Goal: Task Accomplishment & Management: Manage account settings

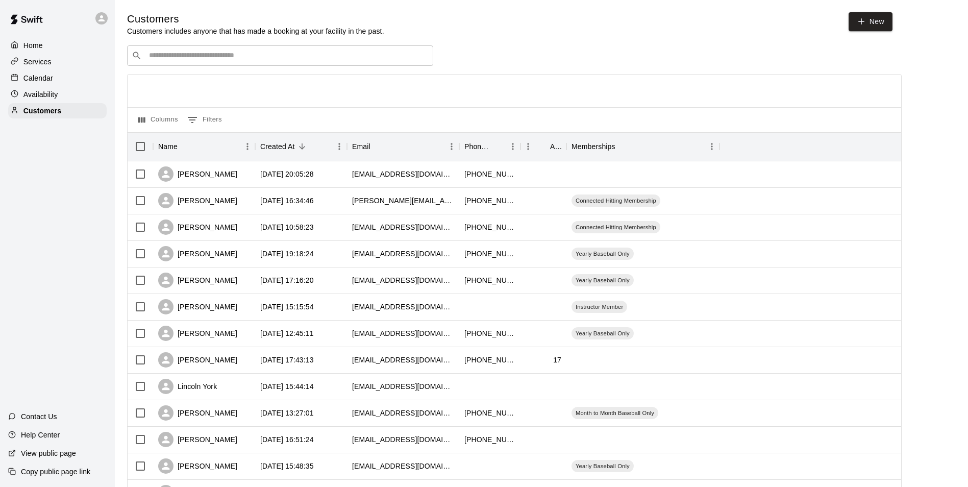
click at [346, 56] on input "Search customers by name or email" at bounding box center [287, 56] width 283 height 10
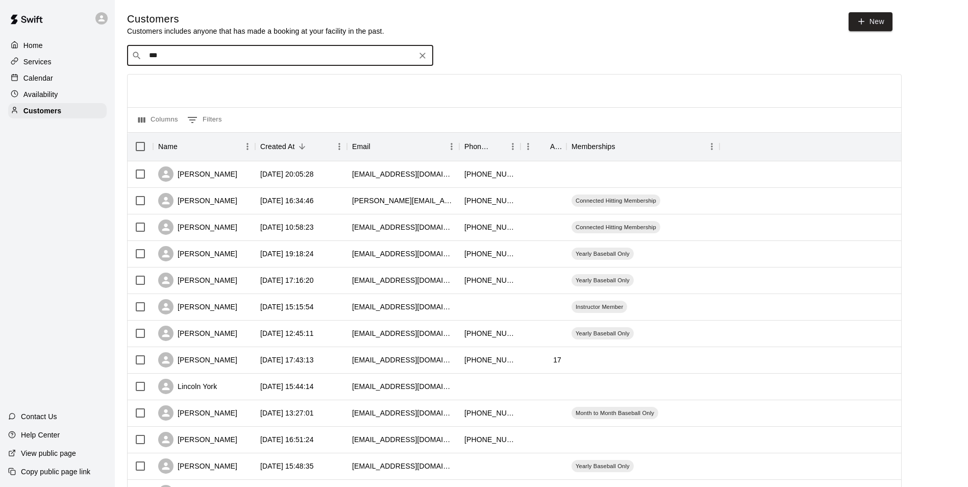
type input "****"
click at [282, 79] on p "Month to Month Baseball + Limited Strength" at bounding box center [285, 77] width 119 height 9
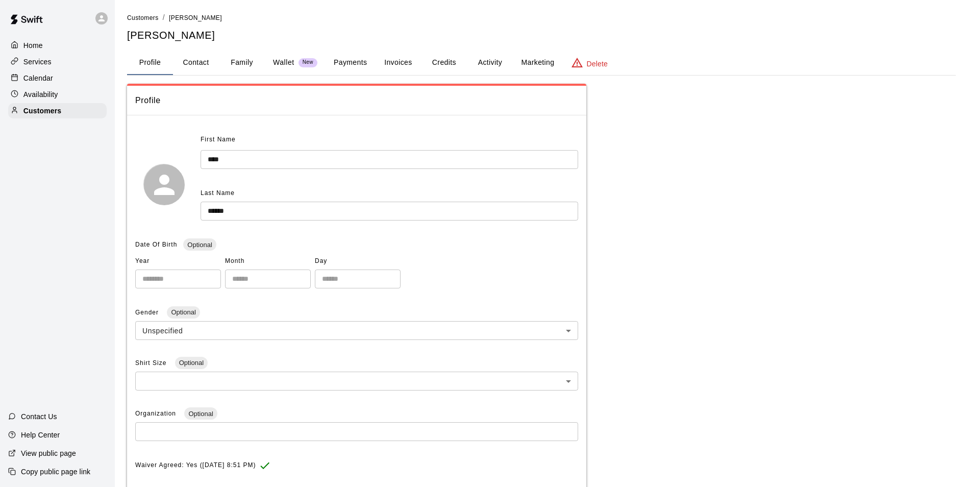
click at [479, 63] on button "Activity" at bounding box center [490, 63] width 46 height 24
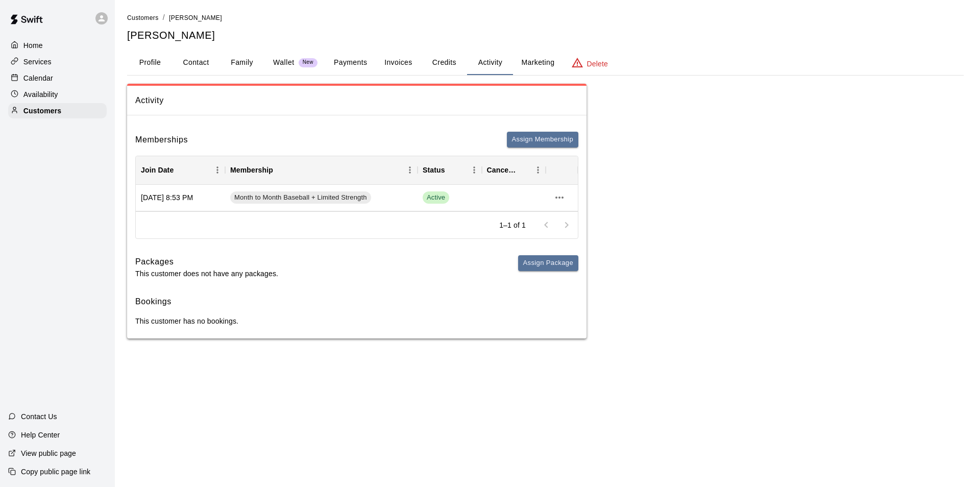
click at [36, 76] on p "Calendar" at bounding box center [38, 78] width 30 height 10
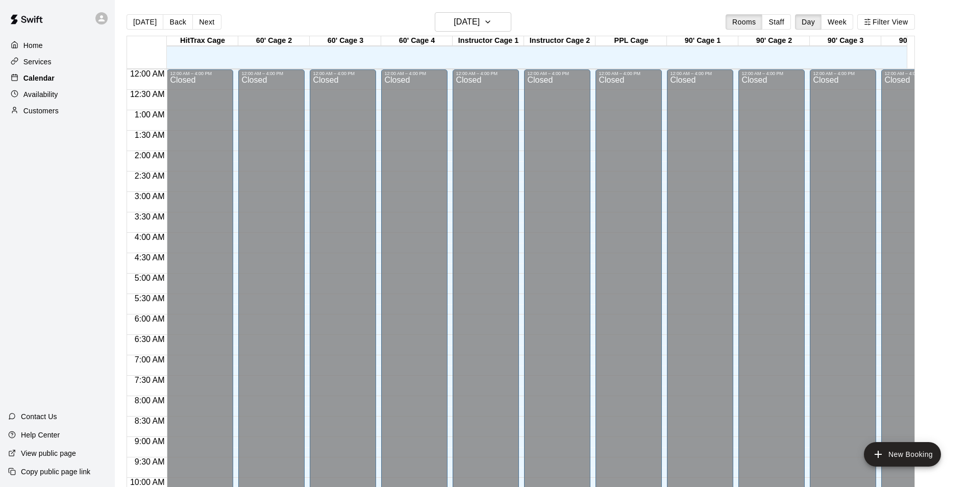
scroll to position [518, 0]
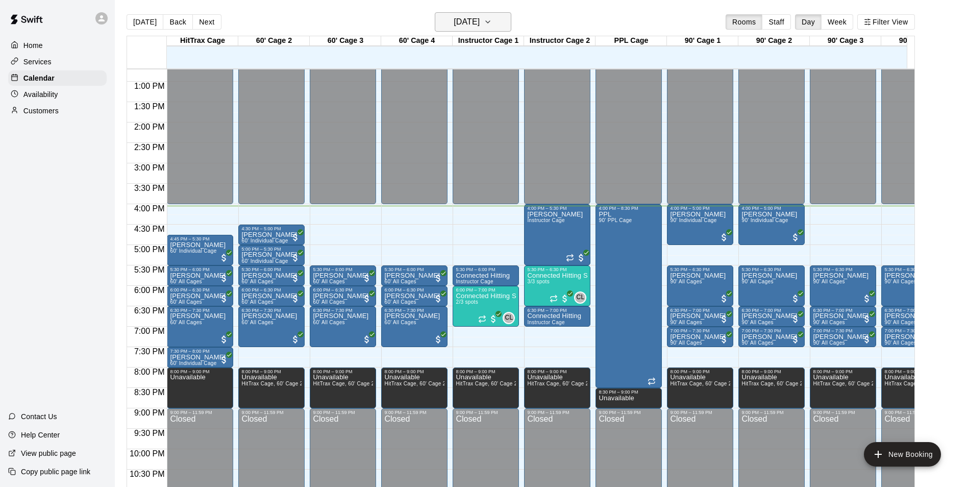
click at [502, 16] on button "[DATE]" at bounding box center [473, 21] width 77 height 19
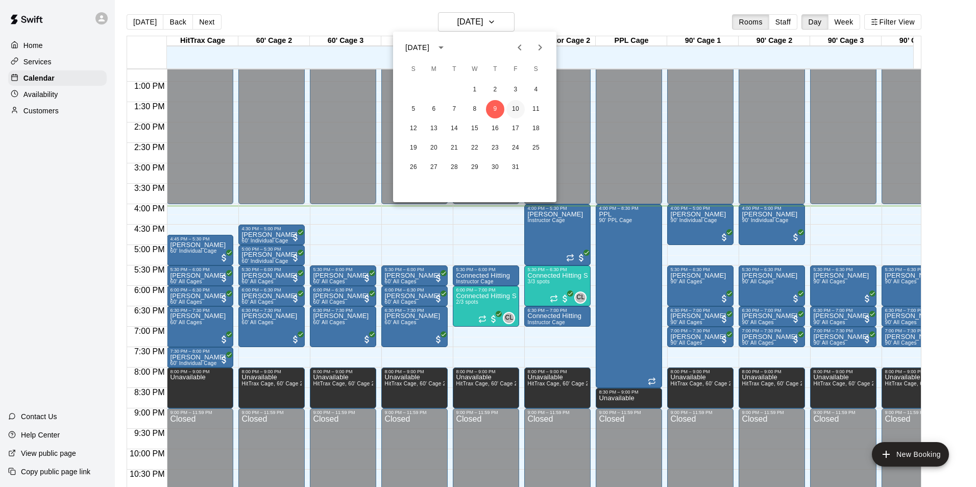
click at [515, 110] on button "10" at bounding box center [515, 109] width 18 height 18
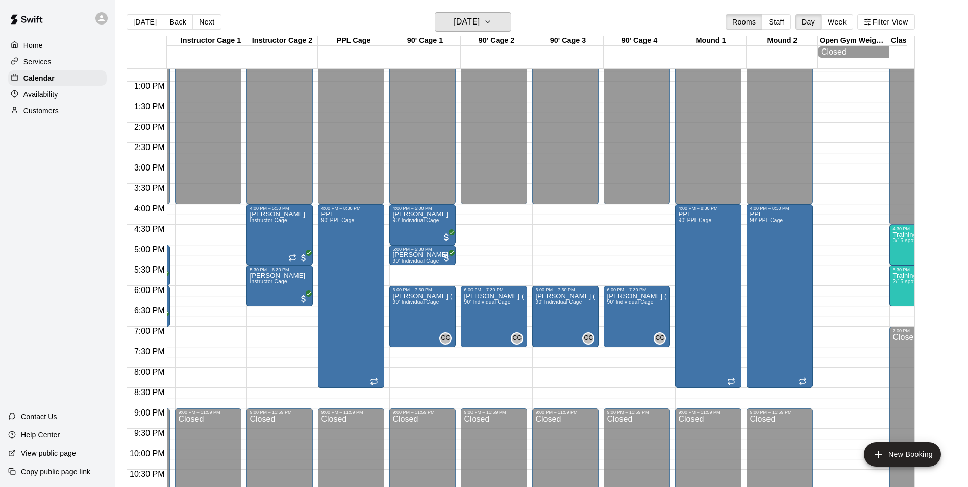
scroll to position [0, 0]
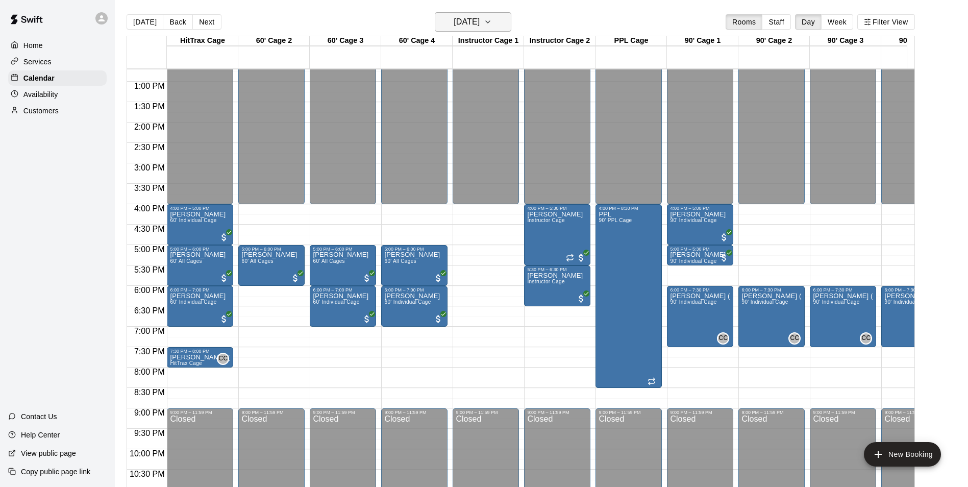
click at [480, 25] on h6 "[DATE]" at bounding box center [467, 22] width 26 height 14
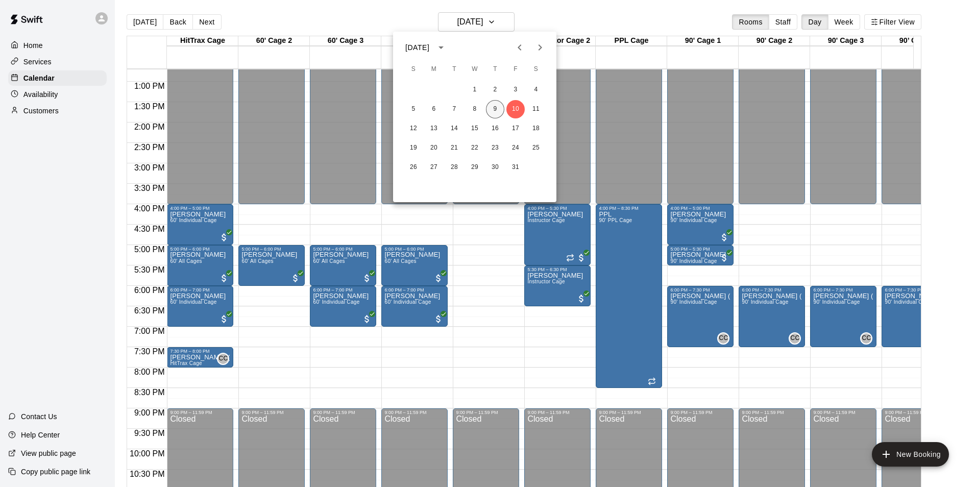
click at [494, 107] on button "9" at bounding box center [495, 109] width 18 height 18
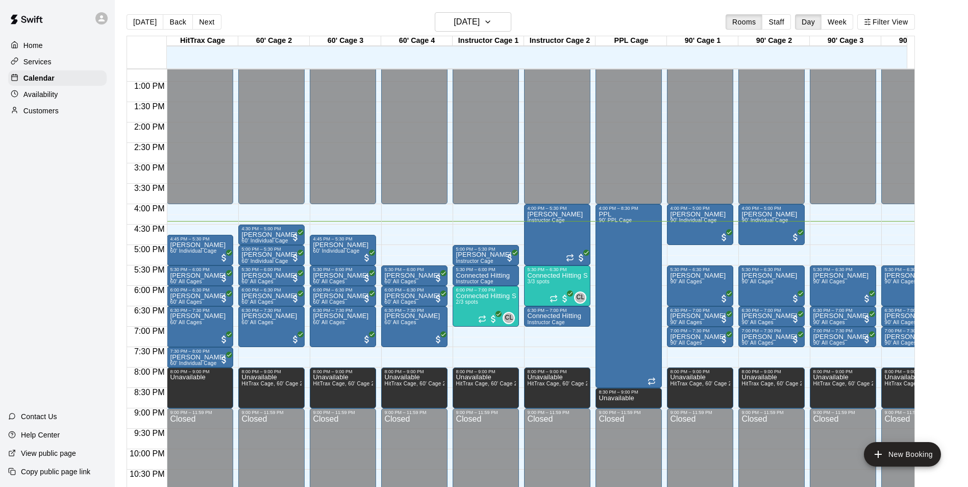
click at [55, 112] on p "Customers" at bounding box center [40, 111] width 35 height 10
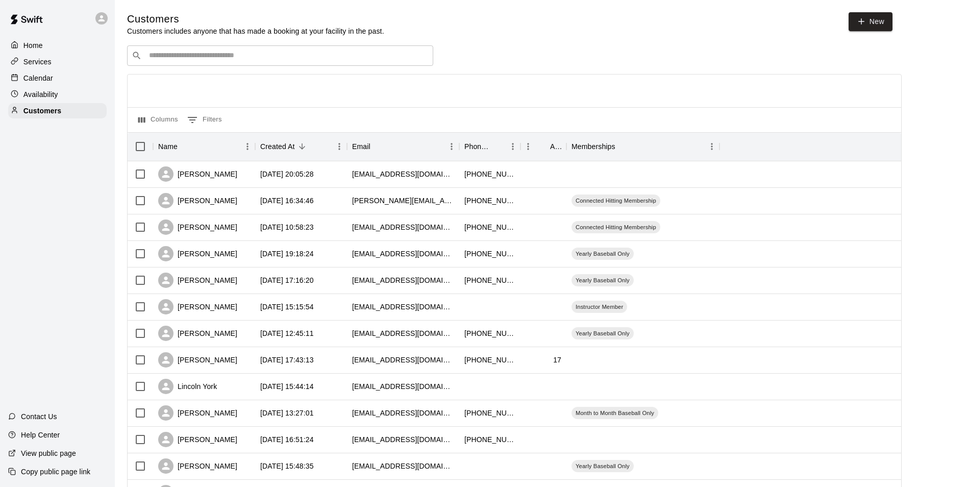
click at [264, 55] on input "Search customers by name or email" at bounding box center [287, 56] width 283 height 10
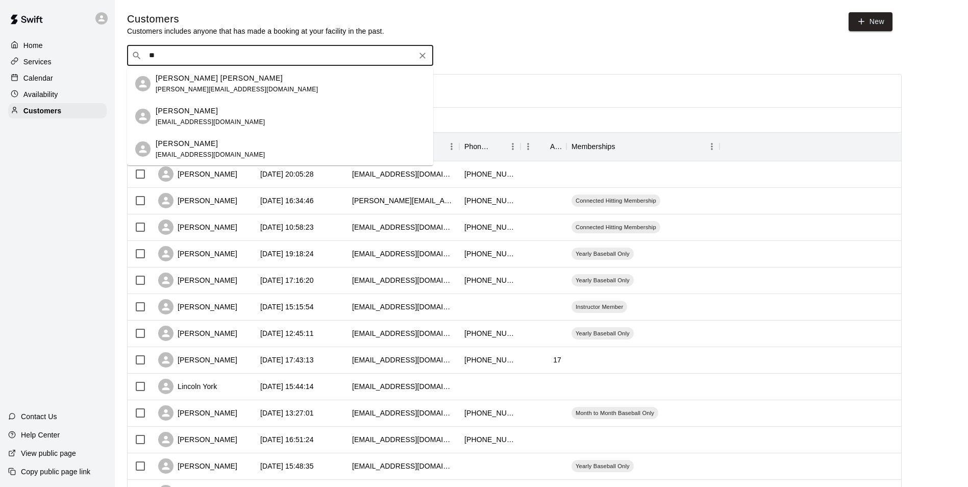
type input "*"
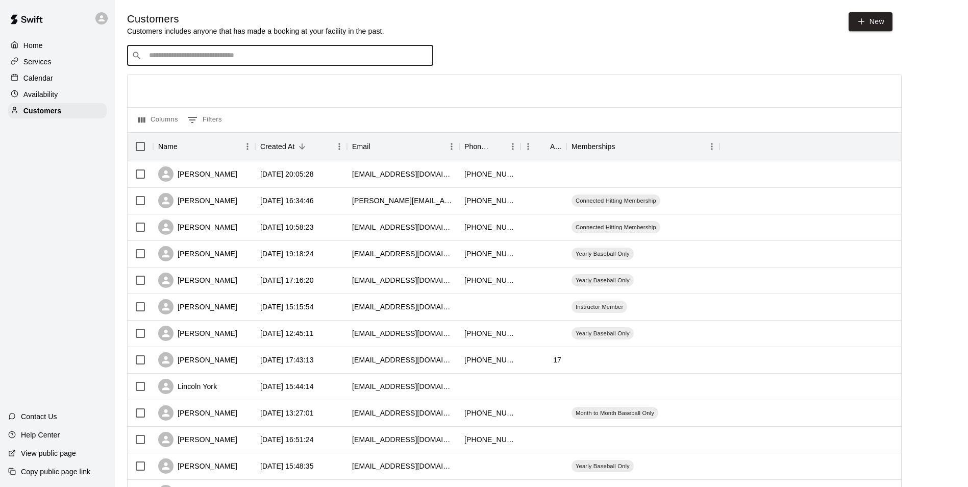
click at [74, 83] on div "Calendar" at bounding box center [57, 77] width 98 height 15
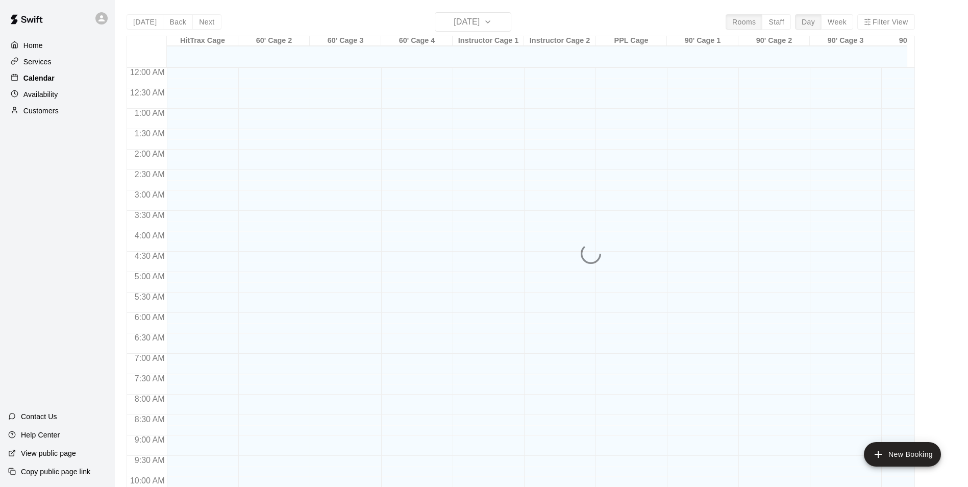
scroll to position [518, 0]
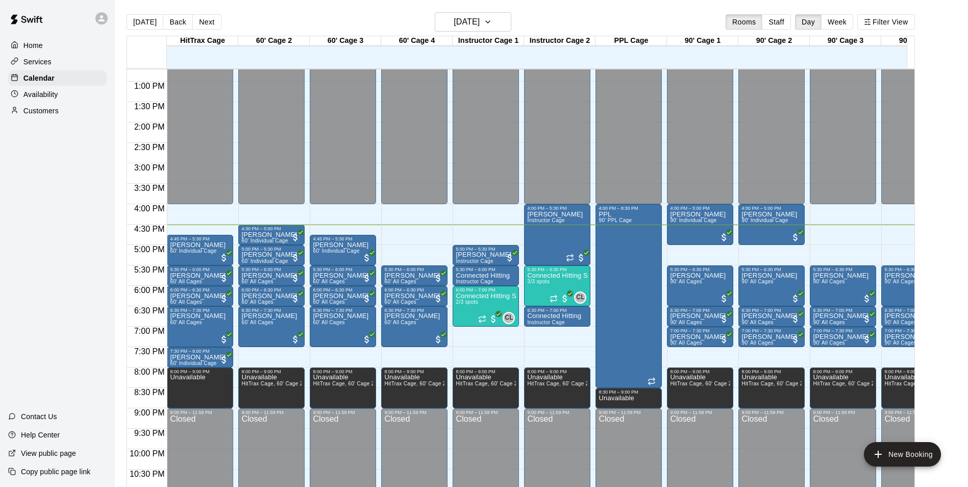
click at [57, 115] on p "Customers" at bounding box center [40, 111] width 35 height 10
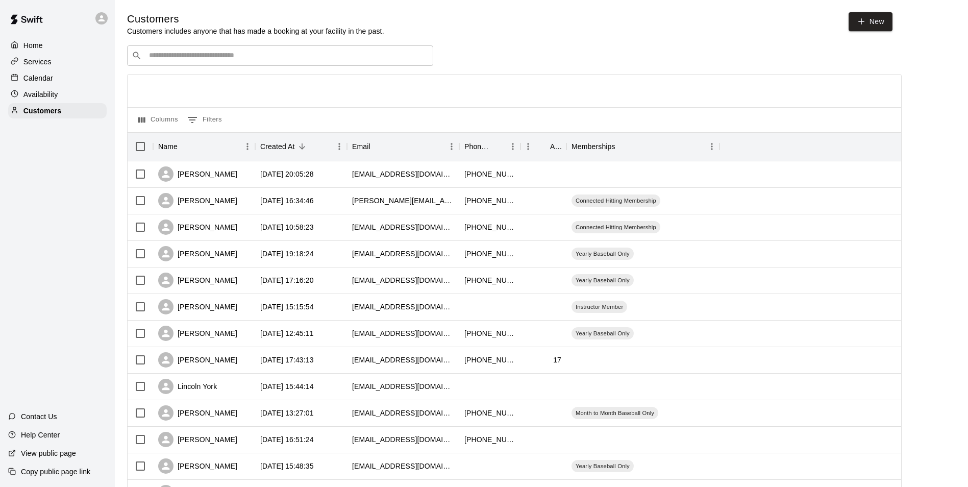
click at [315, 52] on input "Search customers by name or email" at bounding box center [287, 56] width 283 height 10
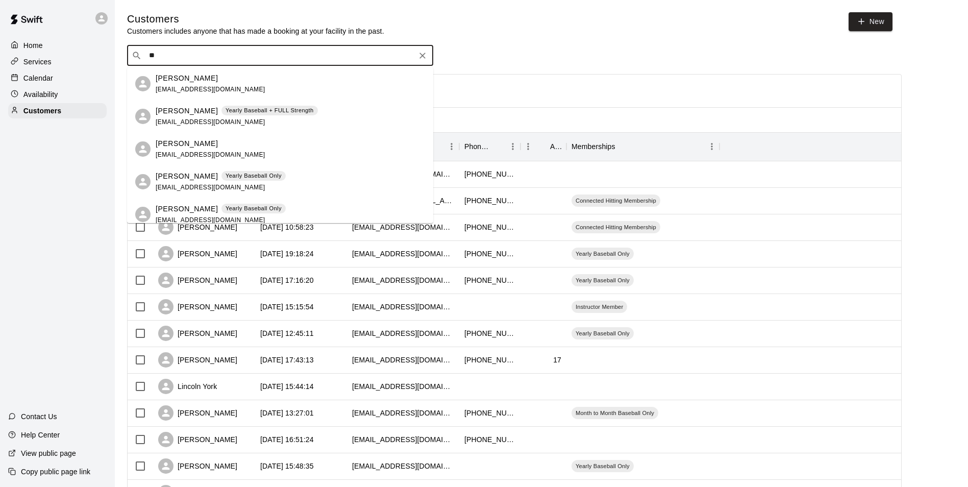
type input "*"
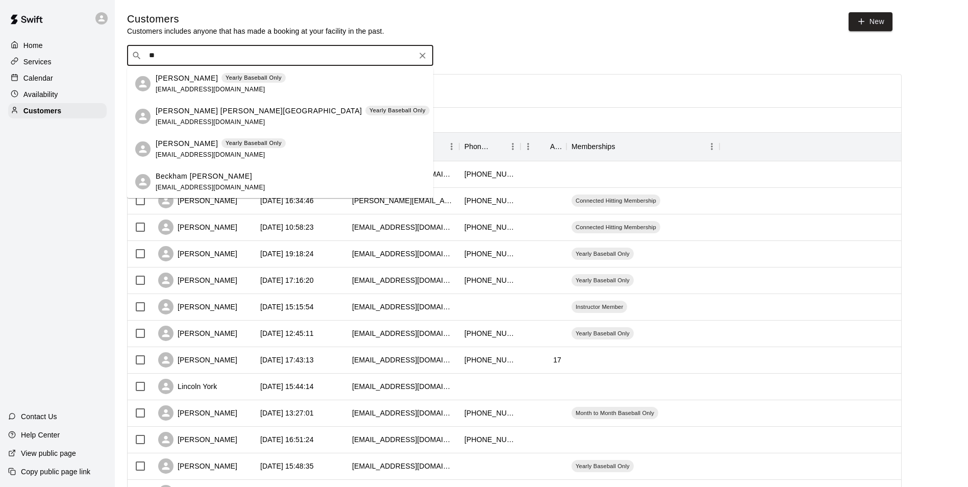
type input "*"
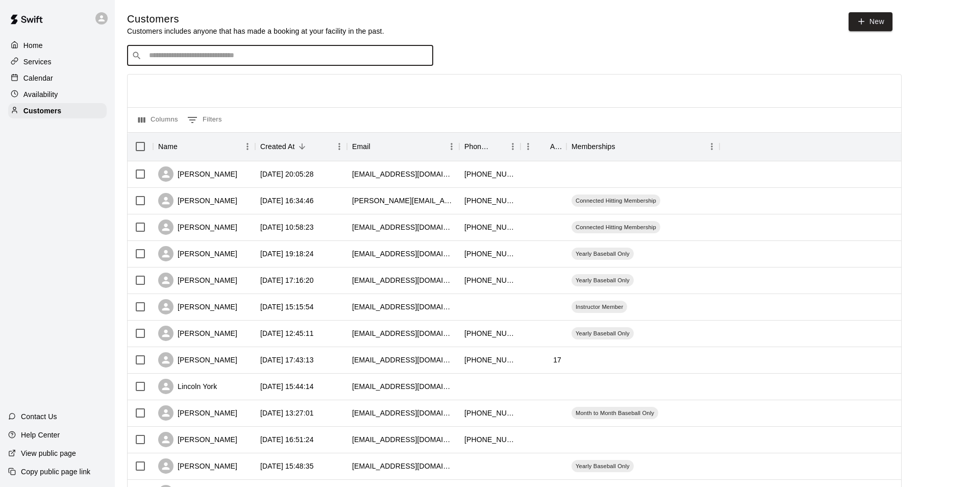
click at [46, 79] on p "Calendar" at bounding box center [38, 78] width 30 height 10
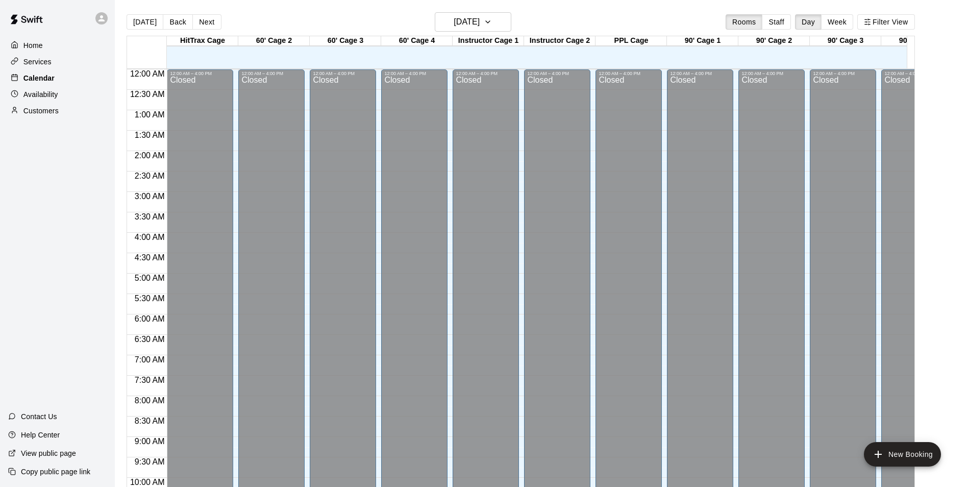
scroll to position [518, 0]
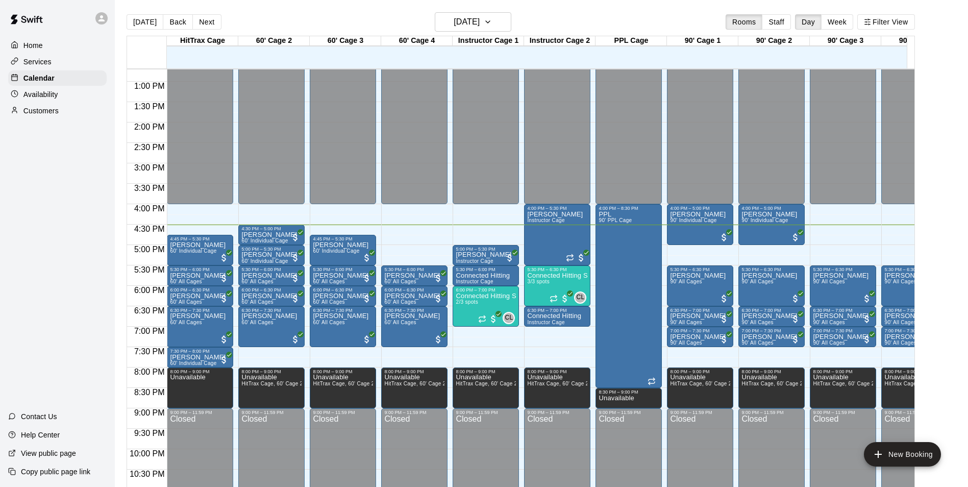
click at [37, 111] on p "Customers" at bounding box center [40, 111] width 35 height 10
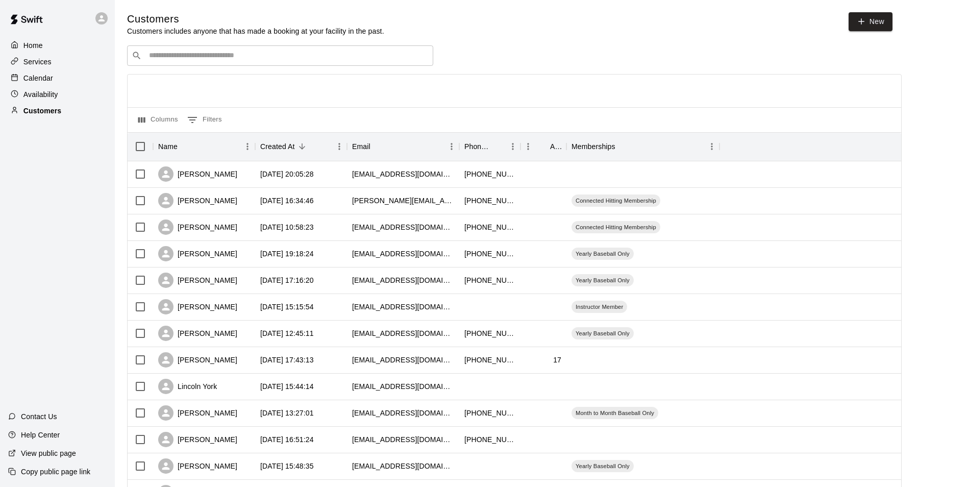
click at [356, 65] on div "​ ​" at bounding box center [280, 55] width 306 height 20
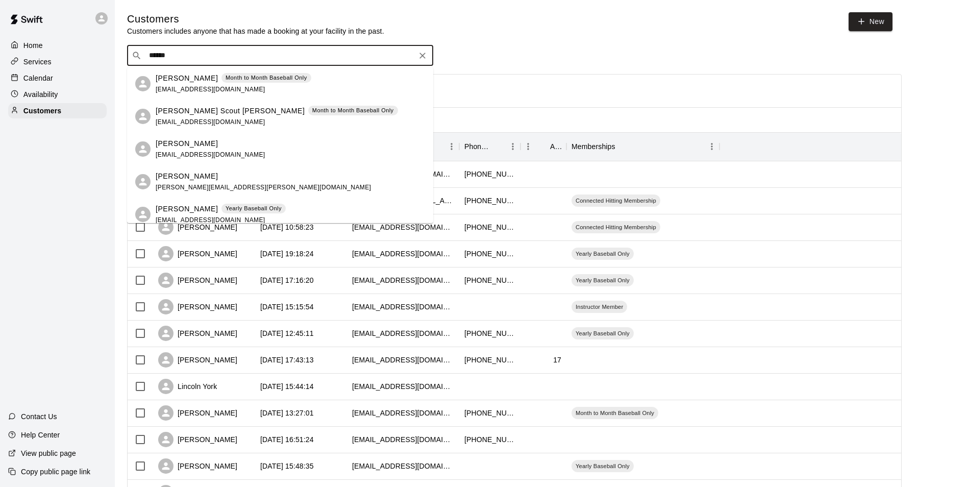
type input "*******"
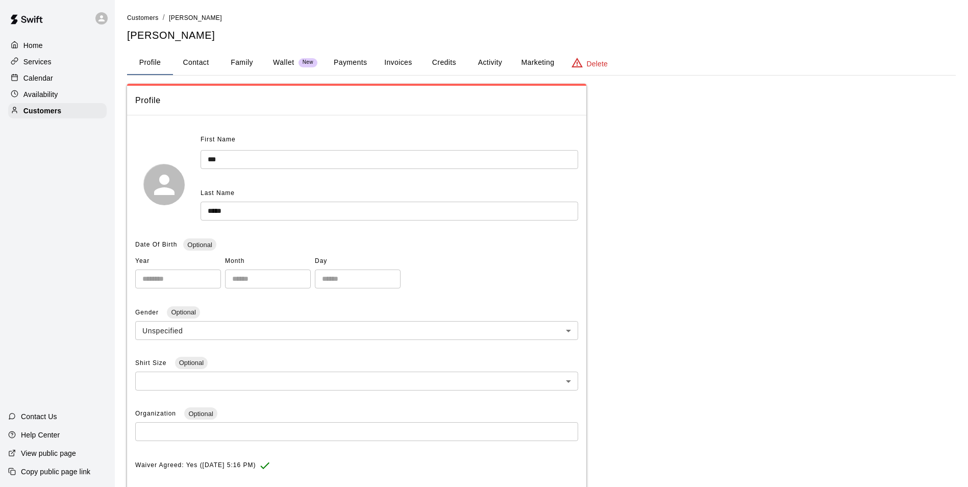
click at [440, 68] on button "Credits" at bounding box center [444, 63] width 46 height 24
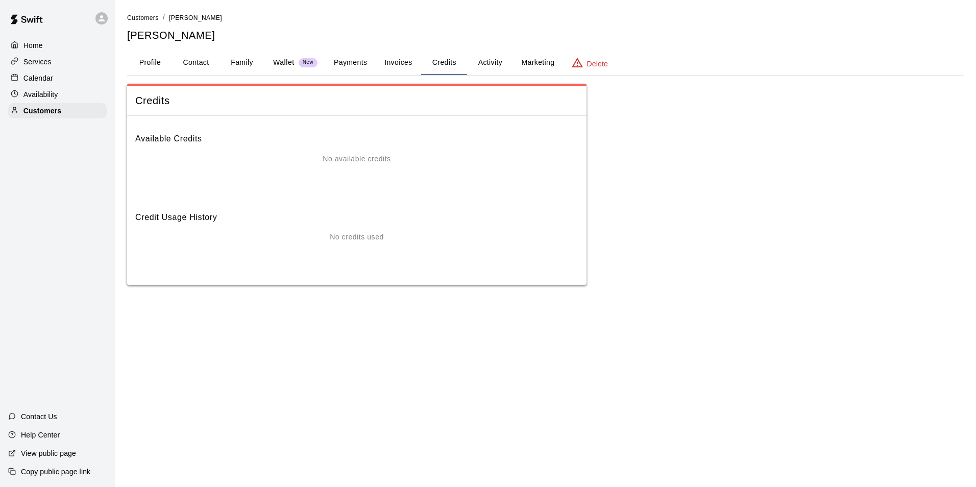
click at [491, 67] on button "Activity" at bounding box center [490, 63] width 46 height 24
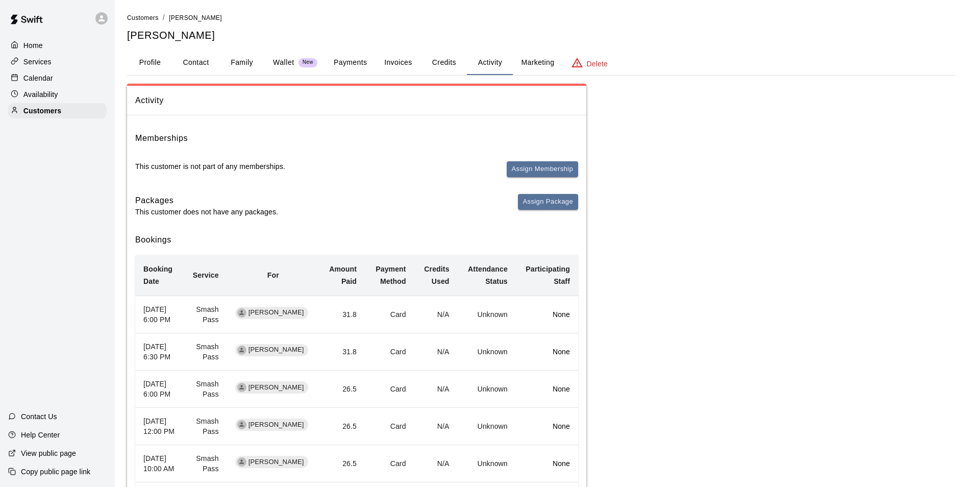
click at [441, 64] on button "Credits" at bounding box center [444, 63] width 46 height 24
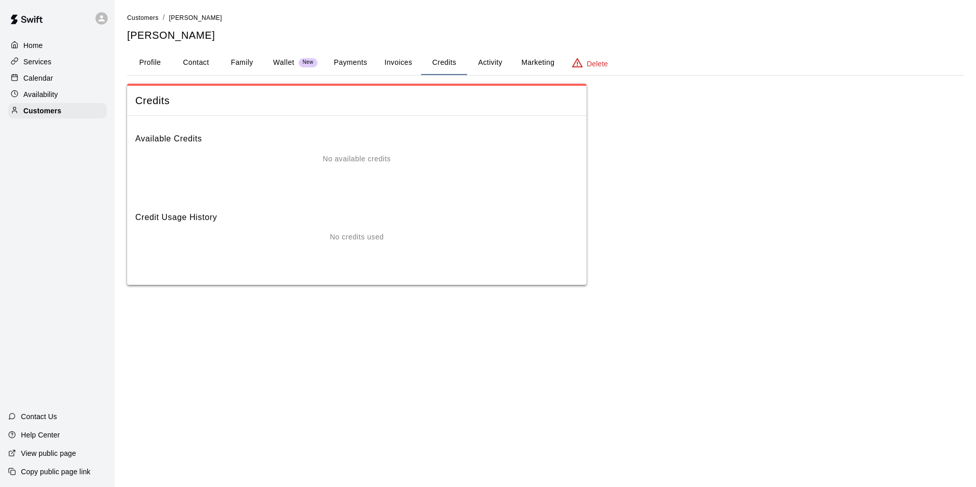
click at [352, 59] on button "Payments" at bounding box center [350, 63] width 49 height 24
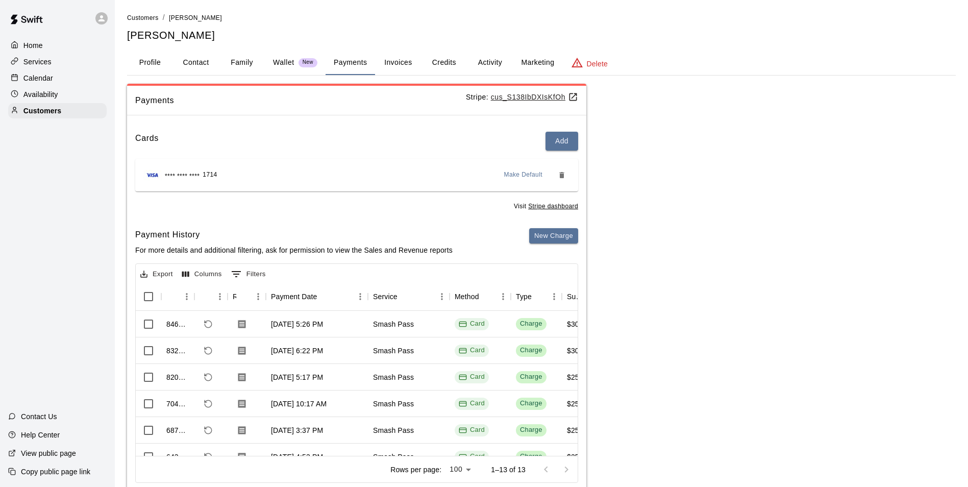
click at [53, 72] on div "Calendar" at bounding box center [57, 77] width 98 height 15
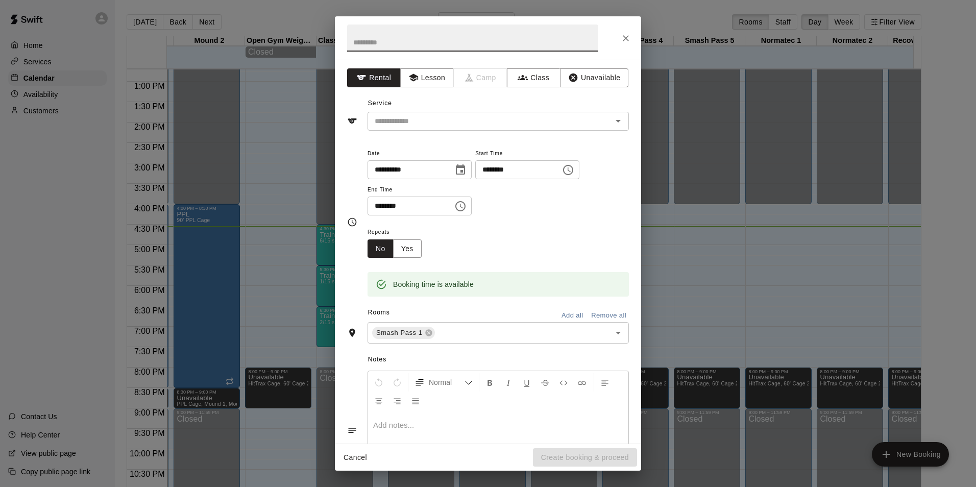
click at [625, 38] on icon "Close" at bounding box center [626, 38] width 6 height 6
type input "**********"
click at [563, 123] on input "text" at bounding box center [482, 121] width 225 height 13
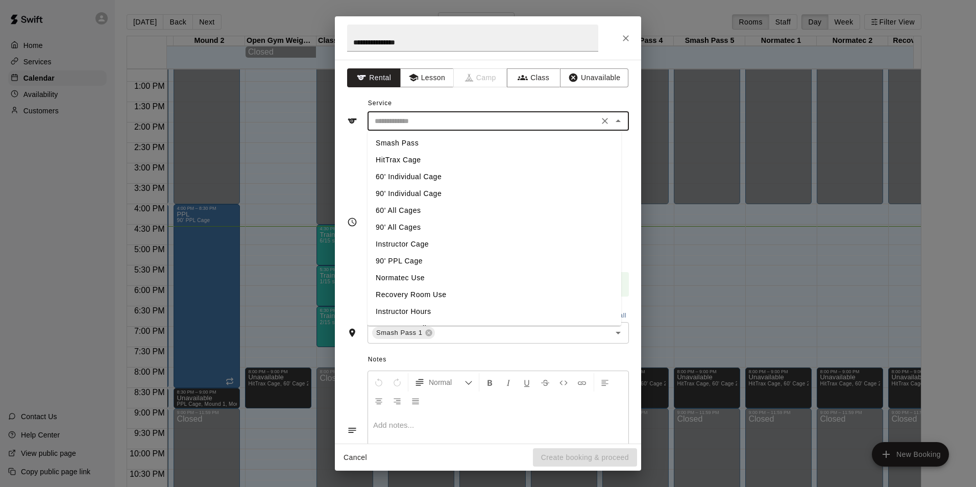
click at [455, 135] on li "Smash Pass" at bounding box center [494, 143] width 254 height 17
type input "**********"
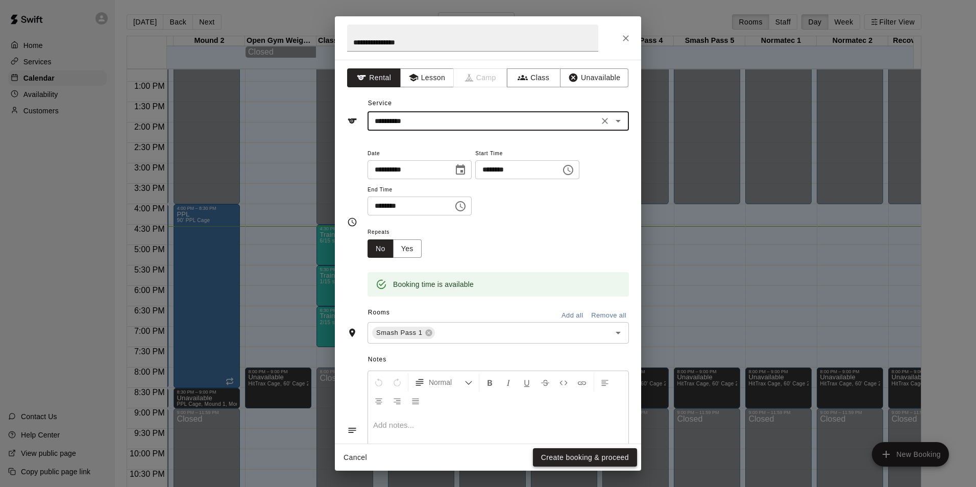
click at [592, 462] on button "Create booking & proceed" at bounding box center [585, 457] width 104 height 19
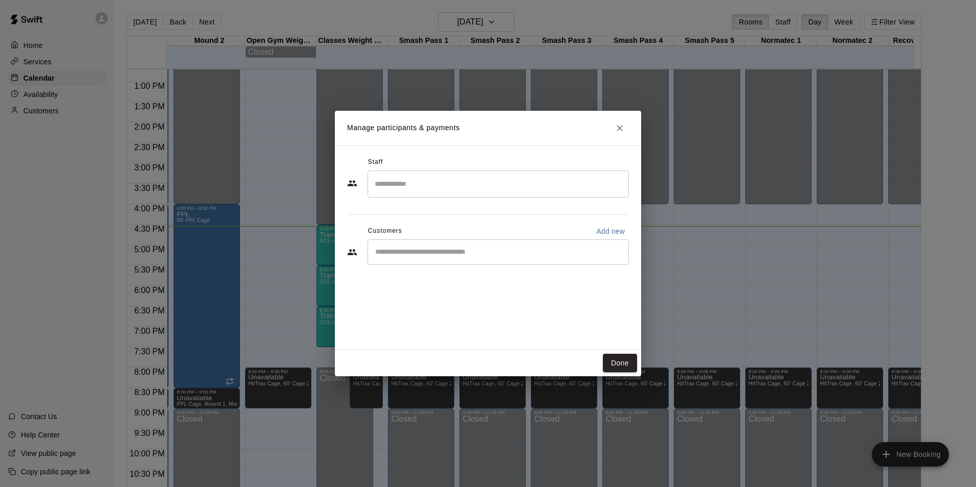
click at [531, 248] on input "Start typing to search customers..." at bounding box center [498, 252] width 252 height 10
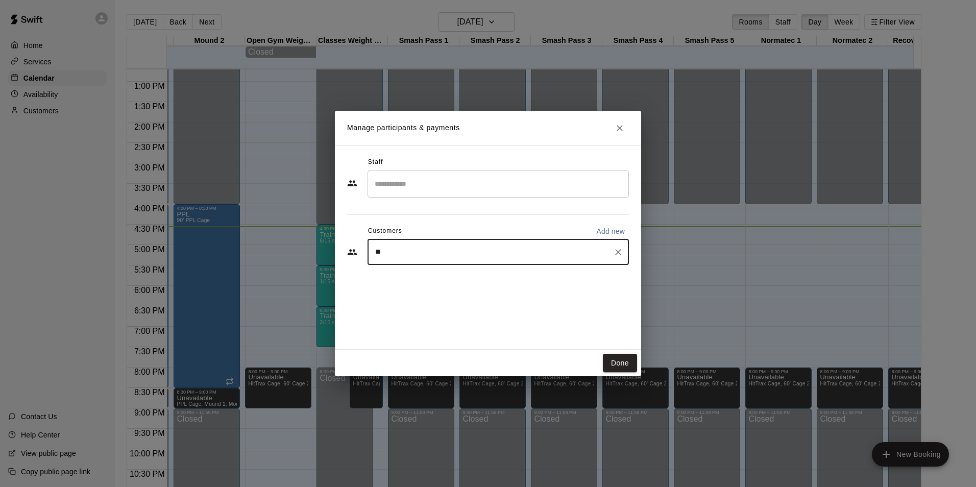
type input "***"
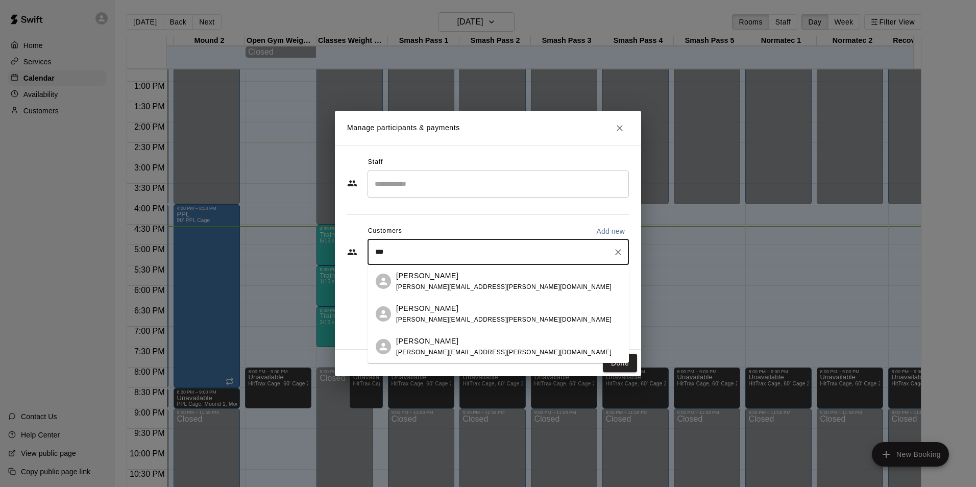
click at [521, 353] on div "[PERSON_NAME] Baker [EMAIL_ADDRESS][PERSON_NAME][DOMAIN_NAME]" at bounding box center [508, 347] width 225 height 22
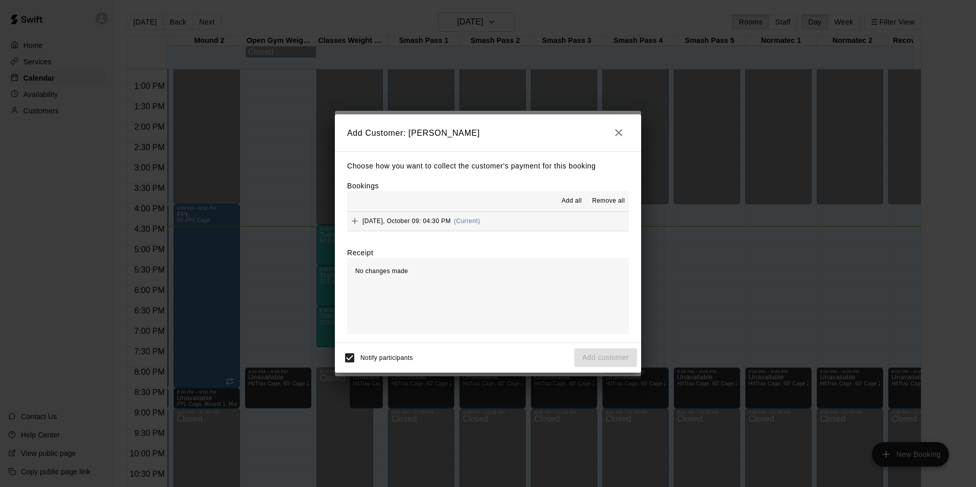
click at [552, 231] on button "[DATE], October 09: 04:30 PM (Current)" at bounding box center [488, 221] width 282 height 19
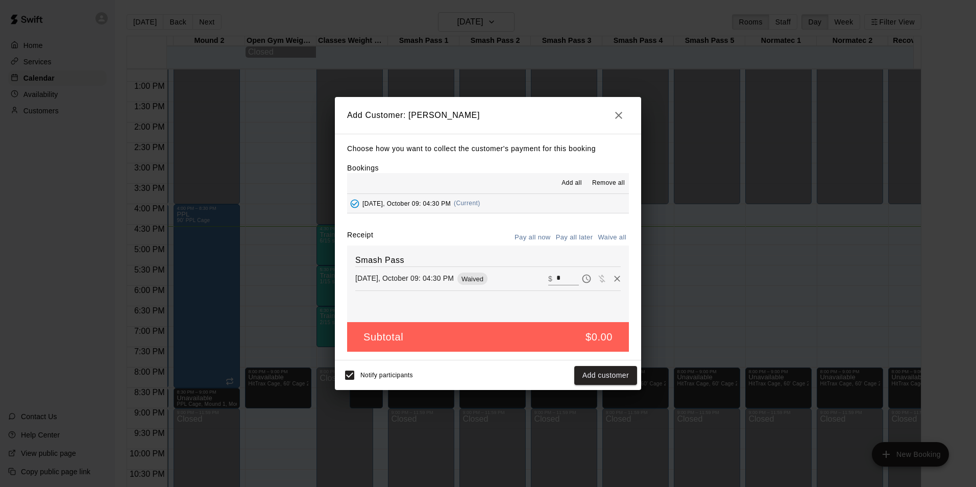
click at [556, 278] on input "*" at bounding box center [567, 278] width 22 height 13
type input "**"
click at [620, 375] on button "Checkout" at bounding box center [613, 375] width 48 height 19
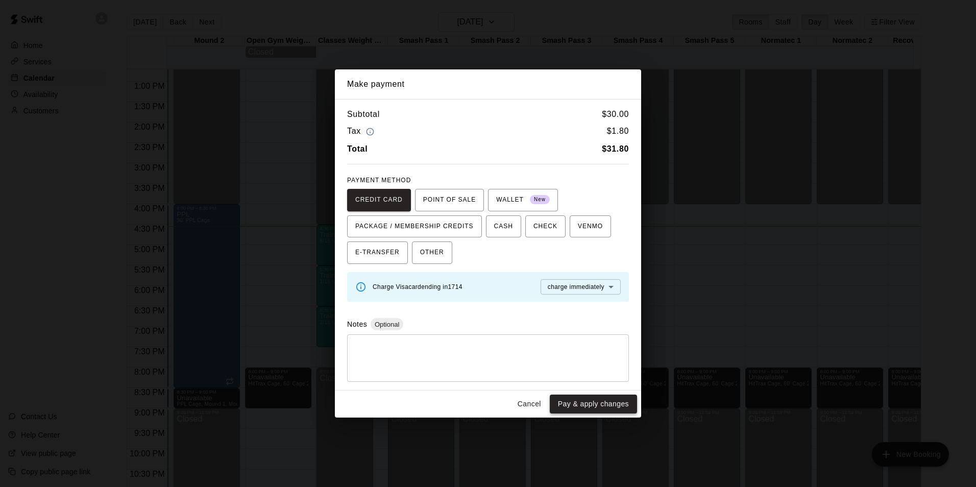
click at [582, 403] on button "Pay & apply changes" at bounding box center [593, 403] width 87 height 19
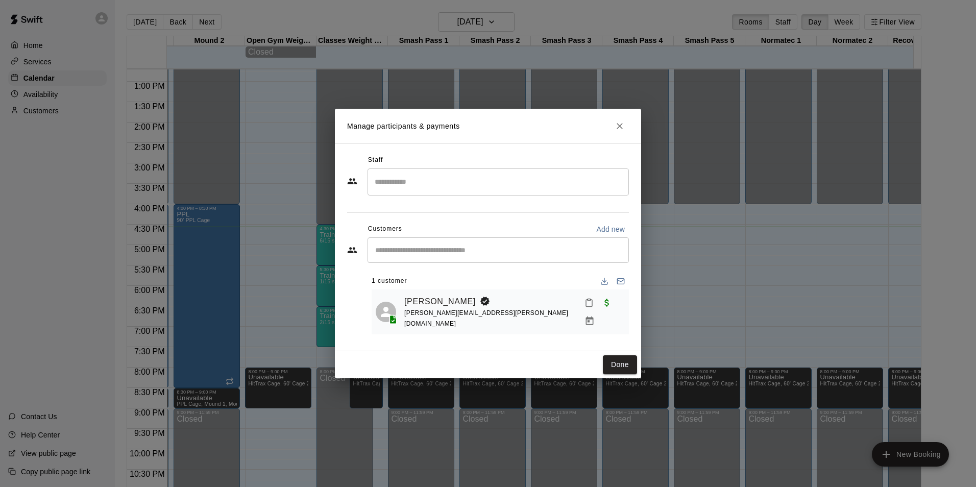
click at [619, 128] on icon "Close" at bounding box center [619, 126] width 6 height 6
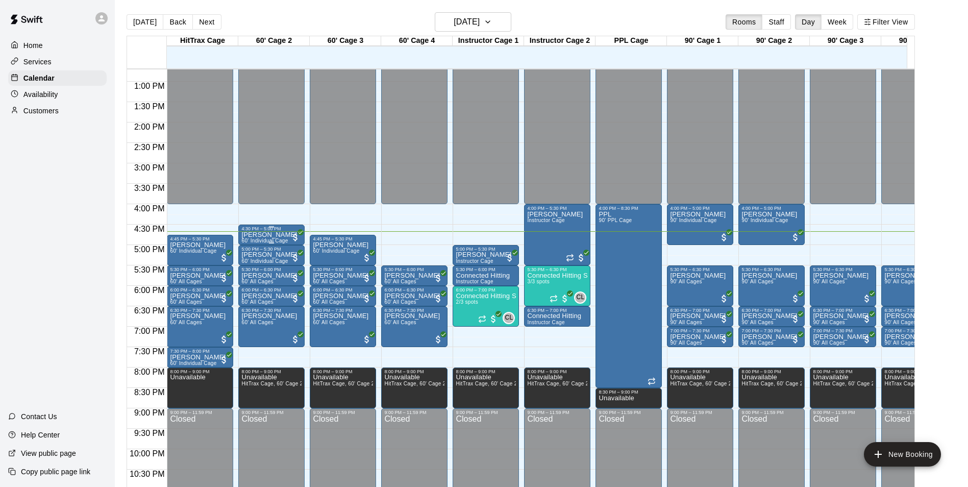
click at [251, 235] on p "[PERSON_NAME]" at bounding box center [269, 235] width 56 height 0
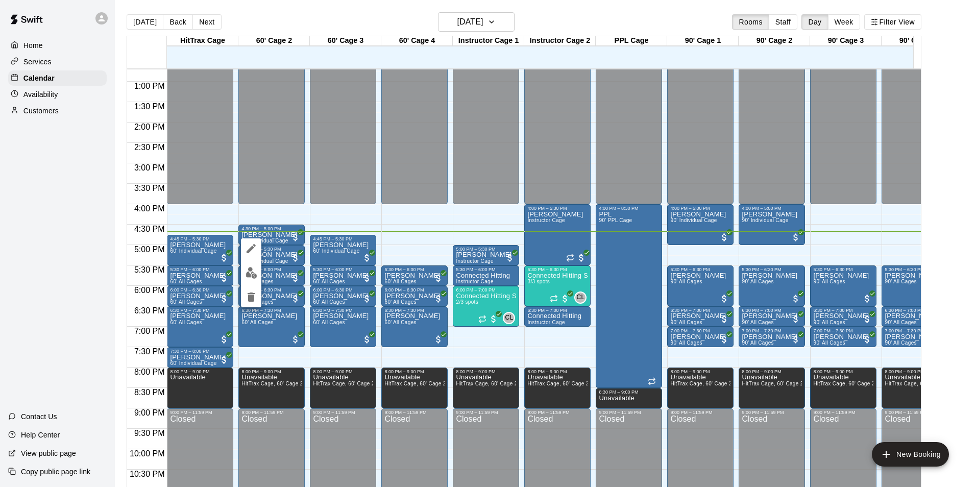
click at [246, 275] on img "edit" at bounding box center [251, 273] width 12 height 12
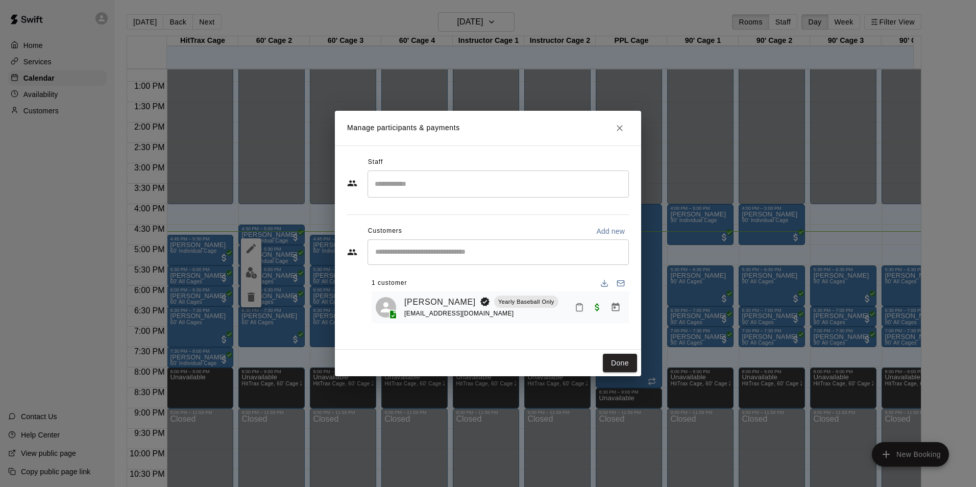
click at [576, 311] on icon "Mark attendance" at bounding box center [579, 307] width 6 height 7
click at [591, 316] on li "[PERSON_NAME] attended" at bounding box center [643, 313] width 119 height 16
click at [611, 357] on button "Done" at bounding box center [620, 363] width 34 height 19
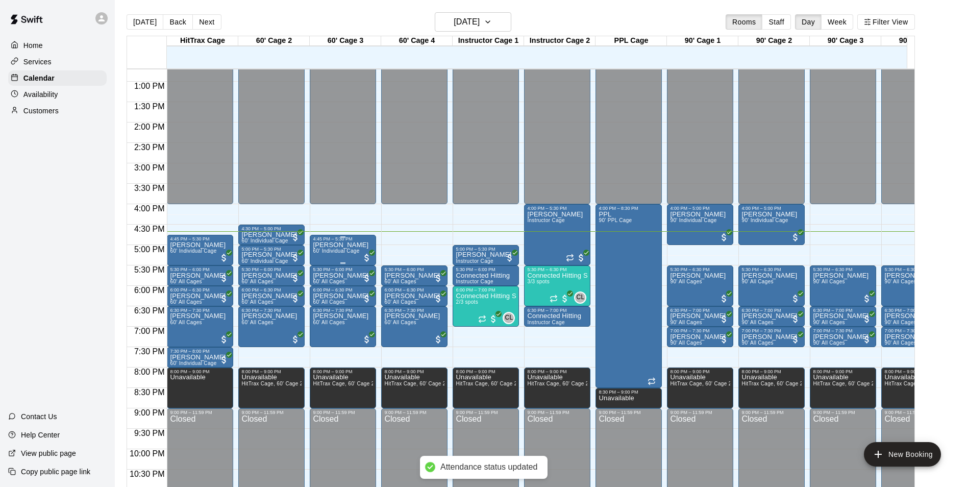
click at [330, 245] on p "[PERSON_NAME]" at bounding box center [341, 245] width 56 height 0
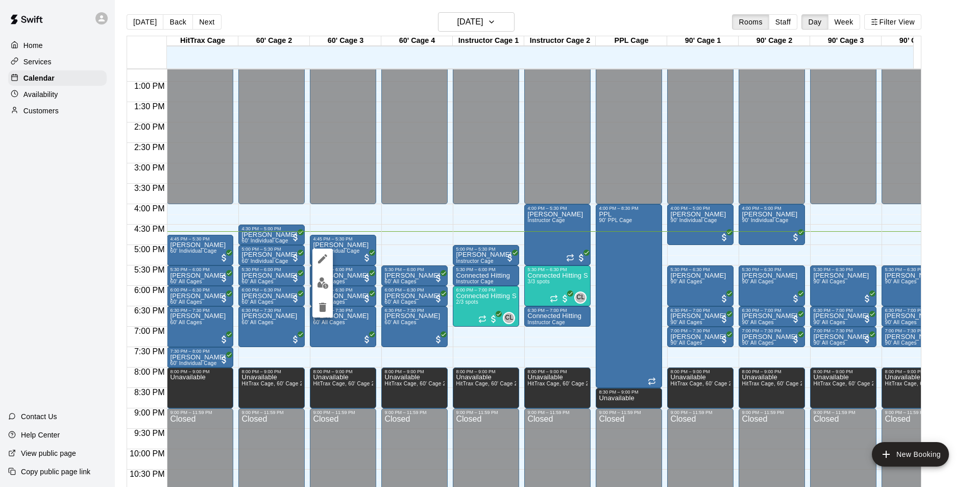
click at [322, 280] on img "edit" at bounding box center [323, 283] width 12 height 12
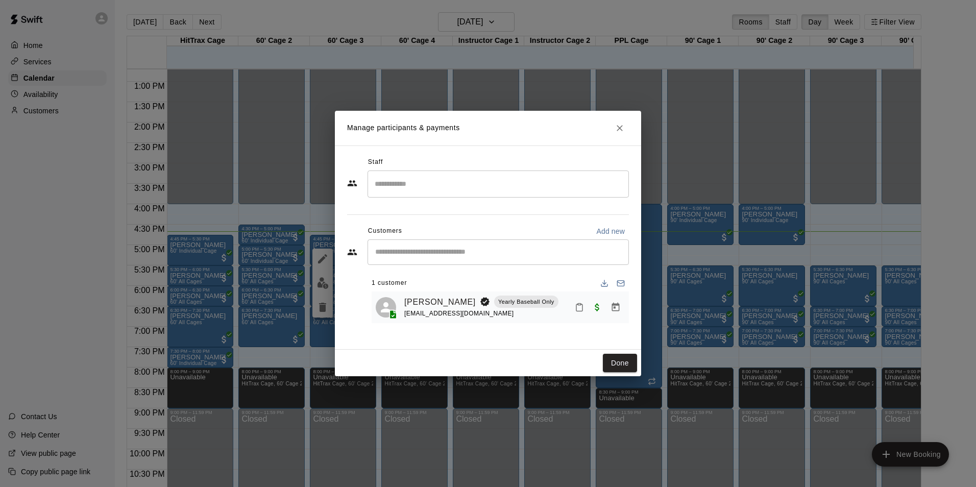
click at [577, 309] on icon "Mark attendance" at bounding box center [579, 307] width 9 height 9
click at [595, 312] on icon at bounding box center [595, 311] width 9 height 9
click at [623, 366] on button "Done" at bounding box center [620, 363] width 34 height 19
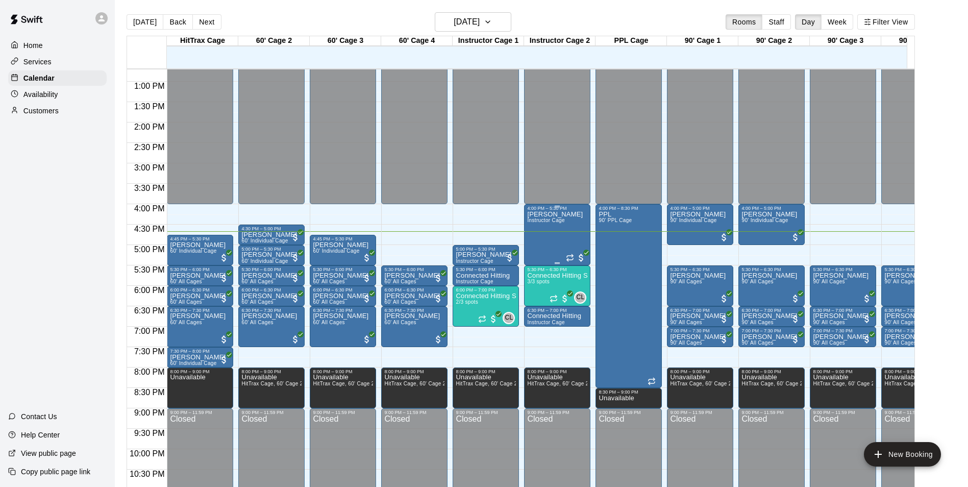
click at [550, 239] on div "[PERSON_NAME] Instructor Cage" at bounding box center [555, 454] width 56 height 487
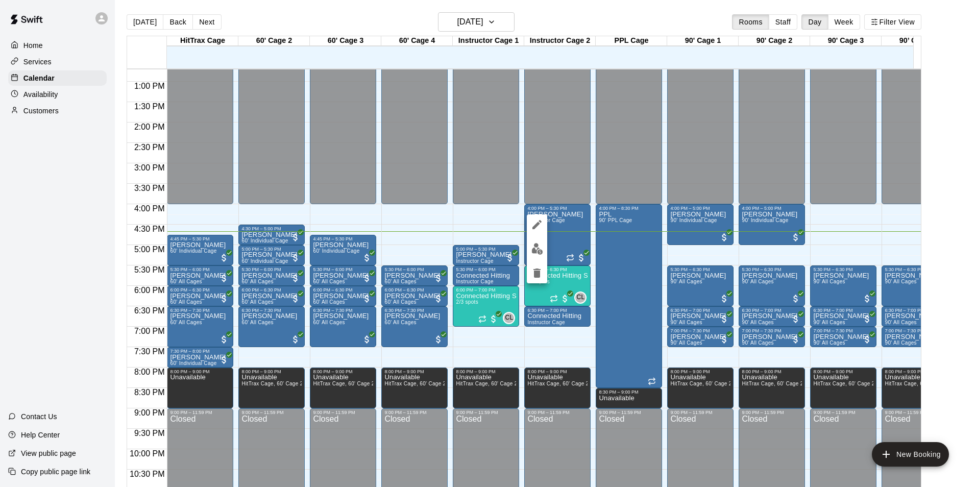
click at [536, 253] on img "edit" at bounding box center [537, 249] width 12 height 12
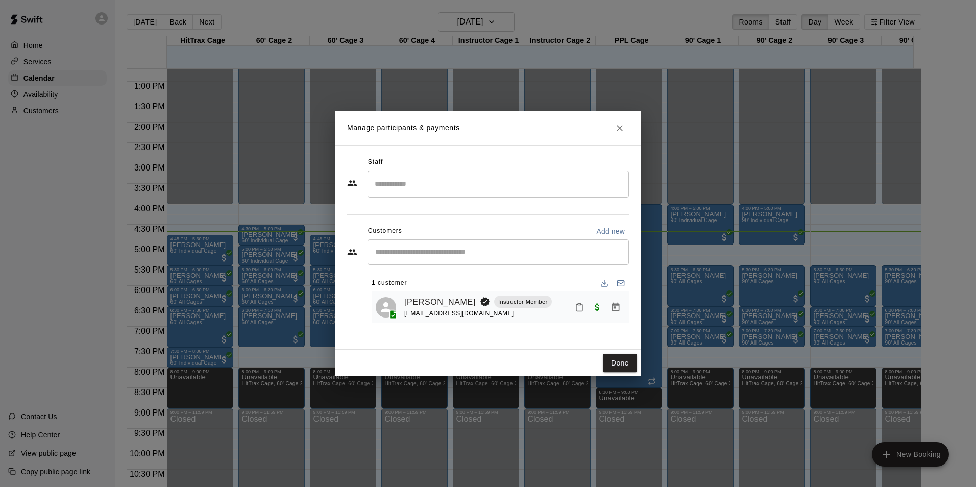
click at [579, 309] on icon "Mark attendance" at bounding box center [579, 307] width 9 height 9
click at [591, 307] on icon at bounding box center [595, 311] width 9 height 9
click at [621, 361] on button "Done" at bounding box center [620, 363] width 34 height 19
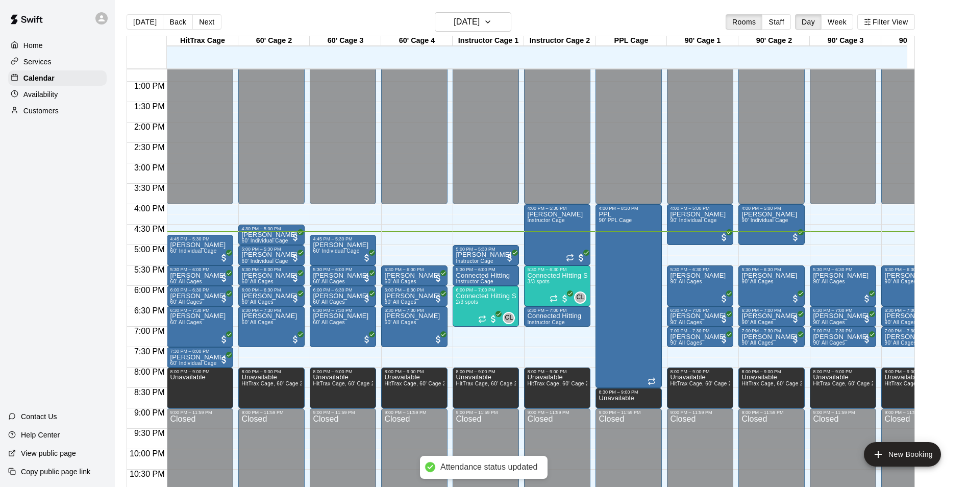
scroll to position [524, 0]
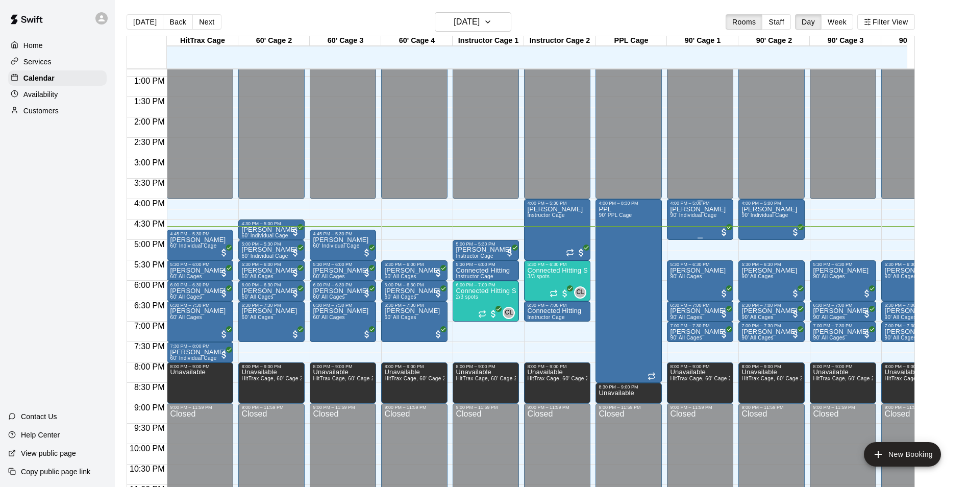
click at [685, 229] on div "[PERSON_NAME] 90' Individual Cage" at bounding box center [698, 449] width 56 height 487
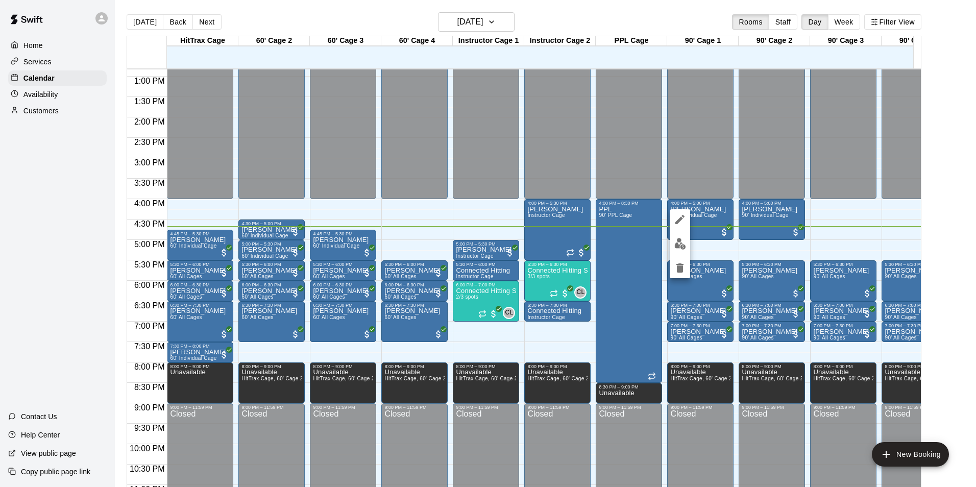
click at [685, 243] on img "edit" at bounding box center [680, 244] width 12 height 12
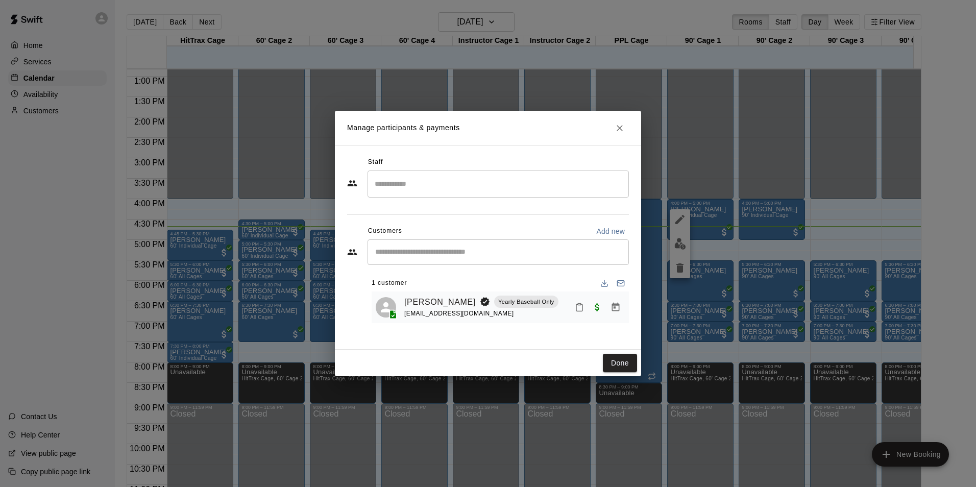
click at [578, 307] on icon "Mark attendance" at bounding box center [579, 307] width 9 height 9
click at [596, 308] on icon at bounding box center [595, 311] width 9 height 9
click at [625, 357] on button "Done" at bounding box center [620, 363] width 34 height 19
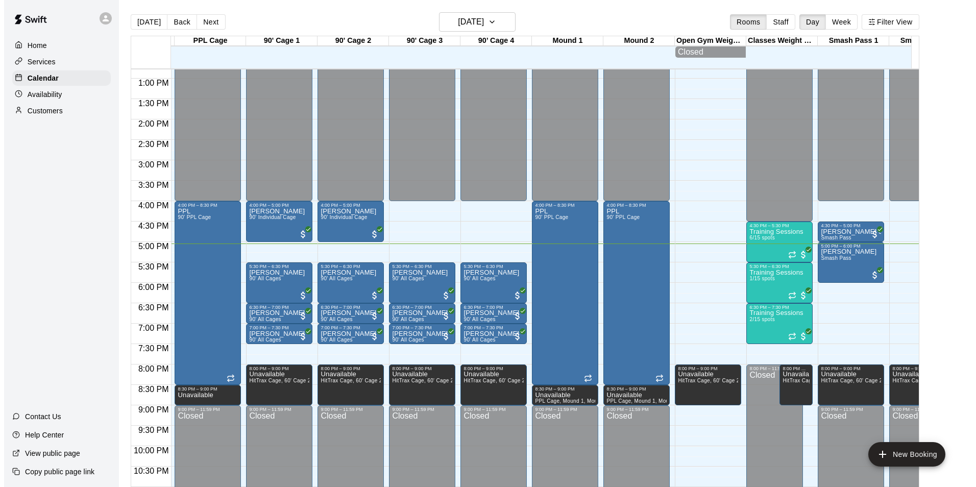
scroll to position [0, 420]
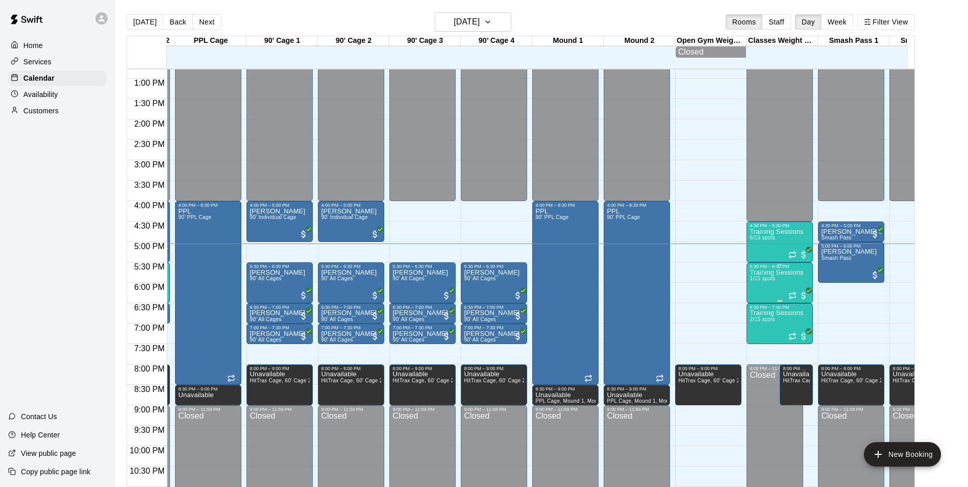
click at [768, 281] on span "1/15 spots" at bounding box center [762, 279] width 25 height 6
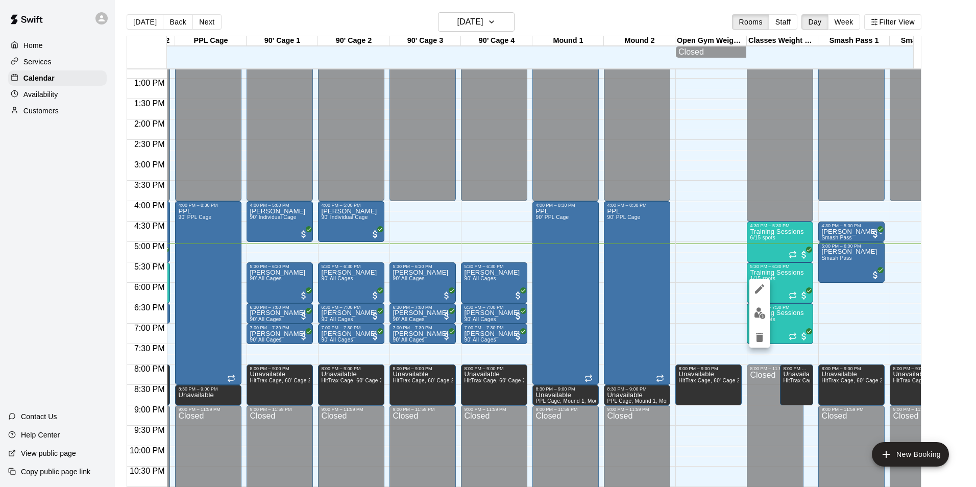
click at [755, 310] on img "edit" at bounding box center [760, 313] width 12 height 12
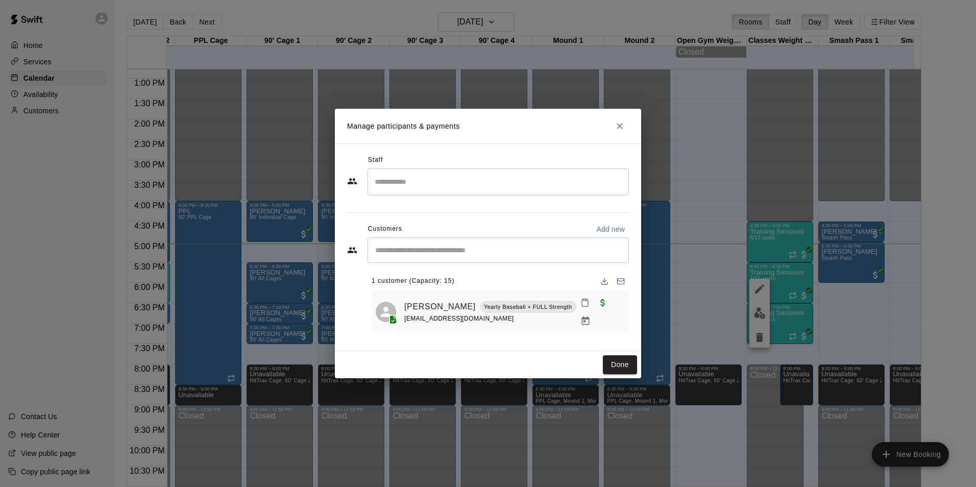
click at [516, 251] on input "Start typing to search customers..." at bounding box center [498, 250] width 252 height 10
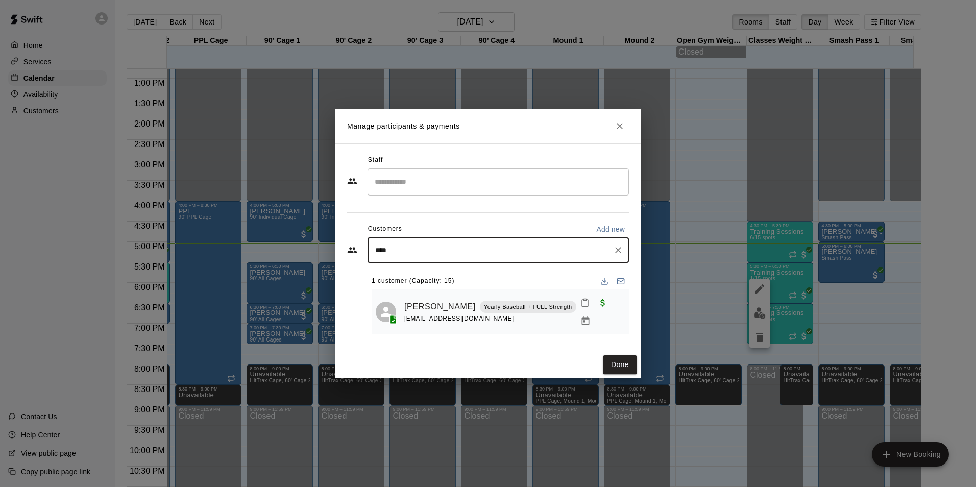
type input "*****"
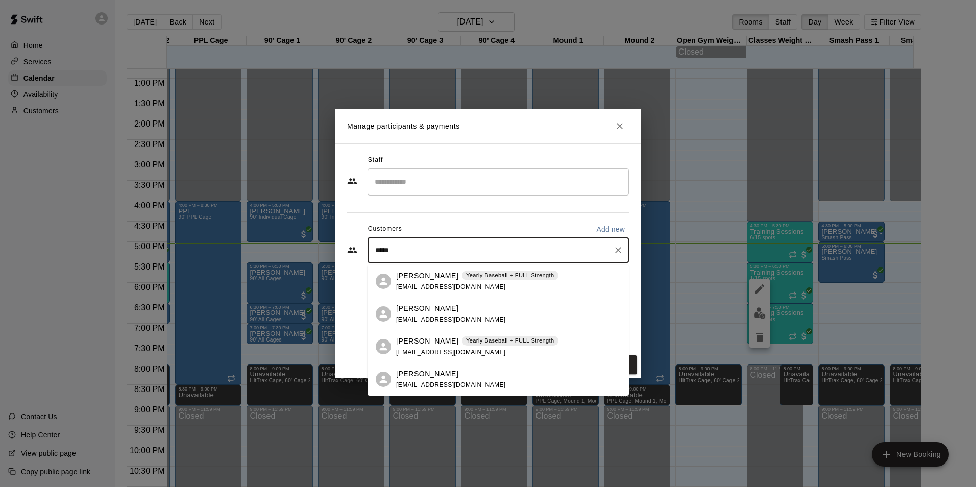
click at [476, 275] on p "Yearly Baseball + FULL Strength" at bounding box center [510, 275] width 88 height 9
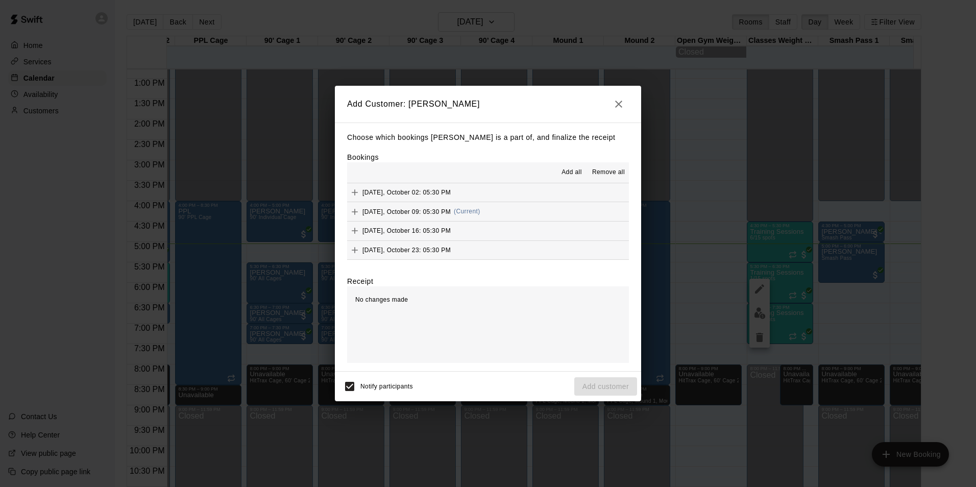
click at [617, 105] on icon "button" at bounding box center [618, 104] width 7 height 7
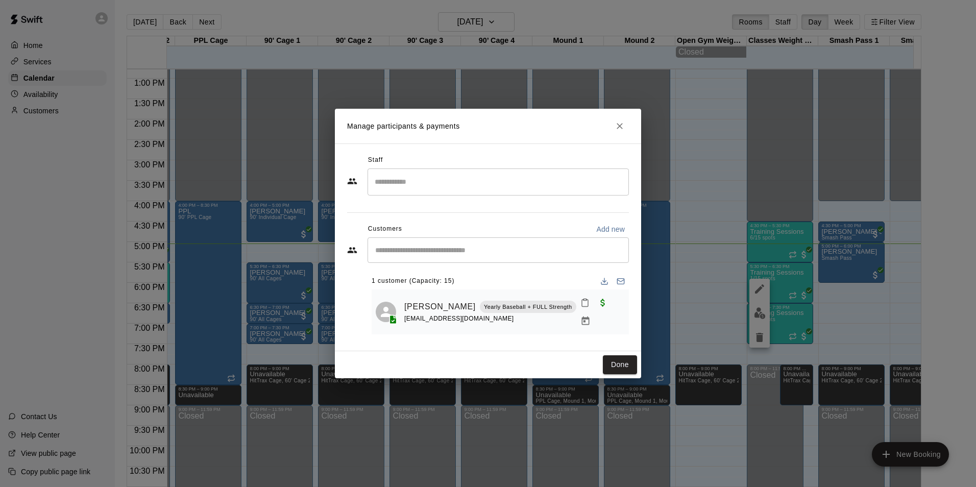
click at [525, 251] on input "Start typing to search customers..." at bounding box center [498, 250] width 252 height 10
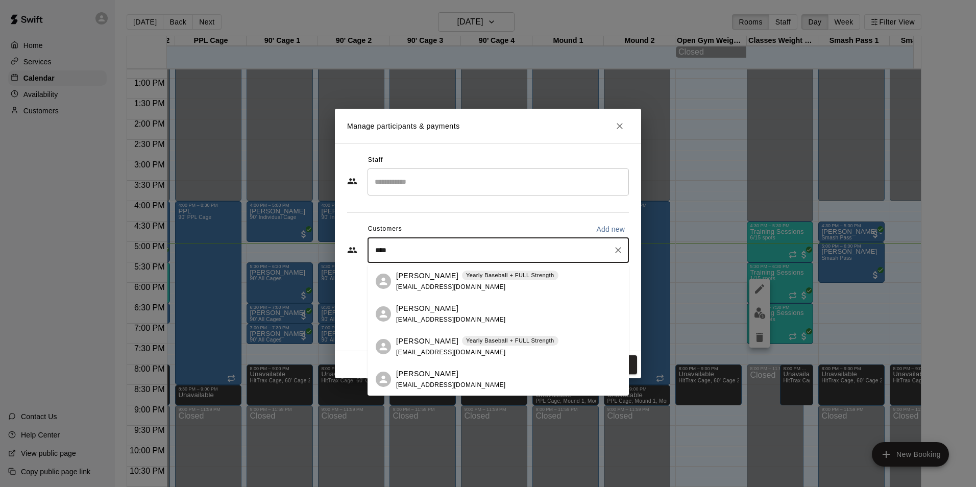
type input "*****"
click at [502, 345] on div "Yearly Baseball + FULL Strength" at bounding box center [510, 341] width 96 height 10
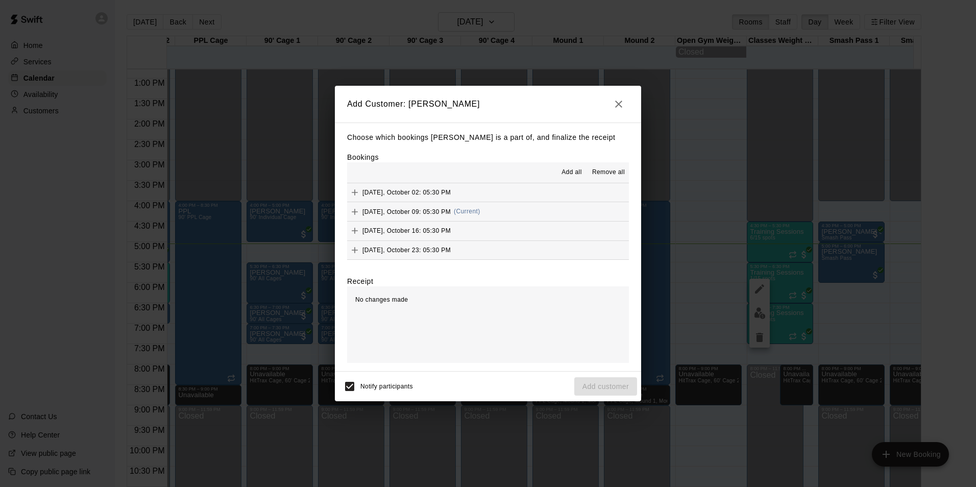
click at [531, 208] on button "[DATE], October 09: 05:30 PM (Current)" at bounding box center [488, 211] width 282 height 19
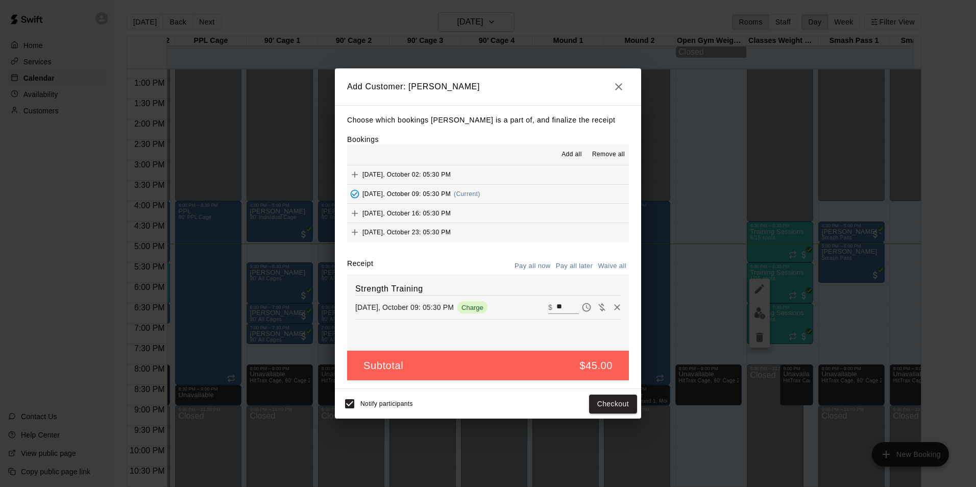
click at [561, 307] on input "**" at bounding box center [567, 307] width 22 height 13
type input "*"
click at [611, 411] on button "Add customer" at bounding box center [605, 403] width 63 height 19
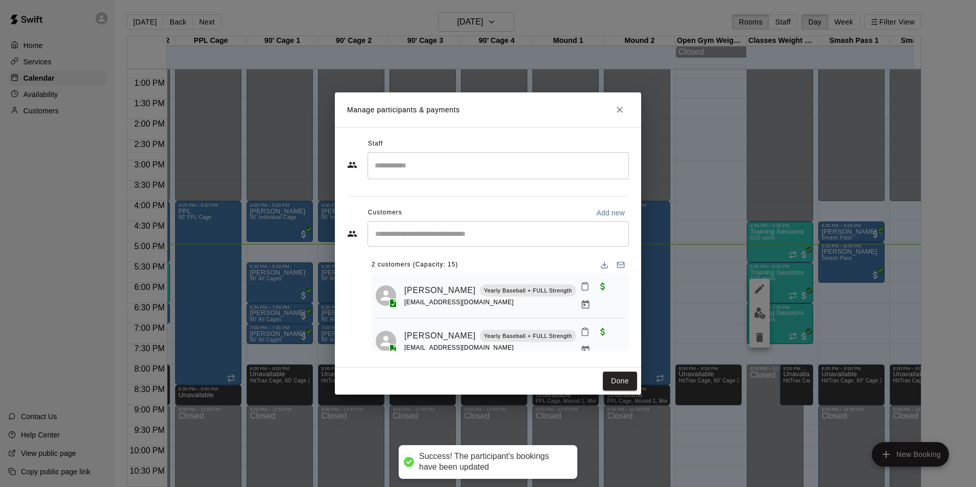
click at [531, 235] on input "Start typing to search customers..." at bounding box center [498, 234] width 252 height 10
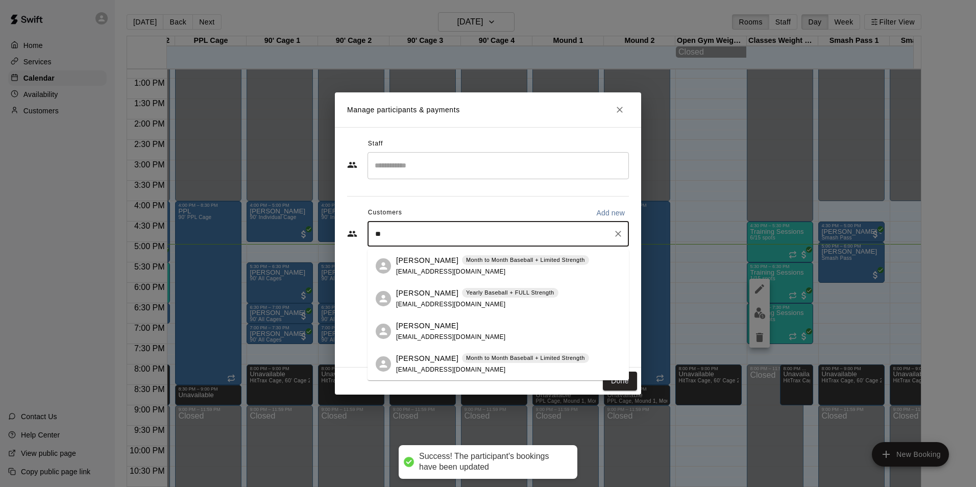
type input "***"
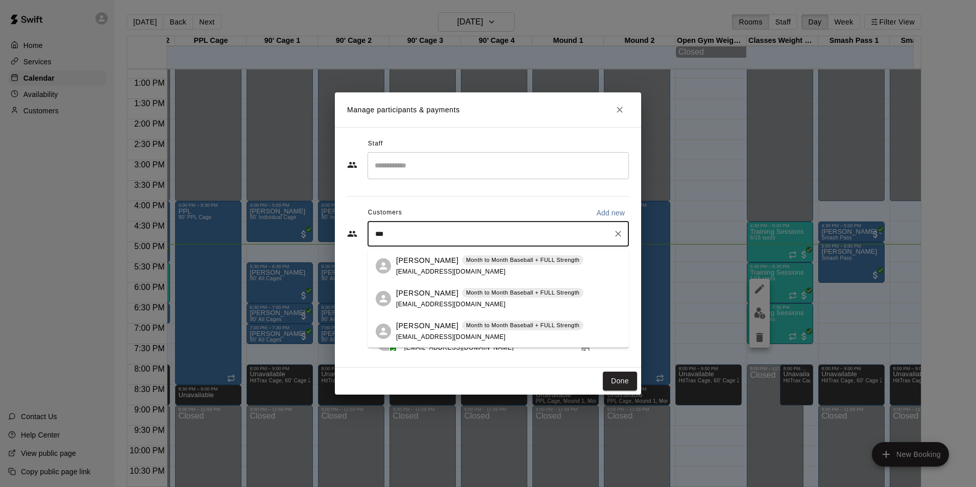
click at [494, 303] on div "[PERSON_NAME] Month to Month Baseball + FULL Strength [EMAIL_ADDRESS][DOMAIN_NA…" at bounding box center [489, 299] width 187 height 22
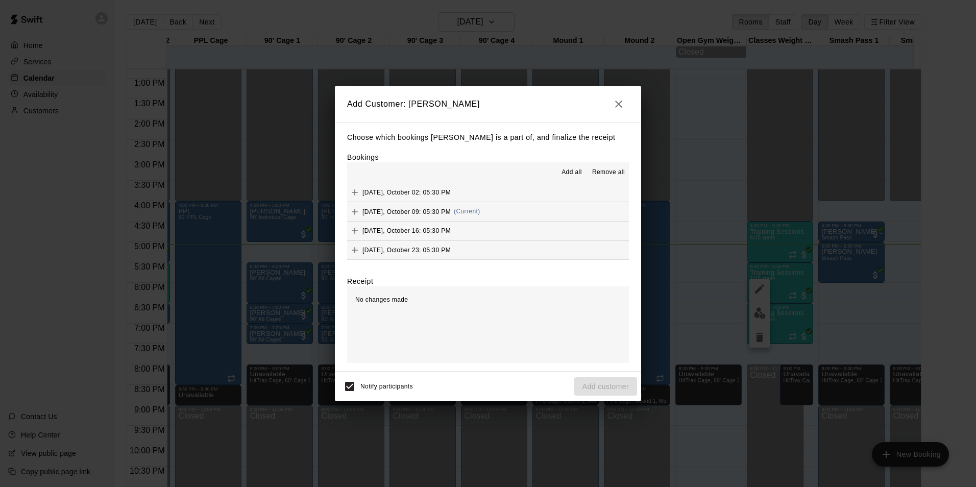
click at [568, 214] on button "[DATE], October 09: 05:30 PM (Current)" at bounding box center [488, 211] width 282 height 19
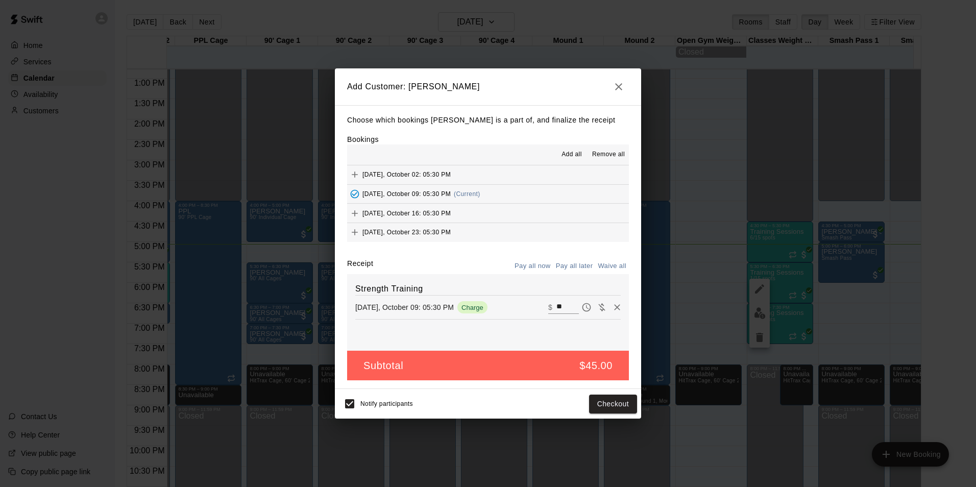
click at [561, 307] on input "**" at bounding box center [567, 307] width 22 height 13
type input "*"
click at [601, 405] on button "Add customer" at bounding box center [605, 403] width 63 height 19
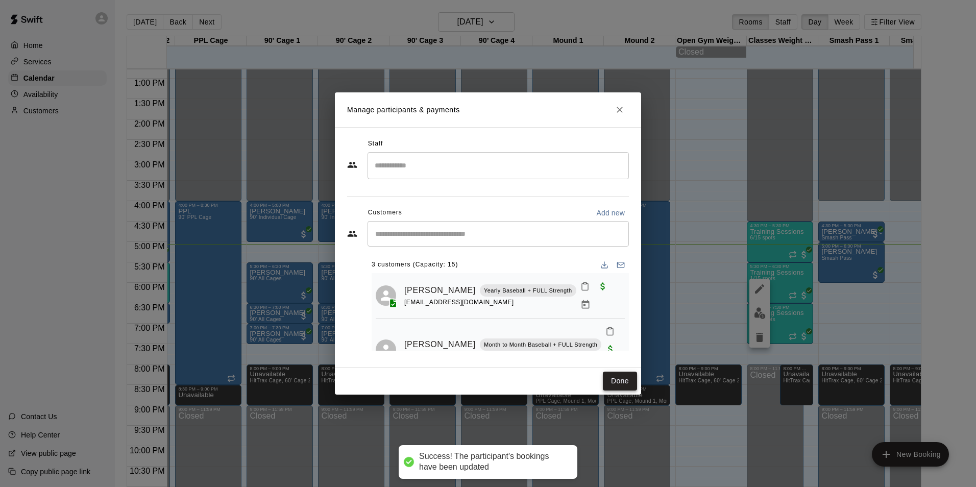
click at [621, 376] on button "Done" at bounding box center [620, 380] width 34 height 19
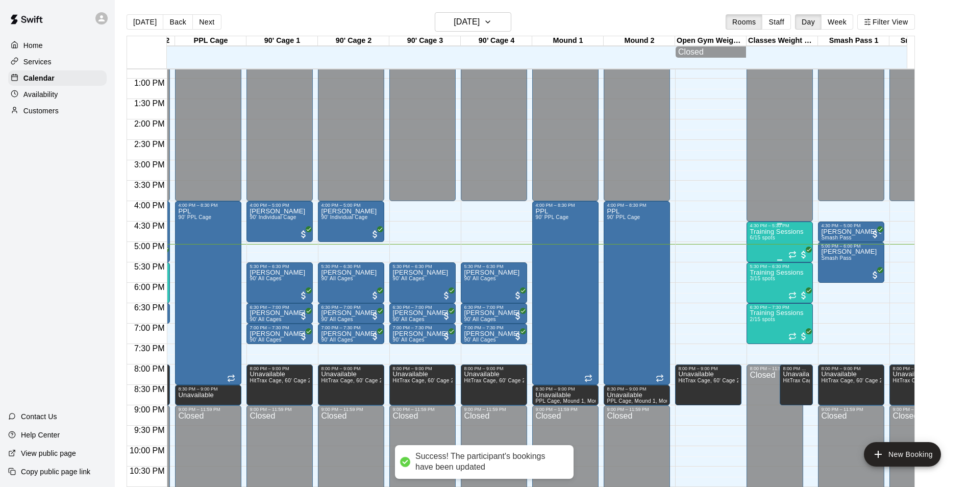
click at [780, 246] on div "Training Sessions 6/15 spots" at bounding box center [777, 471] width 54 height 487
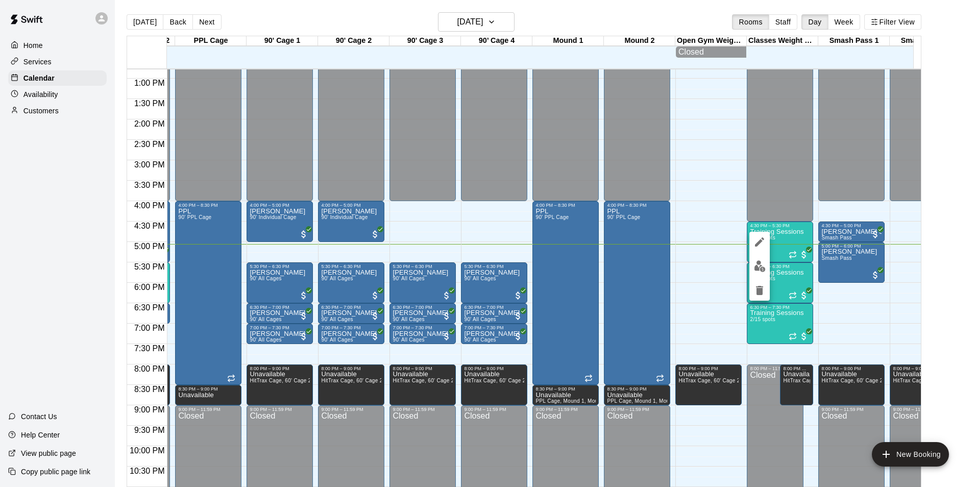
click at [760, 266] on img "edit" at bounding box center [760, 266] width 12 height 12
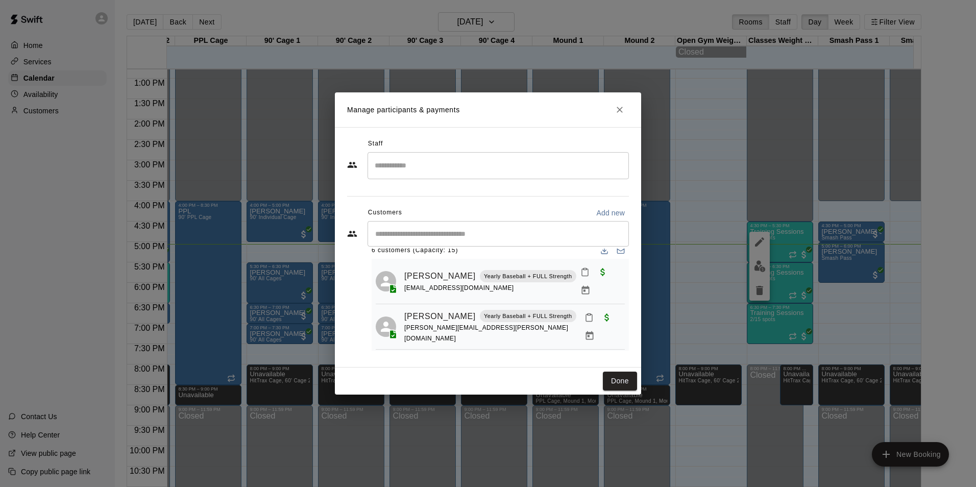
scroll to position [0, 0]
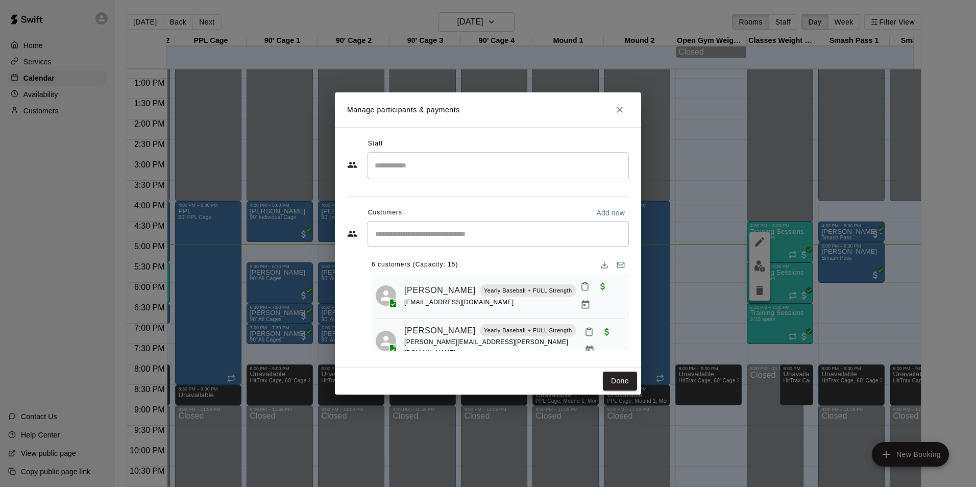
click at [583, 284] on rect "Mark attendance" at bounding box center [584, 284] width 3 height 2
click at [610, 289] on p "[PERSON_NAME] attended" at bounding box center [645, 291] width 90 height 10
click at [584, 334] on icon "Mark attendance" at bounding box center [588, 331] width 9 height 9
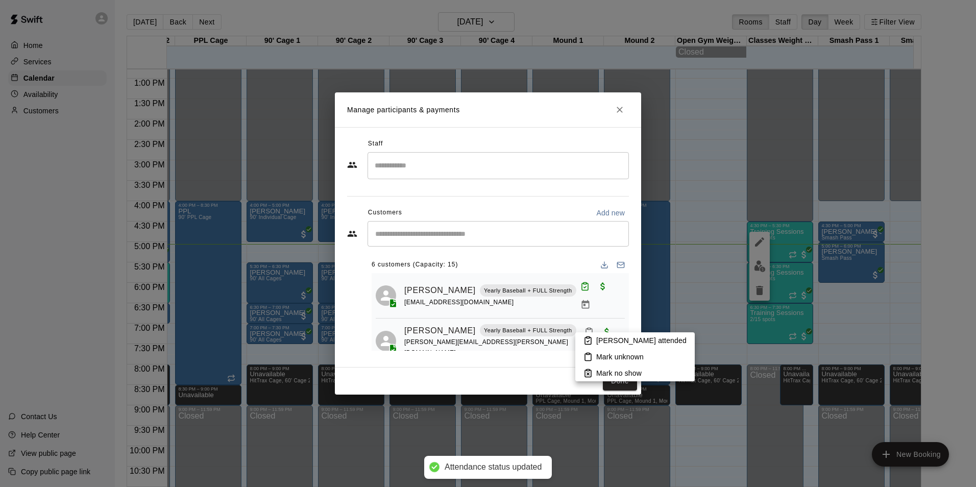
click at [625, 337] on p "[PERSON_NAME] attended" at bounding box center [641, 340] width 90 height 10
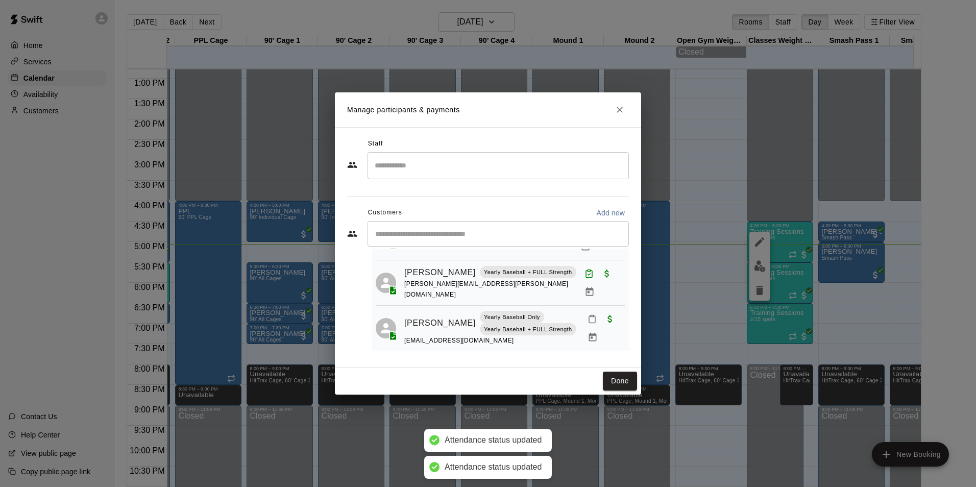
scroll to position [59, 0]
click at [587, 313] on icon "Mark attendance" at bounding box center [591, 317] width 9 height 9
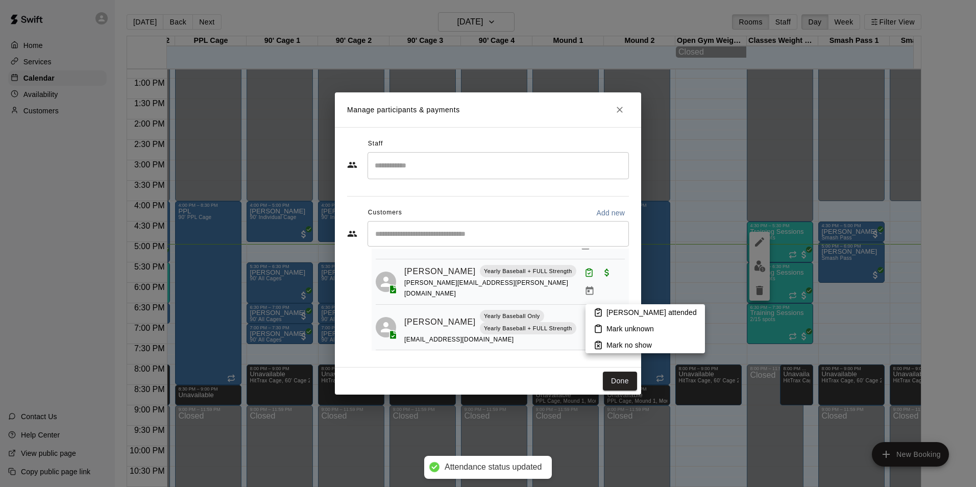
click at [626, 309] on p "[PERSON_NAME] attended" at bounding box center [651, 312] width 90 height 10
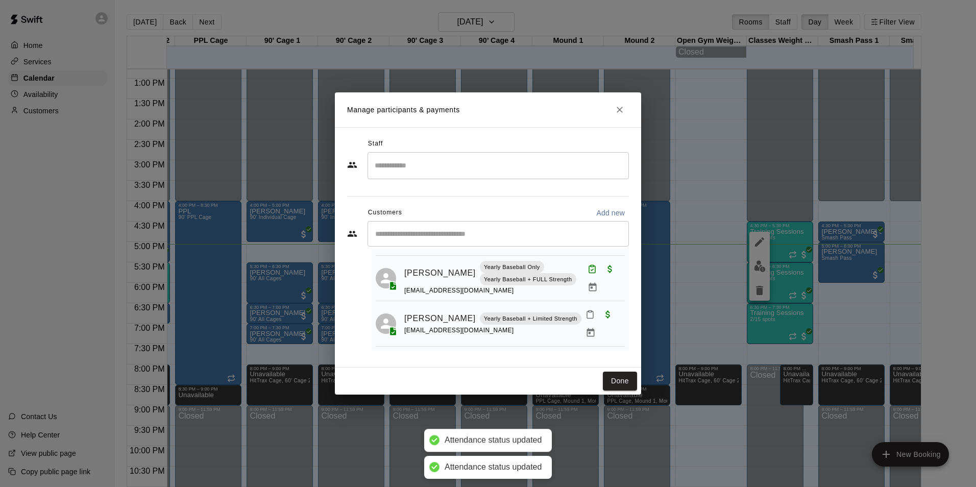
scroll to position [111, 0]
click at [585, 307] on icon "Mark attendance" at bounding box center [589, 311] width 9 height 9
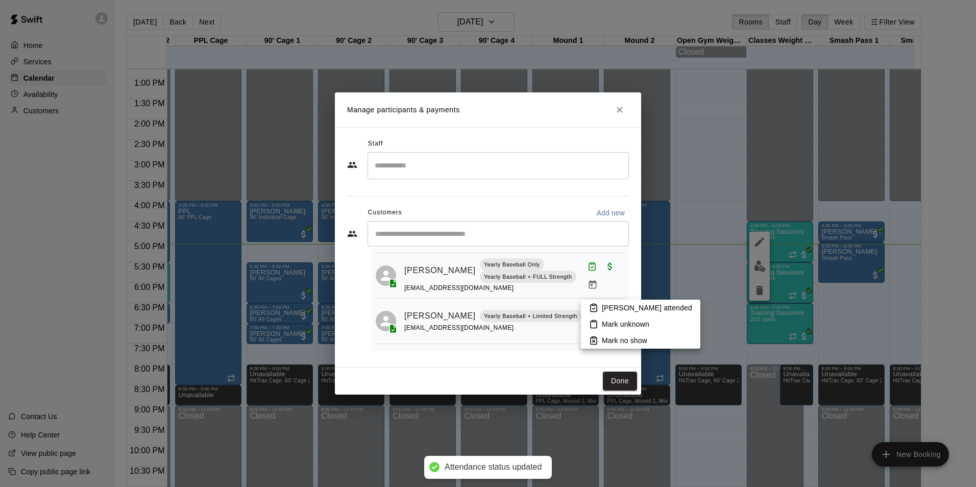
click at [615, 307] on p "[PERSON_NAME] attended" at bounding box center [647, 308] width 90 height 10
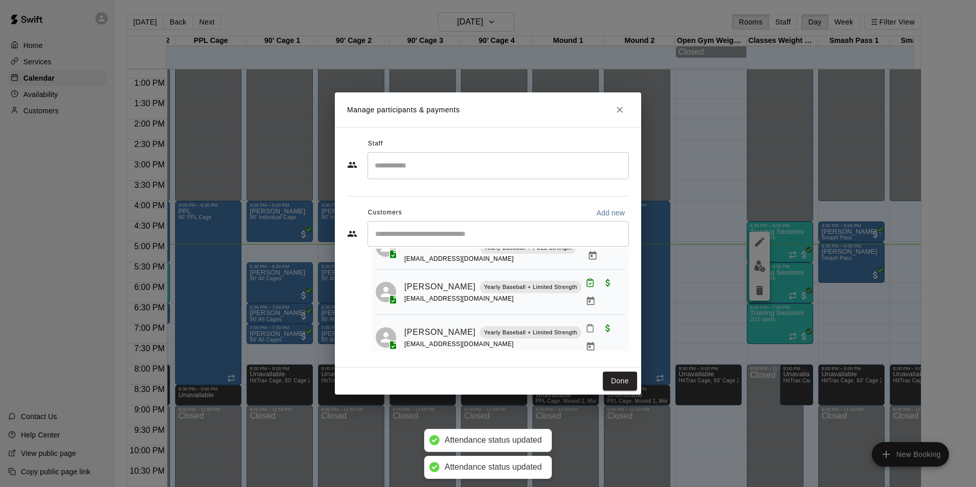
scroll to position [160, 0]
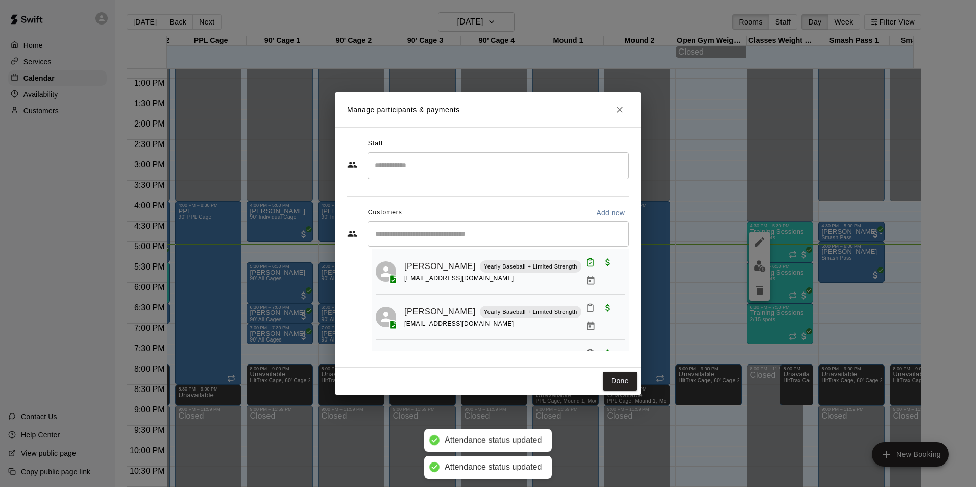
click at [585, 303] on icon "Mark attendance" at bounding box center [589, 307] width 9 height 9
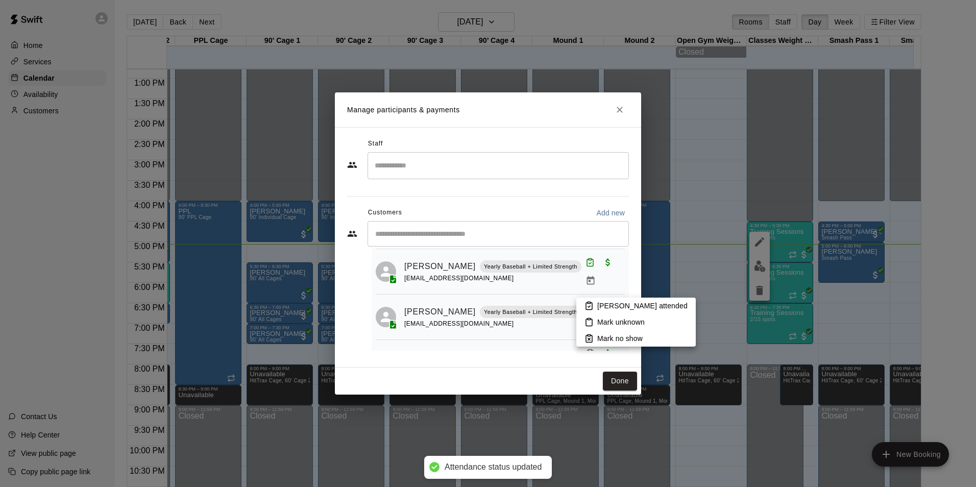
click at [609, 308] on p "[PERSON_NAME] attended" at bounding box center [642, 306] width 90 height 10
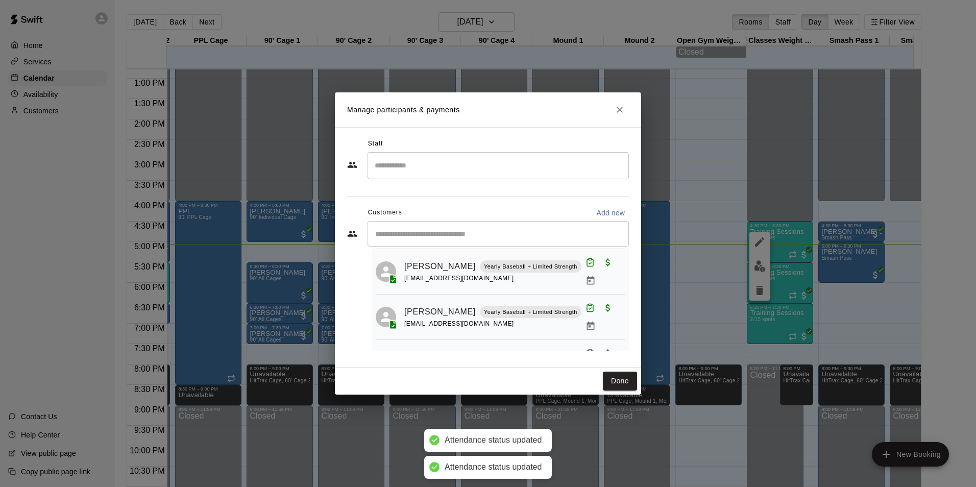
scroll to position [195, 0]
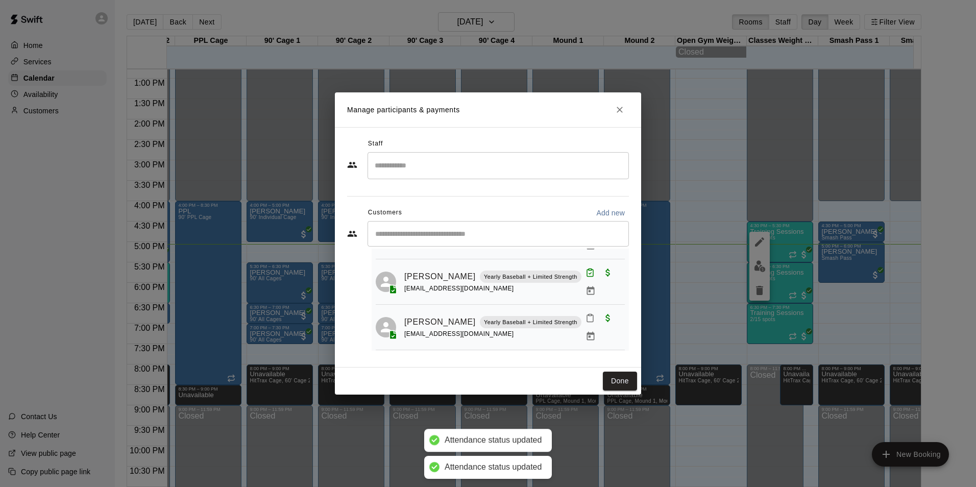
click at [585, 313] on icon "Mark attendance" at bounding box center [589, 317] width 9 height 9
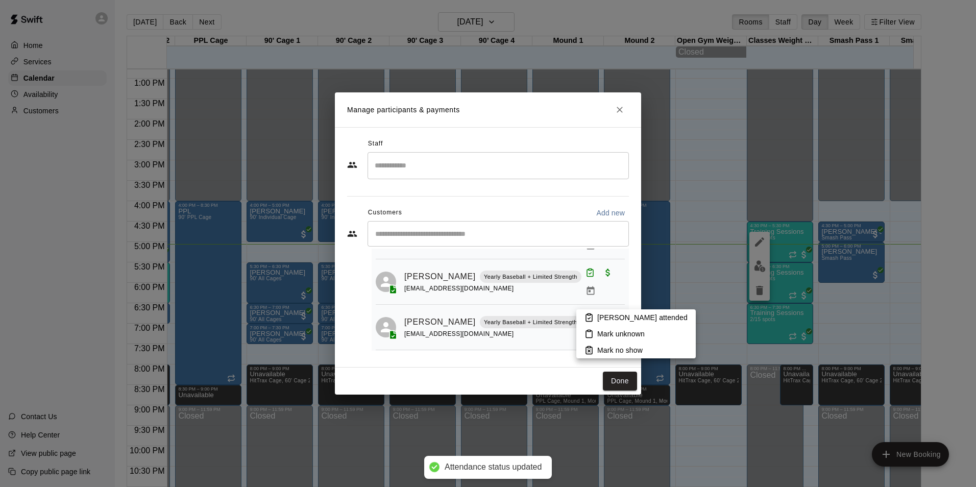
click at [626, 320] on p "[PERSON_NAME] attended" at bounding box center [642, 317] width 90 height 10
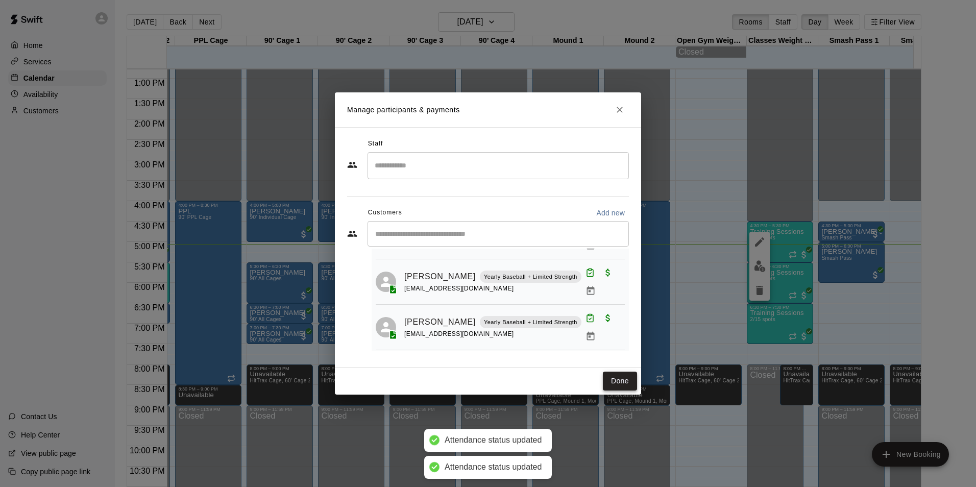
click at [619, 383] on button "Done" at bounding box center [620, 380] width 34 height 19
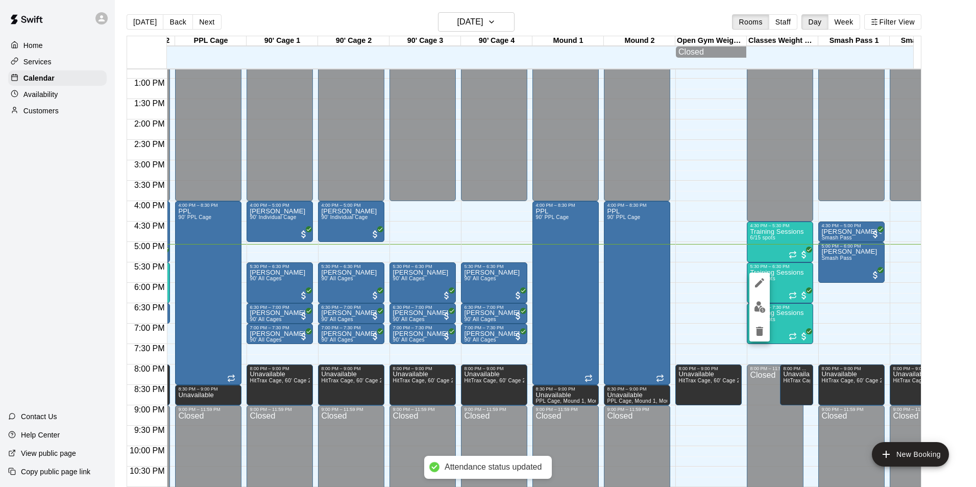
click at [754, 309] on img "edit" at bounding box center [760, 307] width 12 height 12
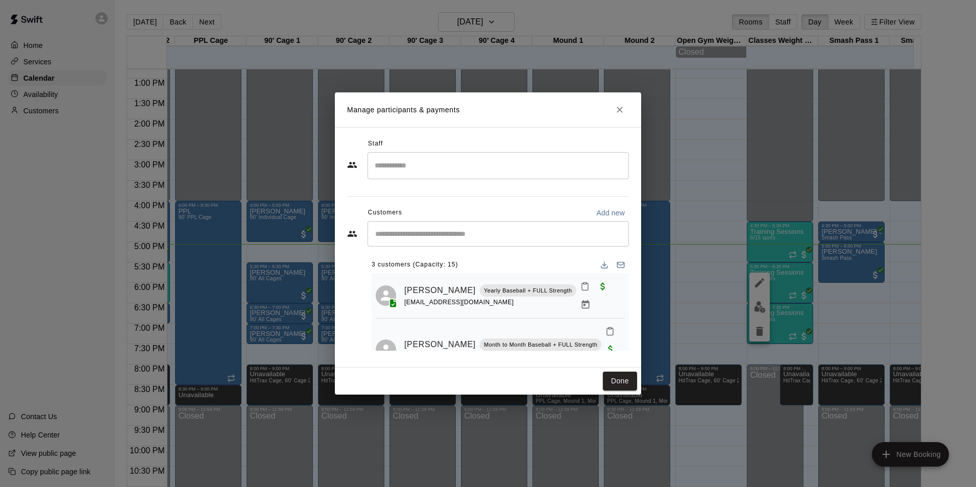
click at [582, 287] on icon "Mark attendance" at bounding box center [585, 286] width 6 height 7
click at [616, 290] on p "[PERSON_NAME] attended" at bounding box center [643, 292] width 90 height 10
click at [605, 331] on icon "Mark attendance" at bounding box center [609, 331] width 9 height 9
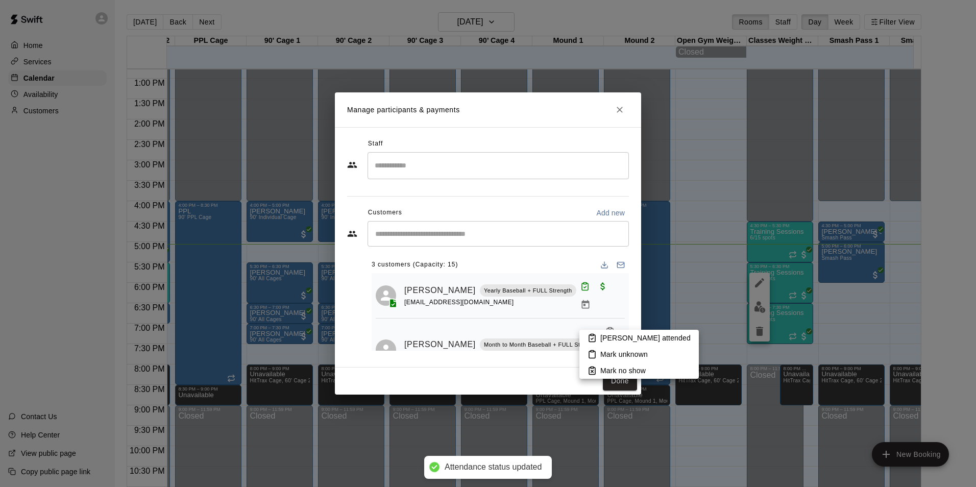
click at [632, 333] on p "[PERSON_NAME] attended" at bounding box center [645, 338] width 90 height 10
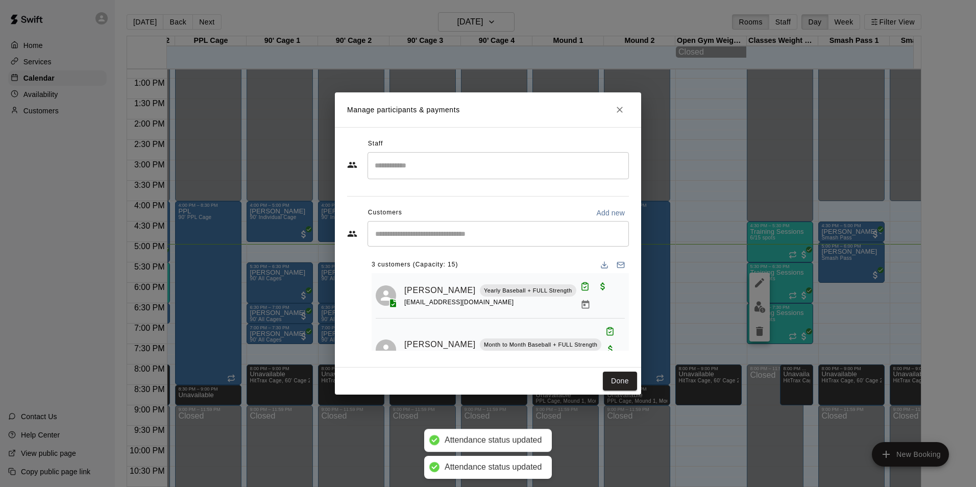
scroll to position [55, 0]
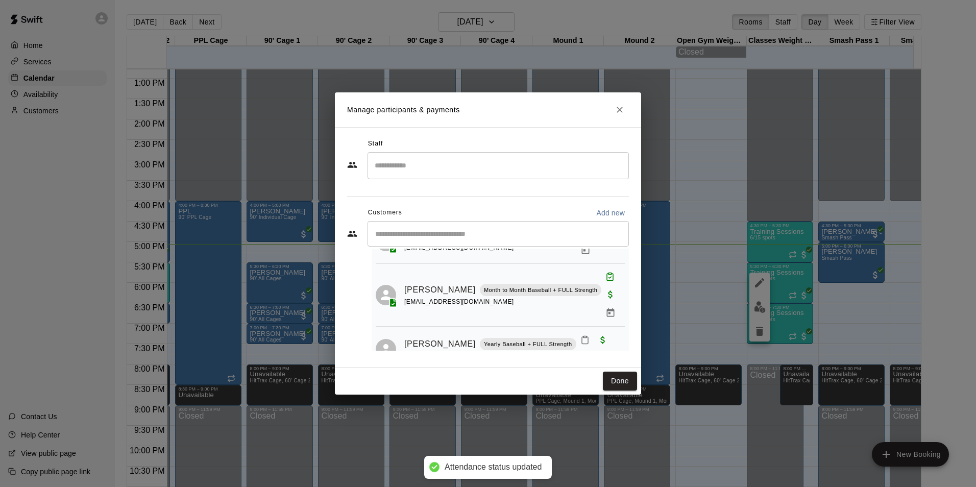
click at [580, 335] on icon "Mark attendance" at bounding box center [584, 339] width 9 height 9
click at [631, 336] on p "[PERSON_NAME] attended" at bounding box center [641, 333] width 90 height 10
click at [626, 379] on button "Done" at bounding box center [620, 380] width 34 height 19
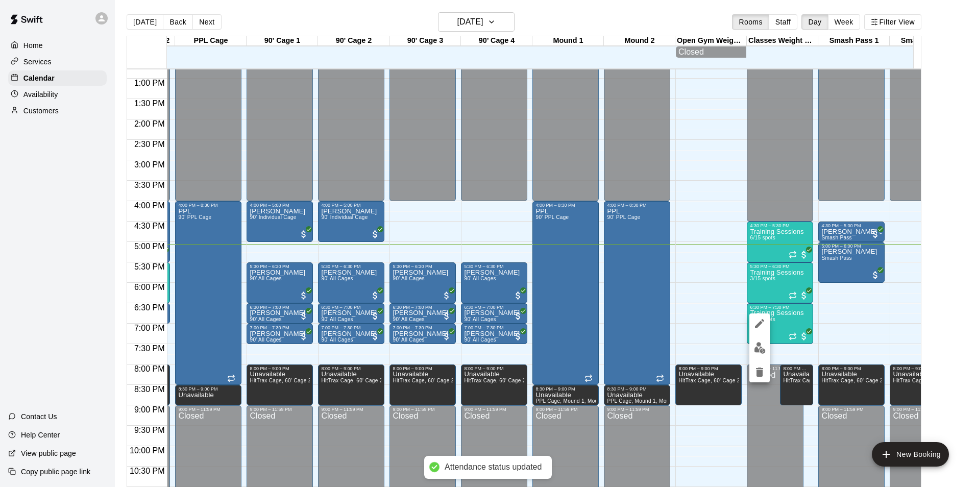
click at [764, 349] on img "edit" at bounding box center [760, 348] width 12 height 12
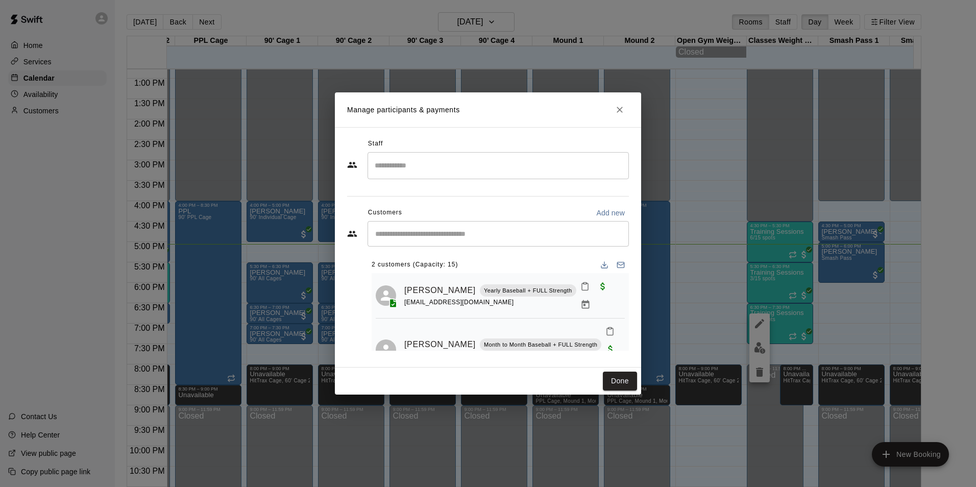
click at [618, 103] on button "Close" at bounding box center [619, 110] width 18 height 18
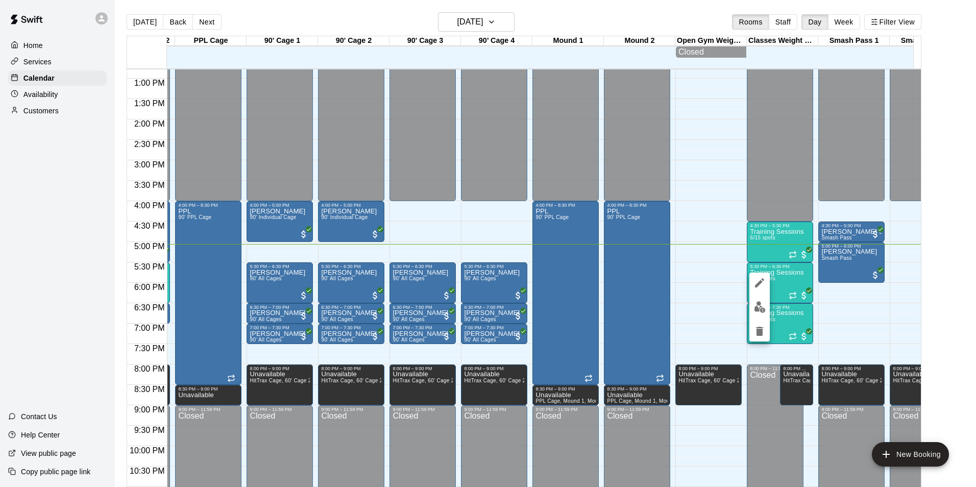
click at [757, 308] on img "edit" at bounding box center [760, 307] width 12 height 12
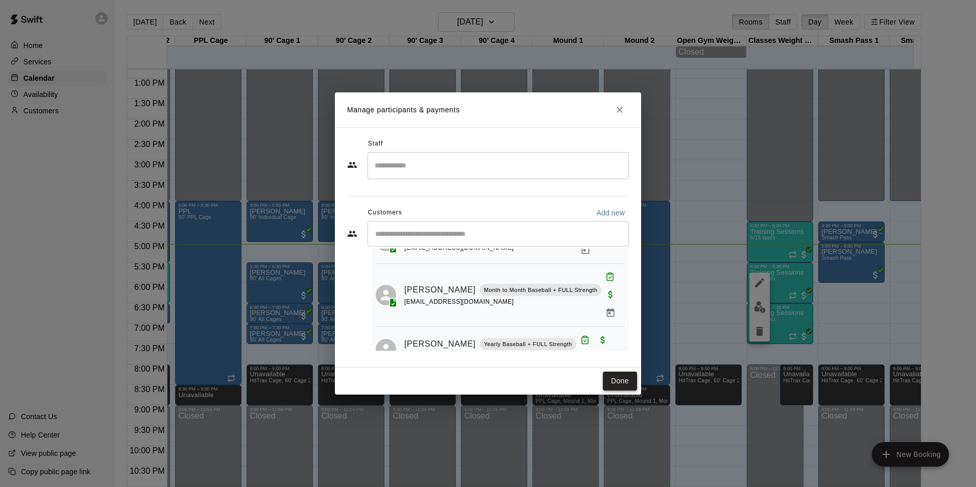
click at [613, 376] on button "Done" at bounding box center [620, 380] width 34 height 19
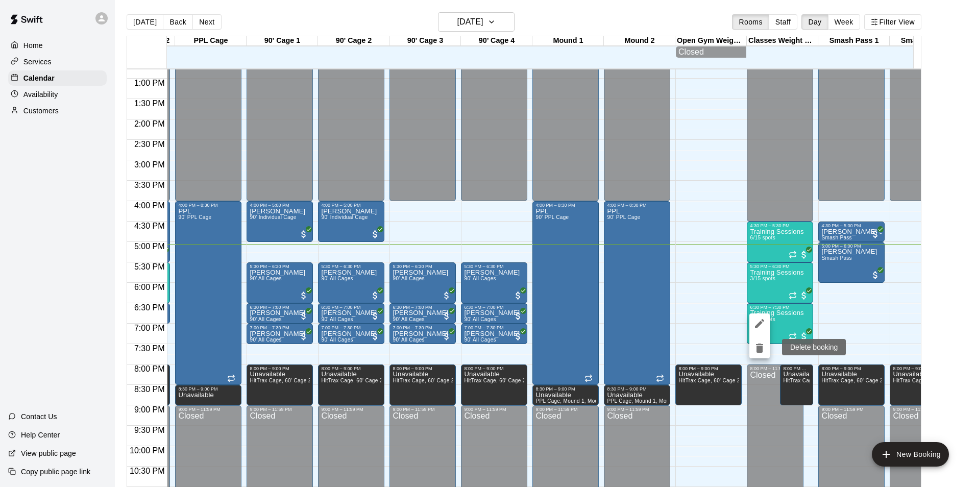
click at [872, 315] on div at bounding box center [488, 243] width 976 height 487
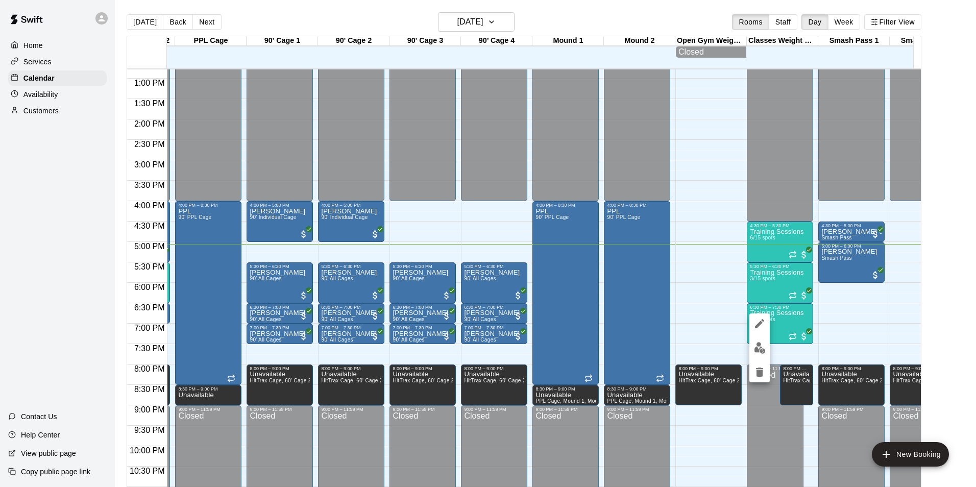
click at [762, 351] on img "edit" at bounding box center [760, 348] width 12 height 12
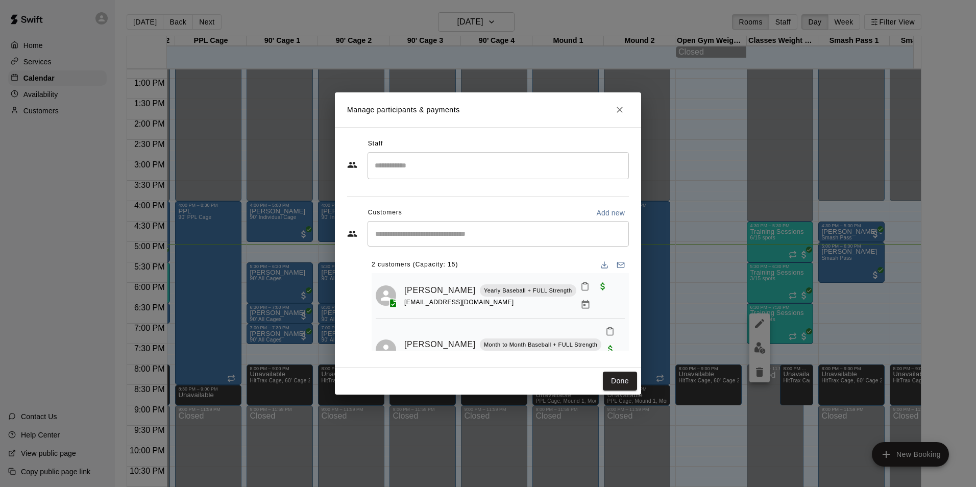
click at [520, 351] on div "[EMAIL_ADDRESS][DOMAIN_NAME]" at bounding box center [502, 356] width 197 height 11
click at [606, 326] on div at bounding box center [612, 349] width 23 height 54
click at [421, 338] on link "[PERSON_NAME]" at bounding box center [439, 344] width 71 height 13
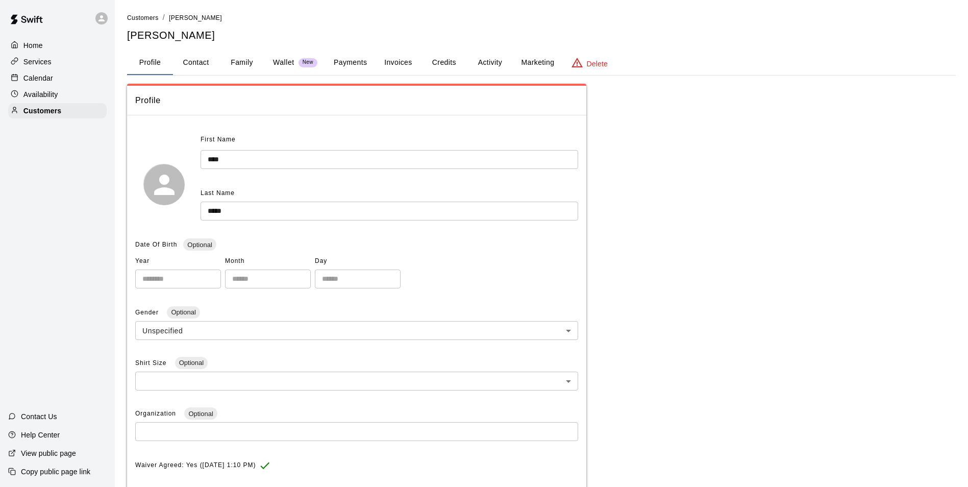
click at [30, 42] on p "Home" at bounding box center [32, 45] width 19 height 10
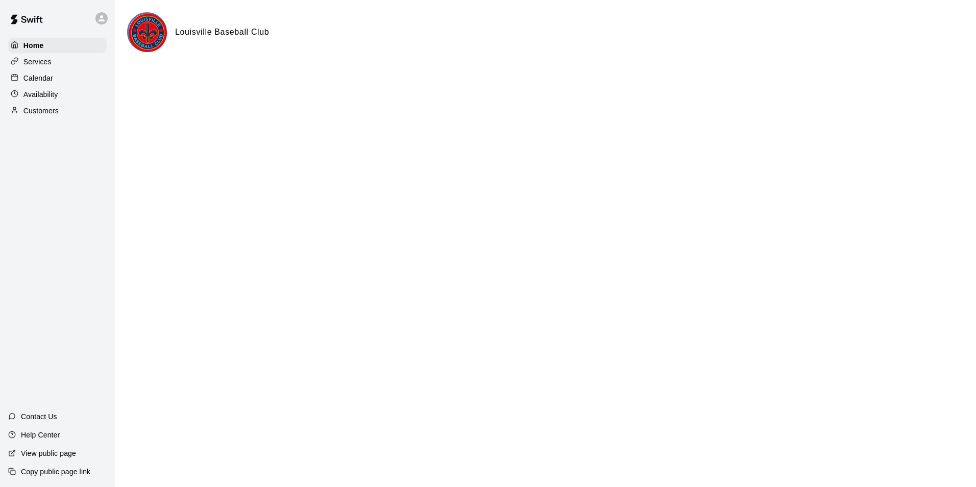
click at [31, 77] on p "Calendar" at bounding box center [38, 78] width 30 height 10
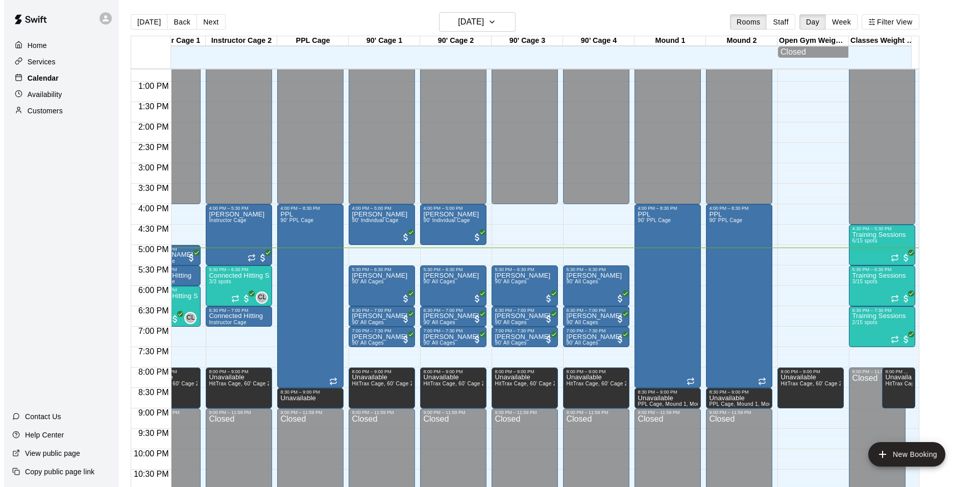
scroll to position [0, 325]
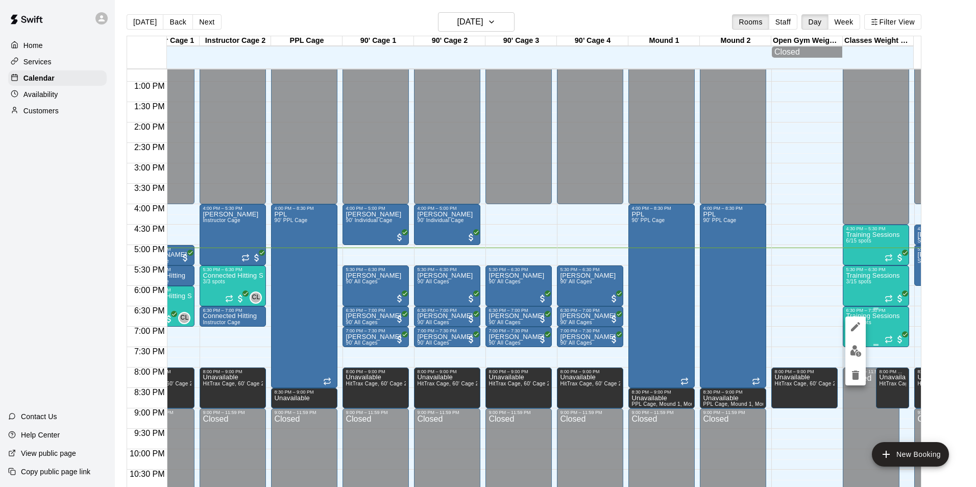
click at [854, 354] on img "edit" at bounding box center [856, 351] width 12 height 12
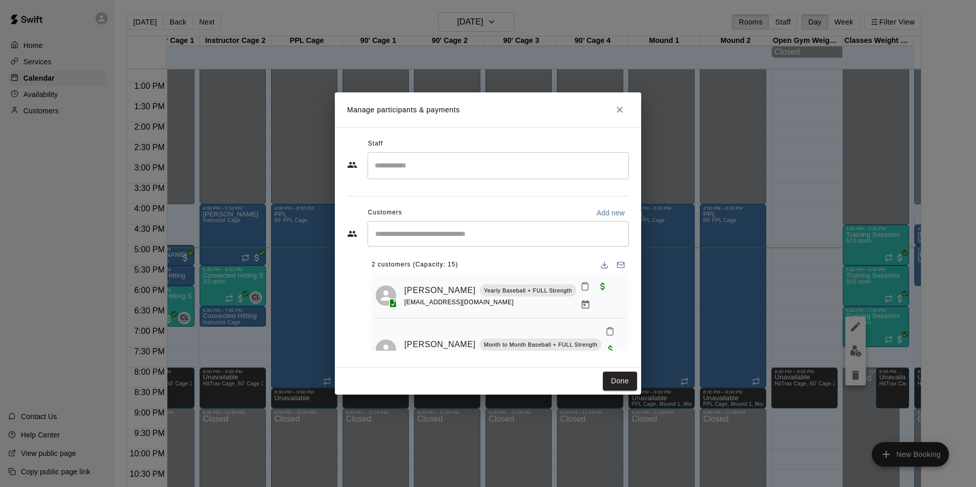
click at [510, 351] on div "[EMAIL_ADDRESS][DOMAIN_NAME]" at bounding box center [502, 356] width 197 height 11
click at [608, 328] on rect "Mark attendance" at bounding box center [609, 329] width 3 height 2
click at [548, 343] on div at bounding box center [488, 243] width 976 height 487
click at [605, 362] on icon "Manage bookings & payment" at bounding box center [610, 367] width 10 height 10
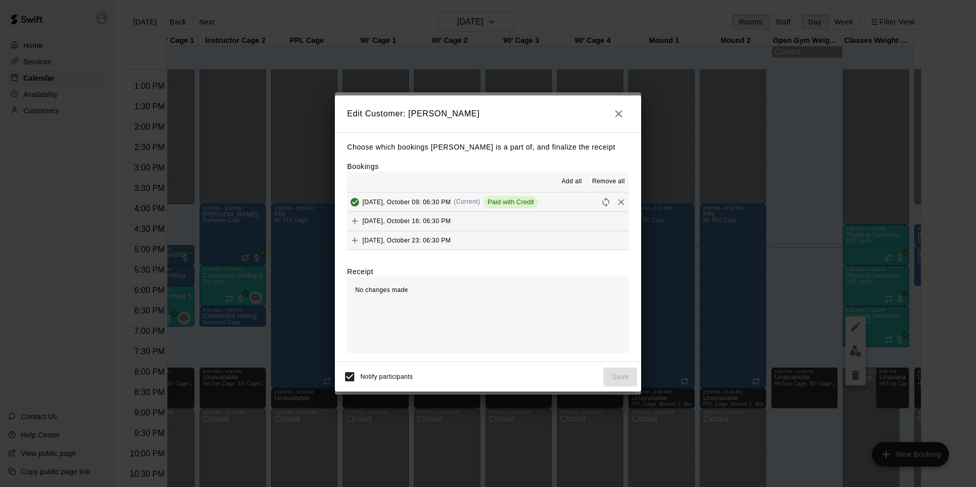
click at [618, 203] on icon "Remove" at bounding box center [621, 202] width 6 height 6
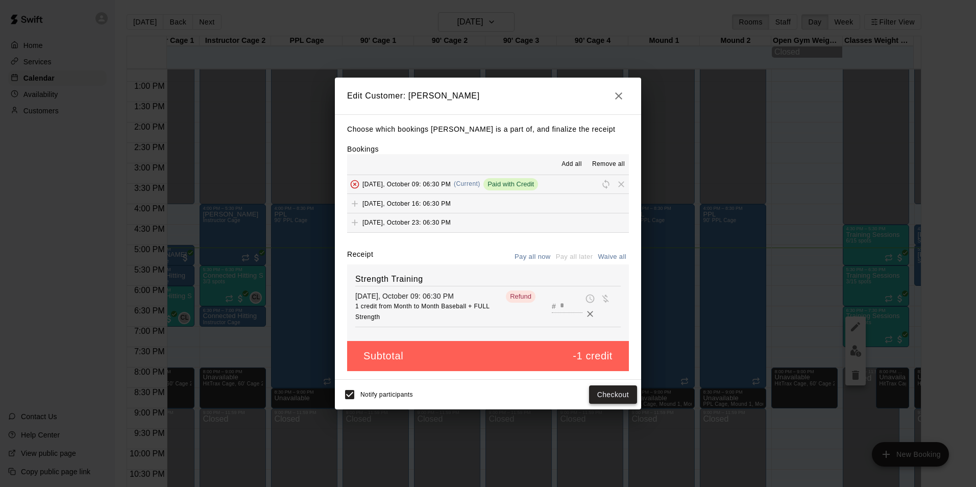
click at [619, 395] on button "Checkout" at bounding box center [613, 394] width 48 height 19
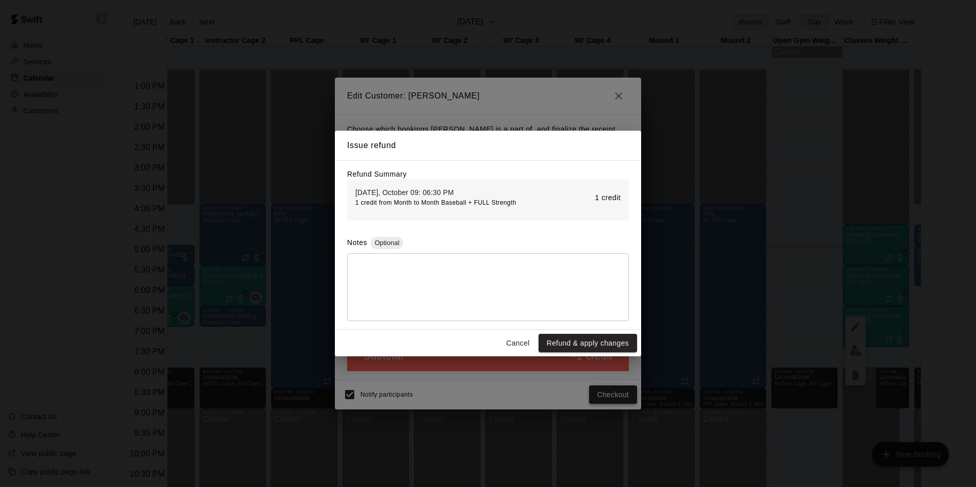
click at [606, 347] on button "Refund & apply changes" at bounding box center [587, 343] width 98 height 19
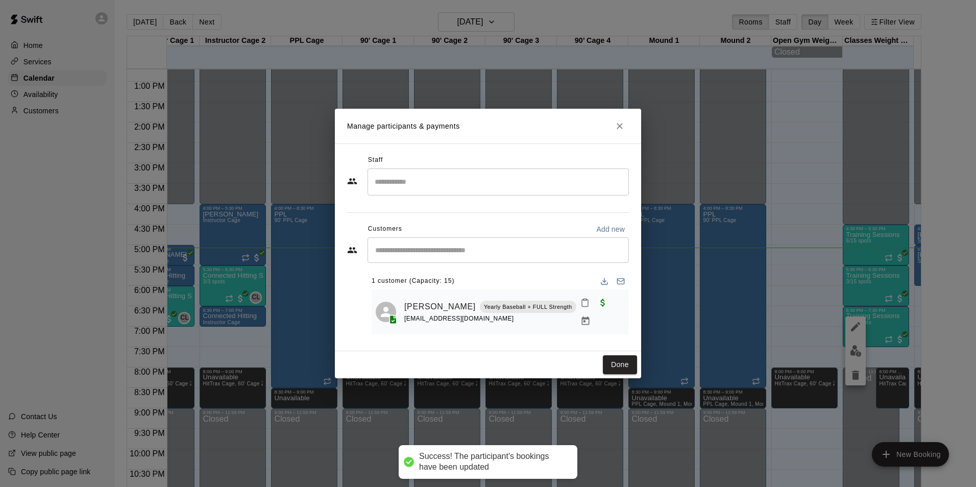
click at [611, 128] on button "Close" at bounding box center [619, 126] width 18 height 18
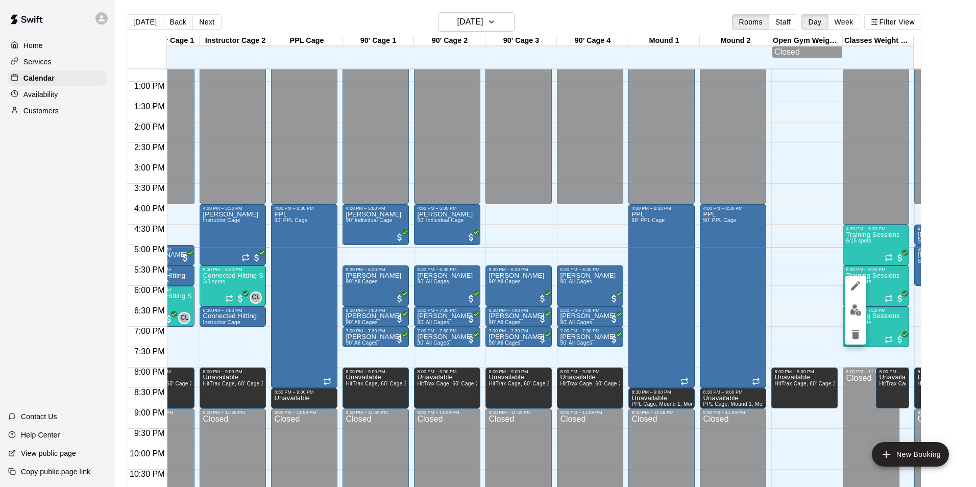
click at [858, 308] on img "edit" at bounding box center [856, 310] width 12 height 12
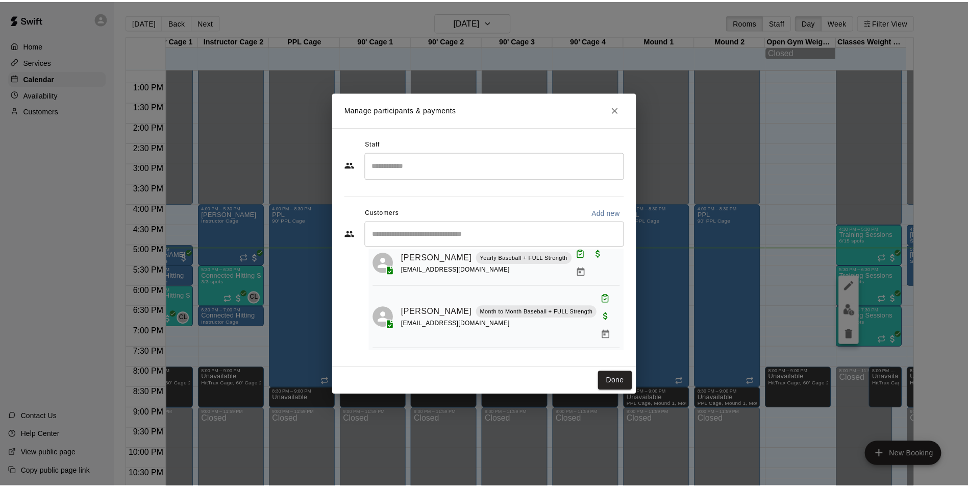
scroll to position [40, 0]
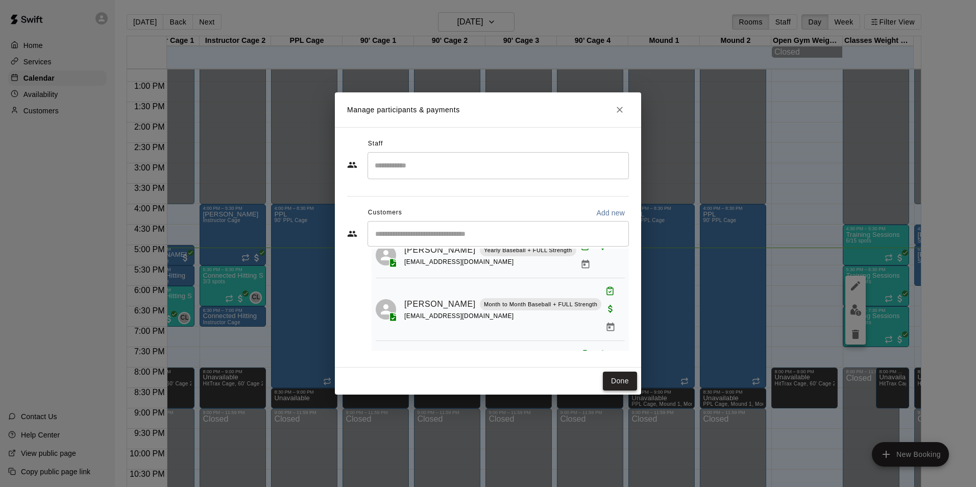
click at [620, 381] on button "Done" at bounding box center [620, 380] width 34 height 19
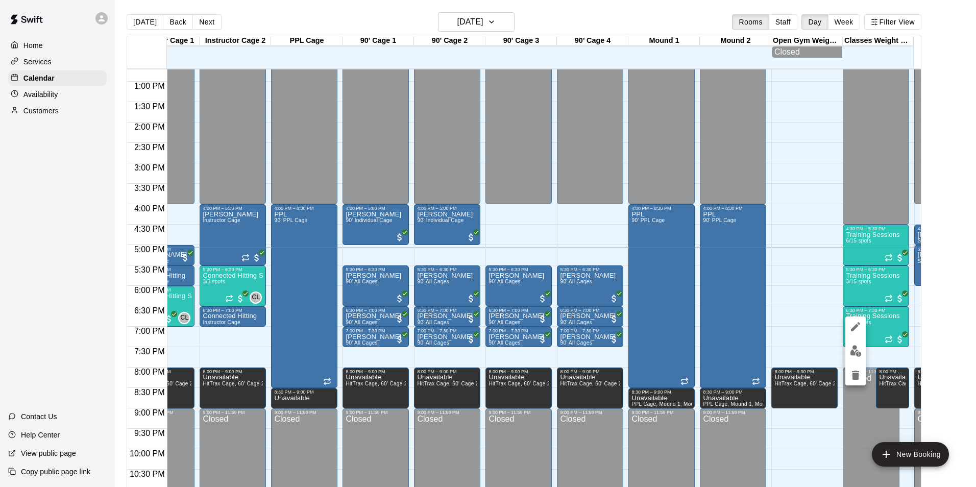
click at [861, 348] on button "edit" at bounding box center [855, 351] width 20 height 20
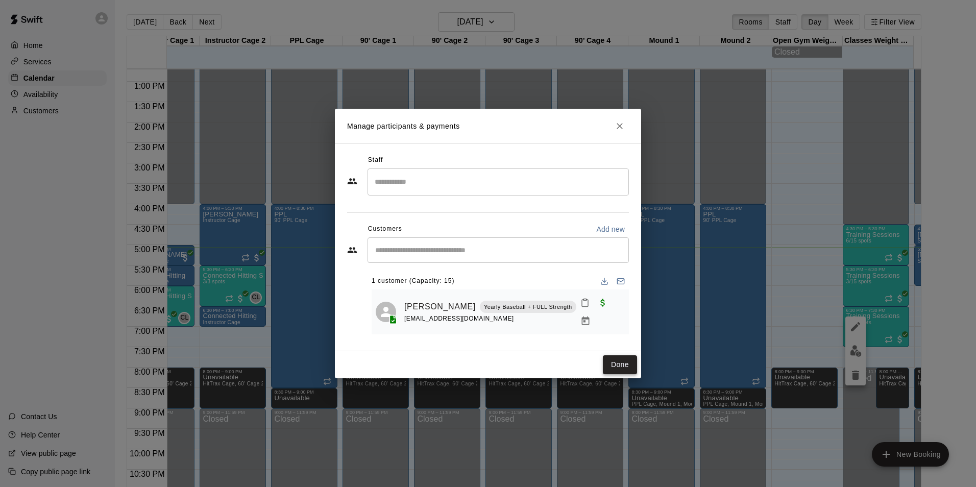
click at [619, 362] on button "Done" at bounding box center [620, 364] width 34 height 19
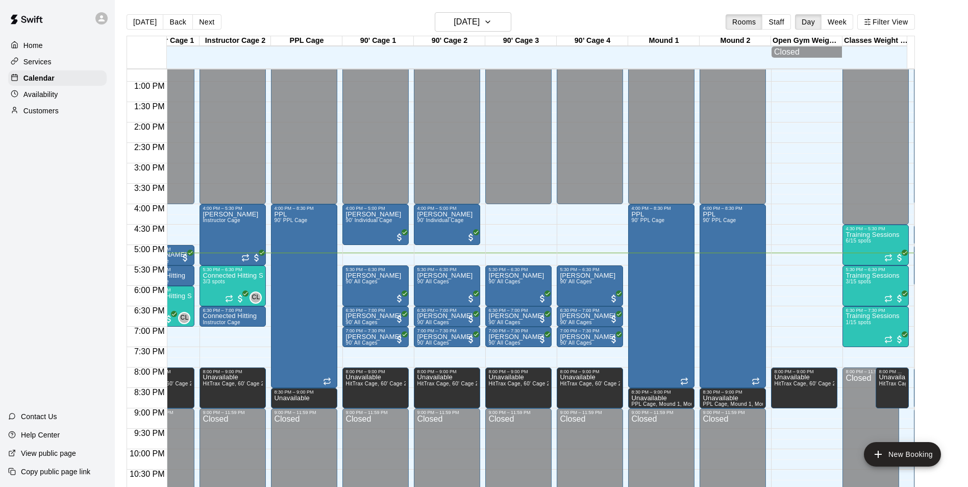
scroll to position [0, 0]
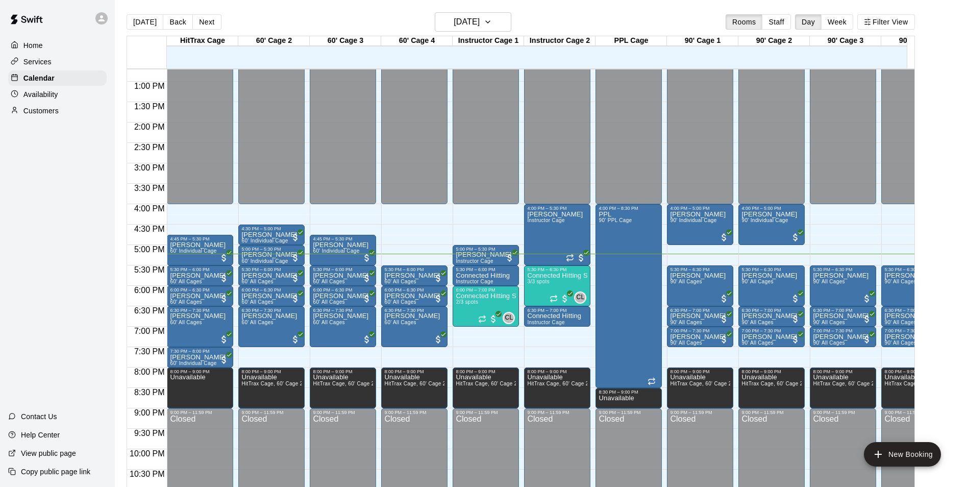
click at [46, 114] on p "Customers" at bounding box center [40, 111] width 35 height 10
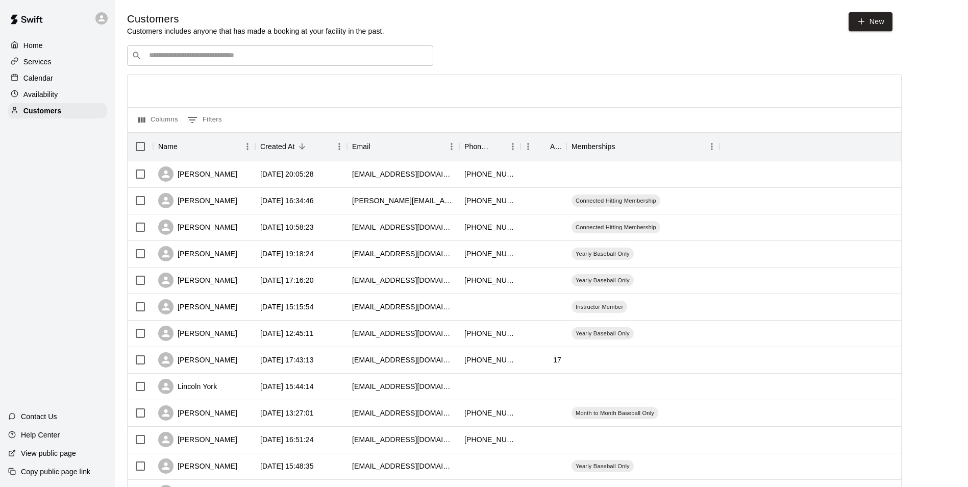
click at [306, 53] on input "Search customers by name or email" at bounding box center [287, 56] width 283 height 10
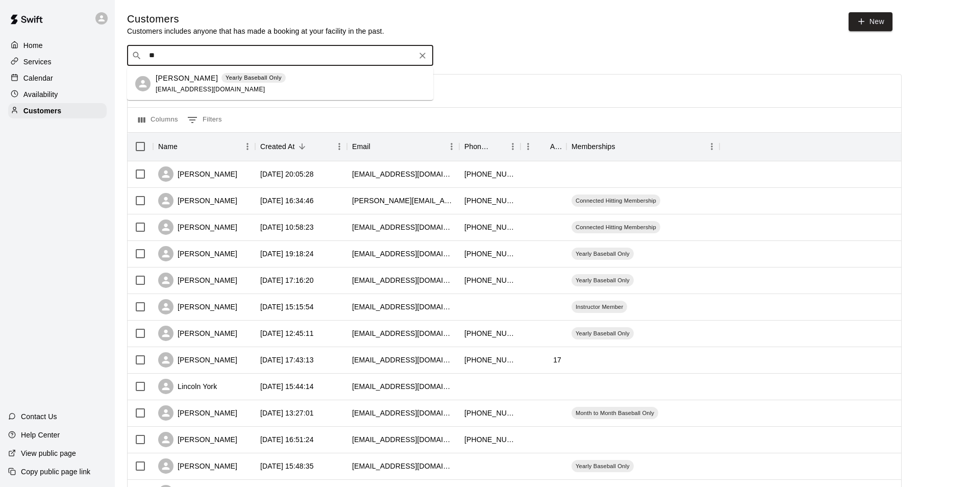
type input "*"
click at [68, 74] on div "Calendar" at bounding box center [57, 77] width 98 height 15
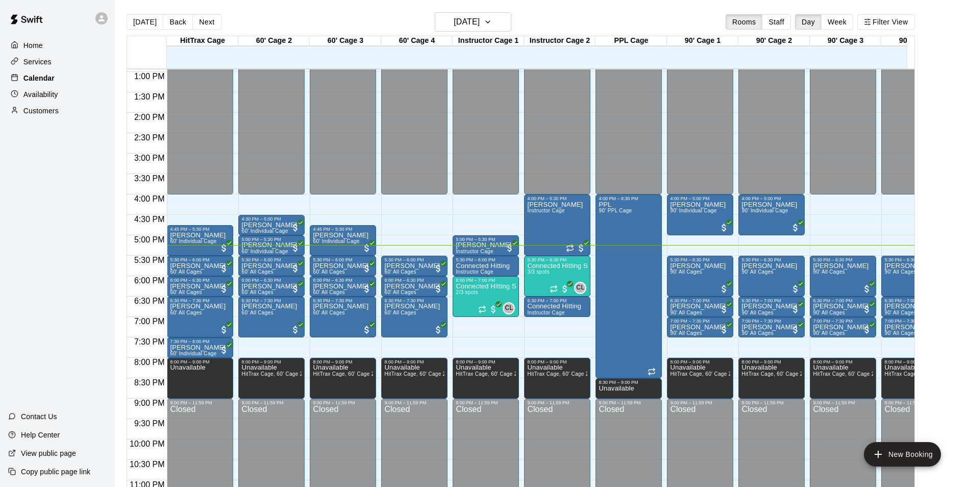
scroll to position [527, 0]
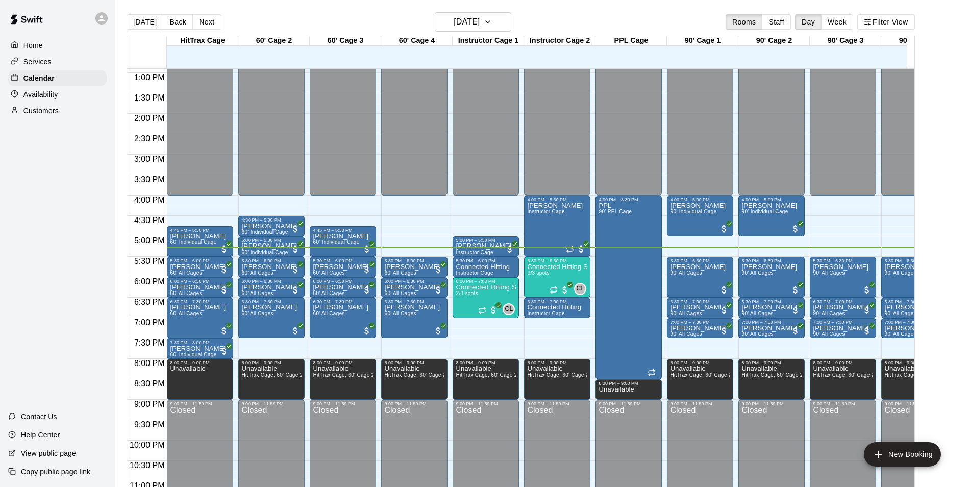
click at [60, 115] on div "Customers" at bounding box center [57, 110] width 98 height 15
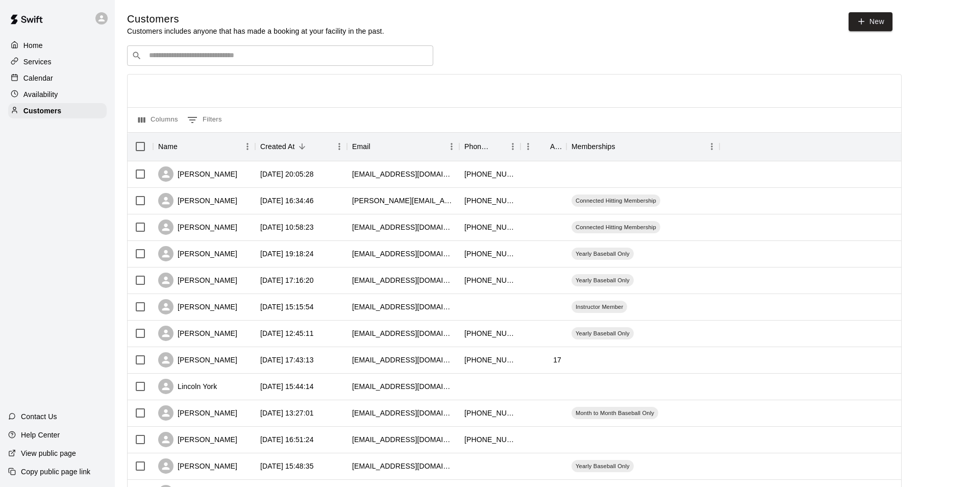
click at [268, 58] on input "Search customers by name or email" at bounding box center [287, 56] width 283 height 10
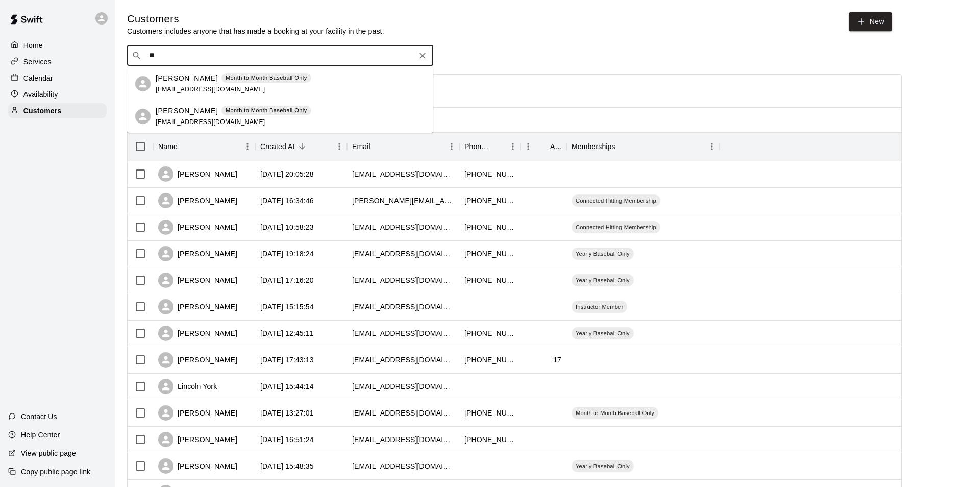
type input "*"
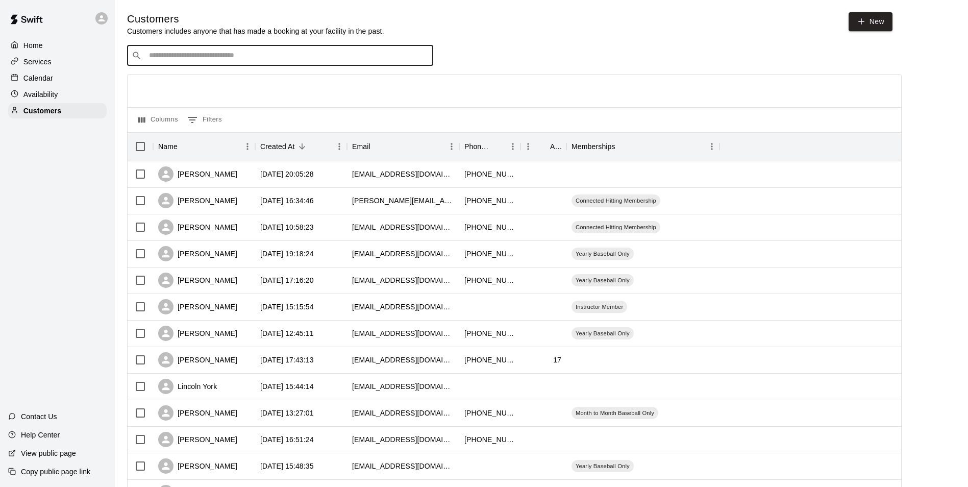
click at [50, 74] on p "Calendar" at bounding box center [38, 78] width 30 height 10
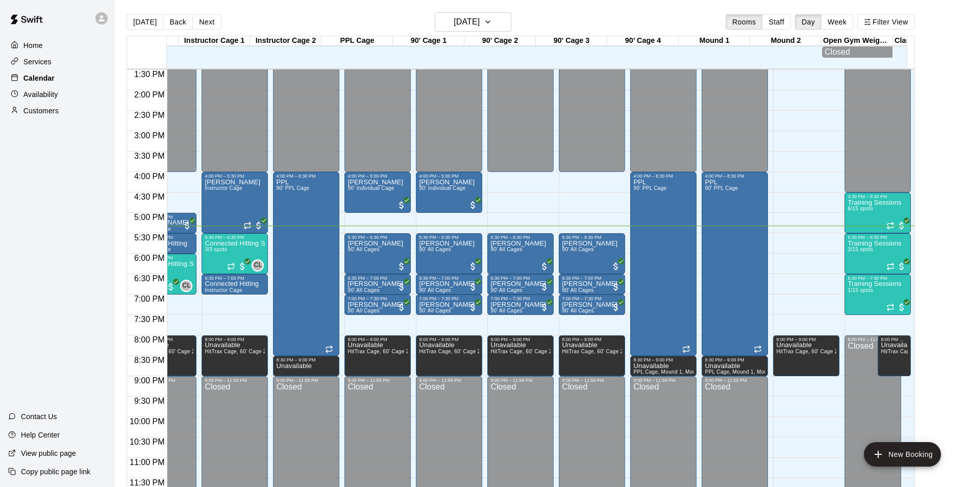
scroll to position [0, 322]
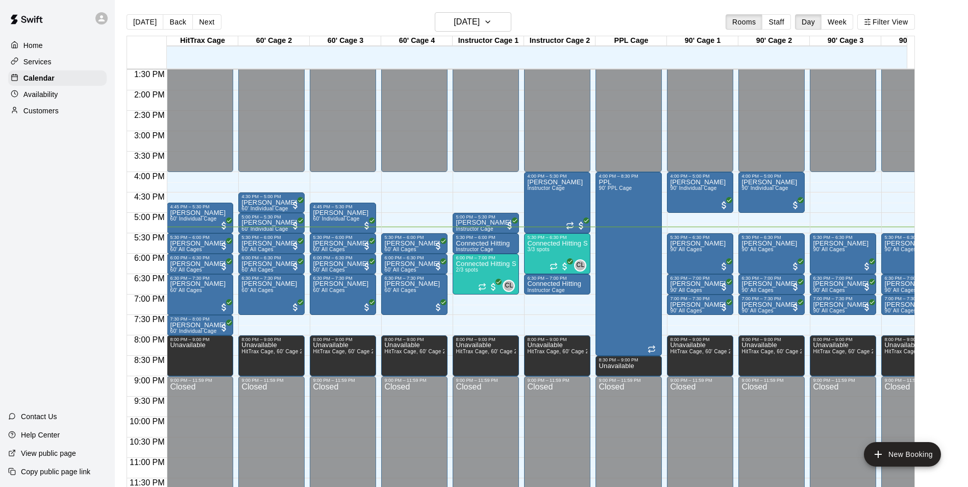
click at [26, 111] on p "Customers" at bounding box center [40, 111] width 35 height 10
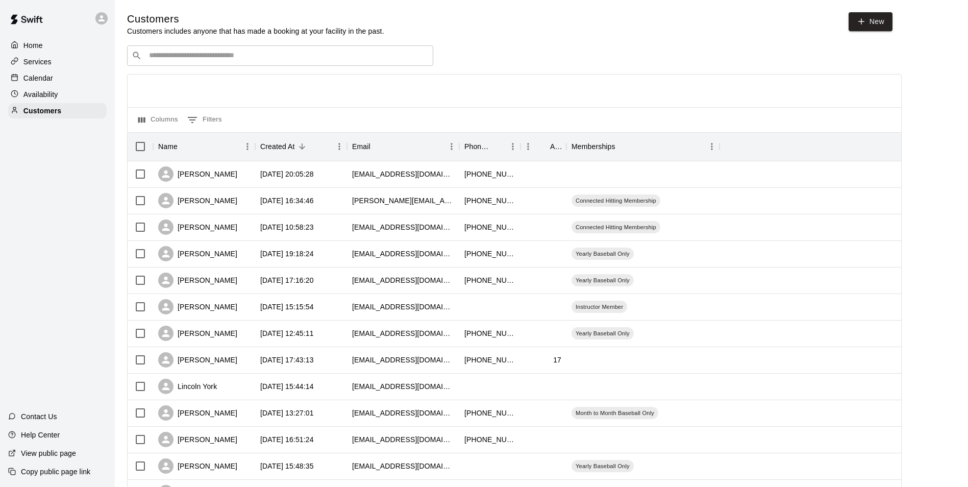
click at [33, 83] on p "Calendar" at bounding box center [38, 78] width 30 height 10
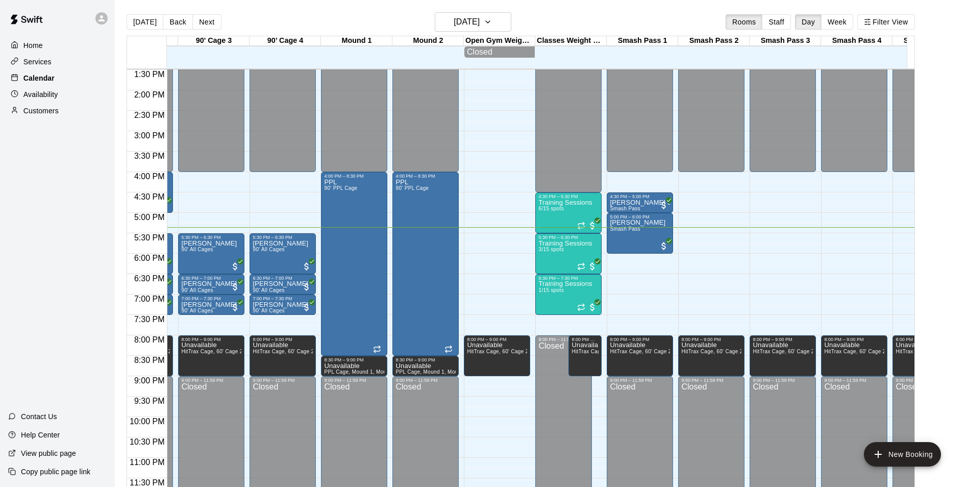
scroll to position [551, 631]
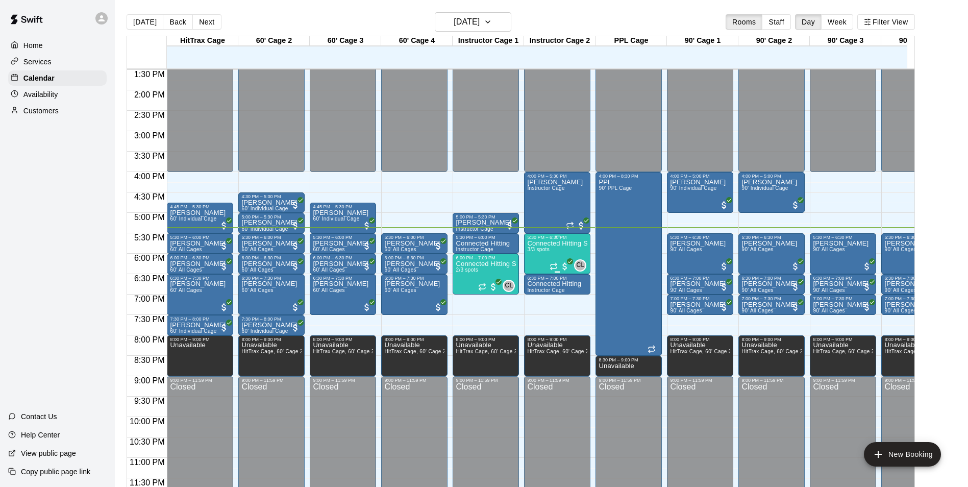
click at [553, 262] on icon "Recurring event" at bounding box center [554, 266] width 8 height 8
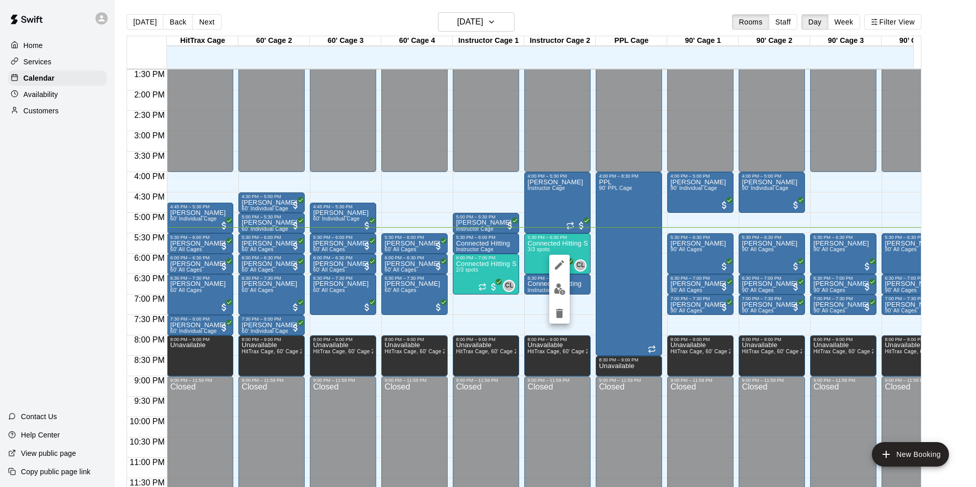
click at [563, 290] on img "edit" at bounding box center [560, 289] width 12 height 12
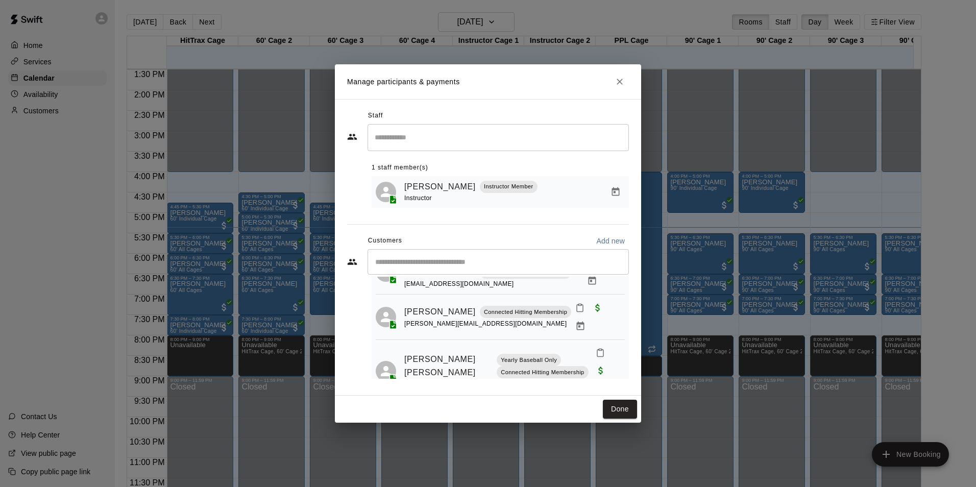
click at [575, 312] on icon "Mark attendance" at bounding box center [579, 307] width 9 height 9
click at [623, 317] on p "[PERSON_NAME] attended" at bounding box center [641, 317] width 90 height 10
click at [624, 413] on button "Done" at bounding box center [620, 409] width 34 height 19
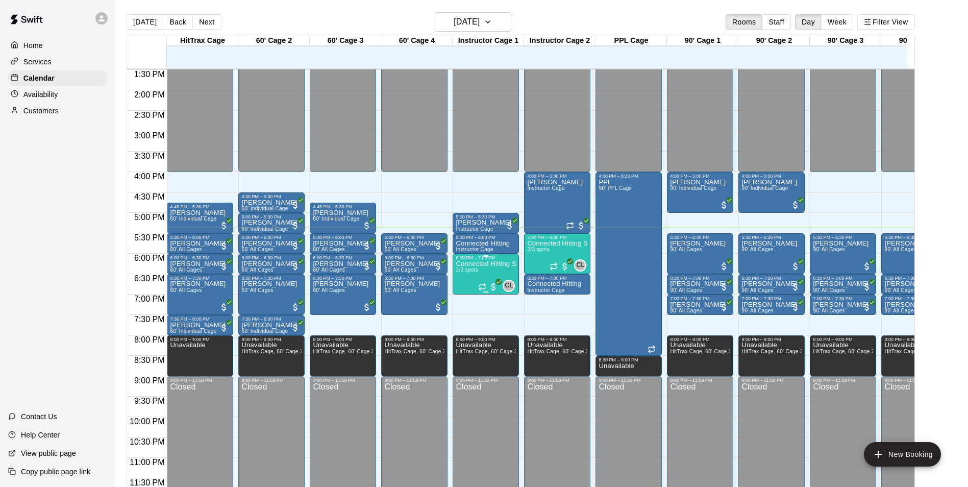
click at [498, 280] on icon "All customers have paid" at bounding box center [498, 282] width 5 height 4
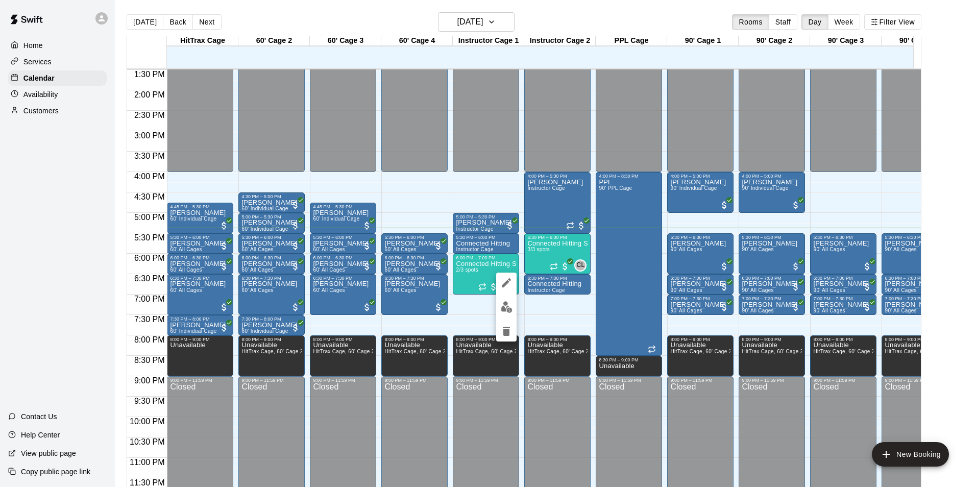
click at [507, 307] on img "edit" at bounding box center [507, 307] width 12 height 12
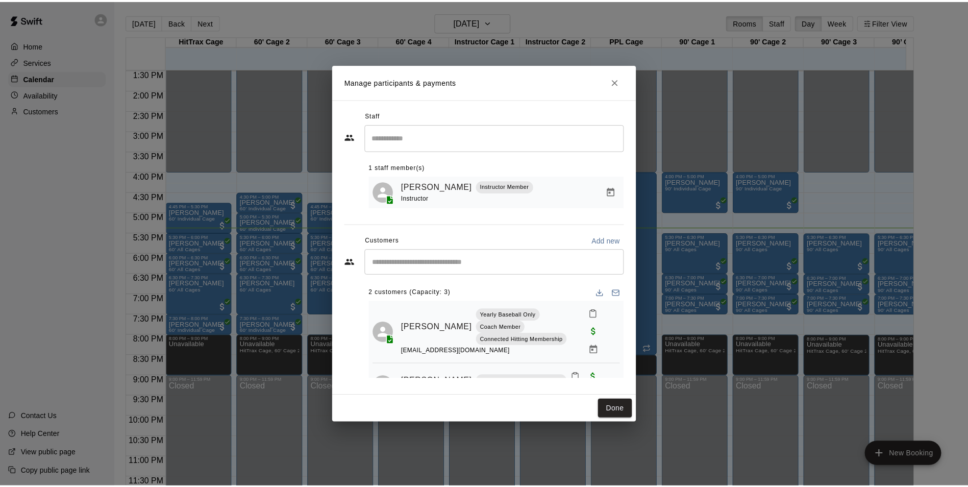
scroll to position [23, 0]
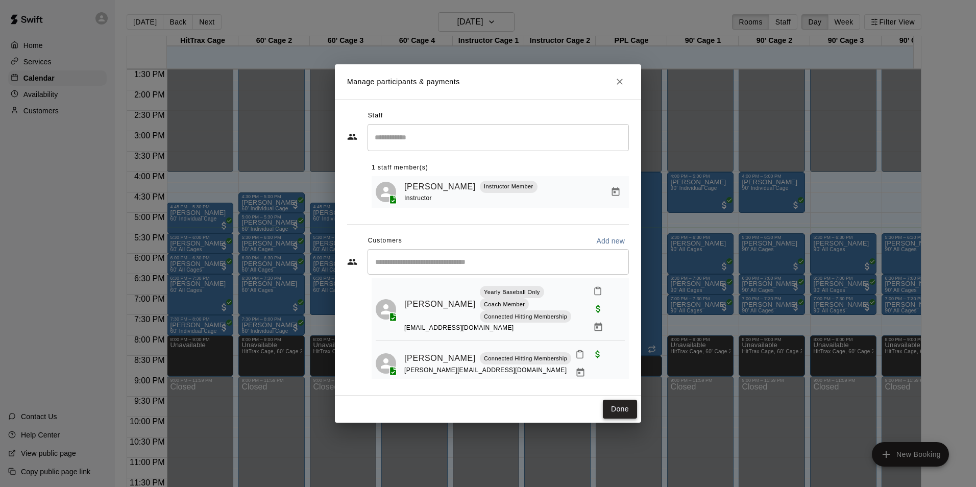
click at [621, 415] on button "Done" at bounding box center [620, 409] width 34 height 19
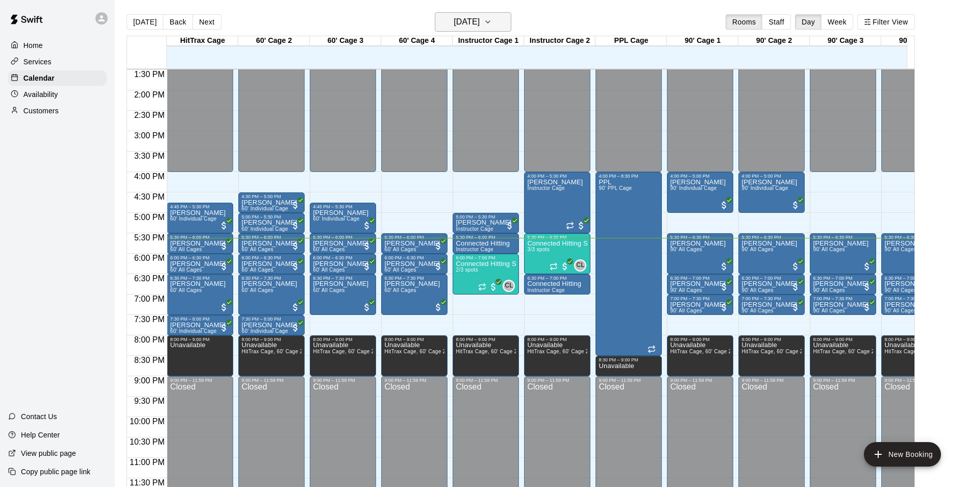
click at [508, 30] on button "[DATE]" at bounding box center [473, 21] width 77 height 19
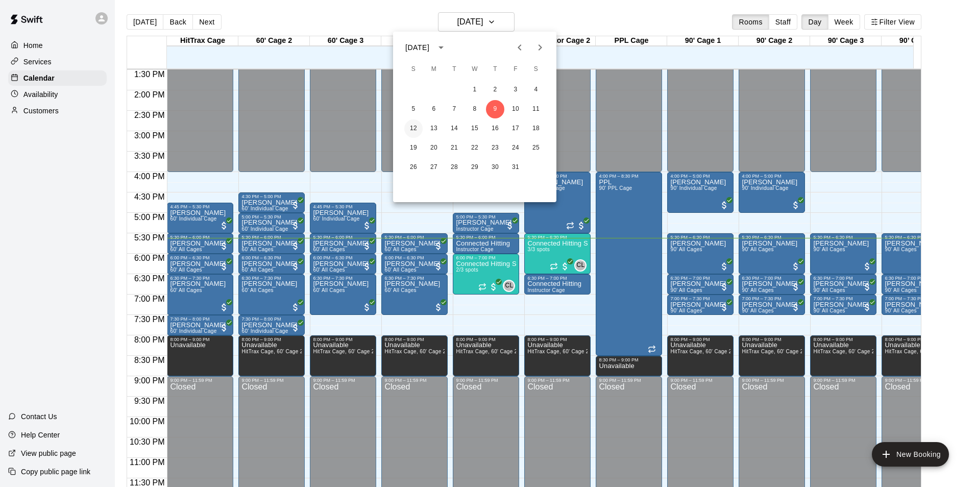
click at [413, 131] on button "12" at bounding box center [413, 128] width 18 height 18
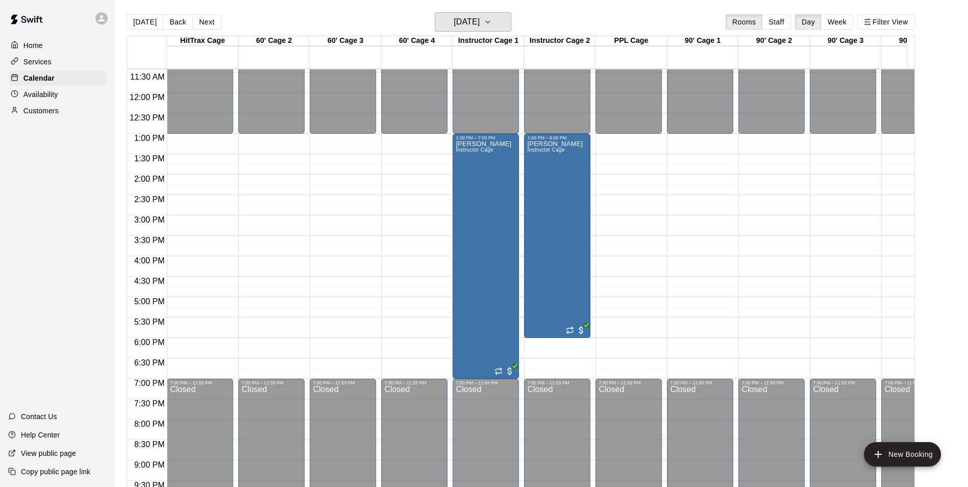
scroll to position [467, 0]
click at [496, 24] on button "[DATE]" at bounding box center [473, 21] width 77 height 19
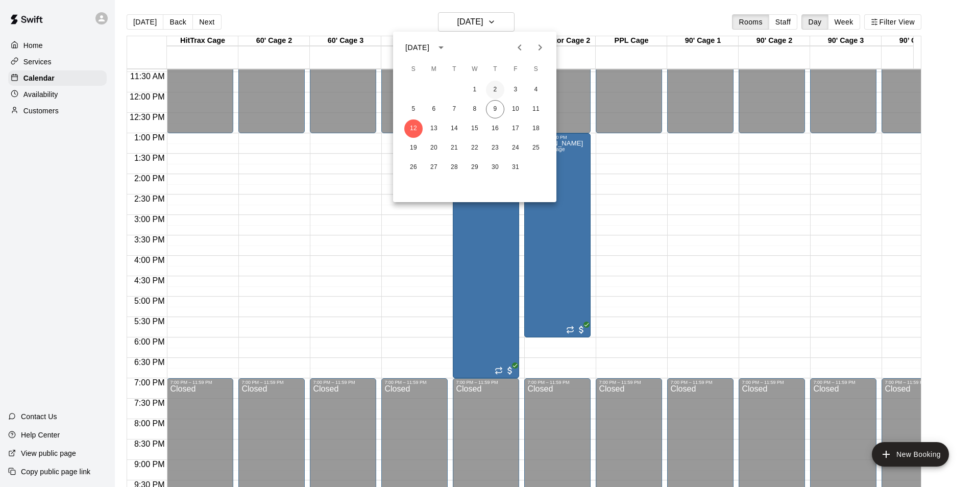
click at [495, 90] on button "2" at bounding box center [495, 90] width 18 height 18
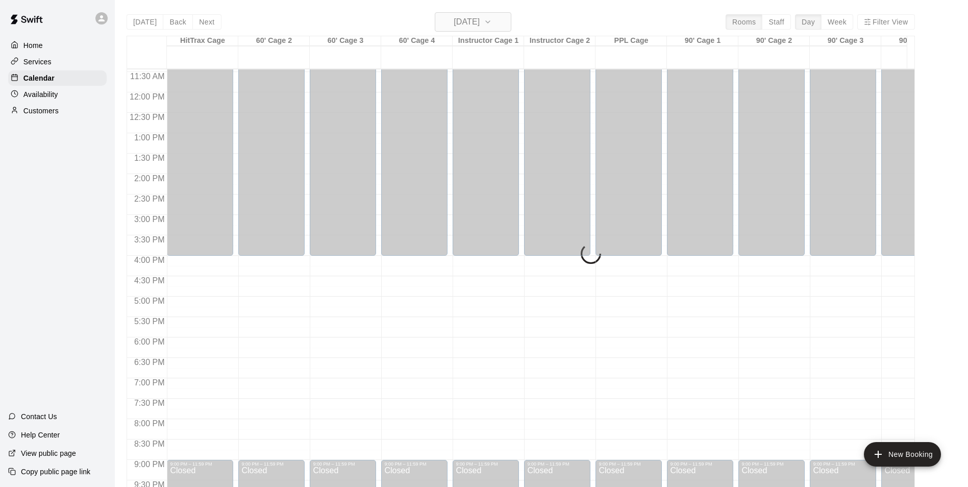
click at [500, 16] on button "[DATE]" at bounding box center [473, 21] width 77 height 19
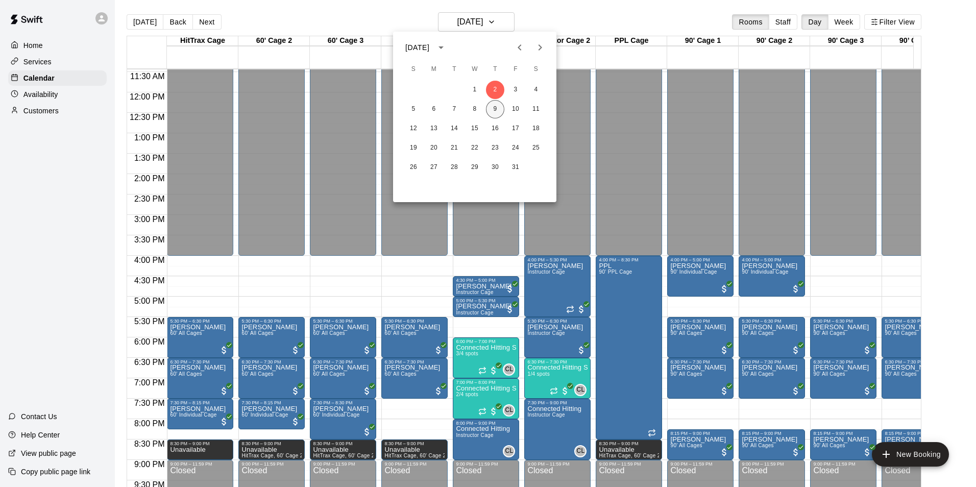
click at [495, 110] on button "9" at bounding box center [495, 109] width 18 height 18
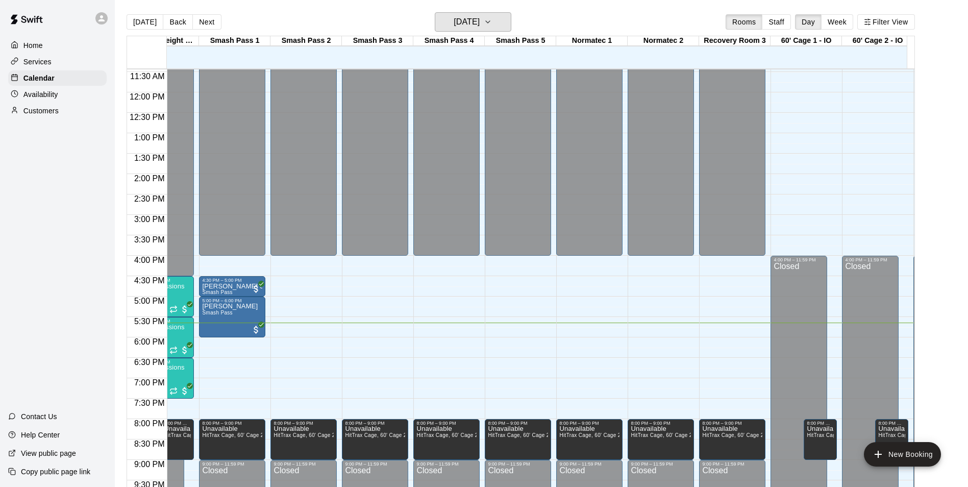
scroll to position [0, 833]
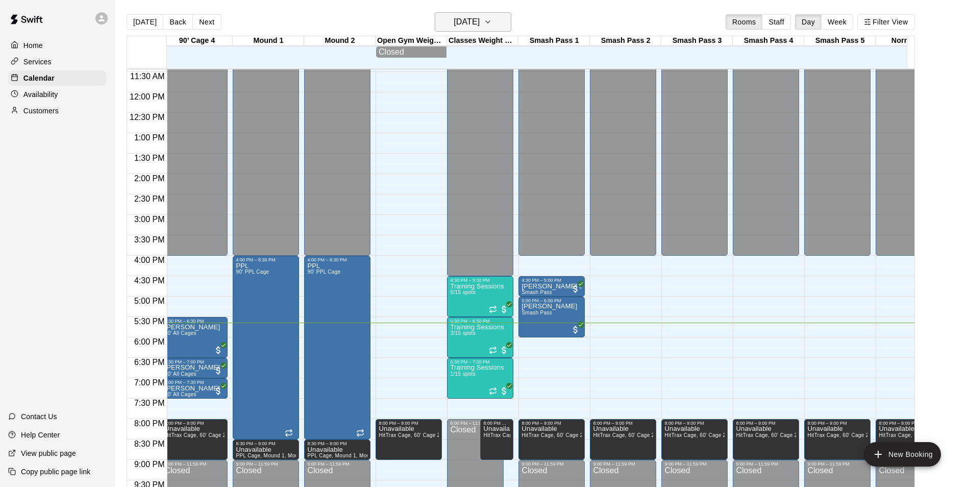
click at [492, 22] on icon "button" at bounding box center [488, 22] width 8 height 12
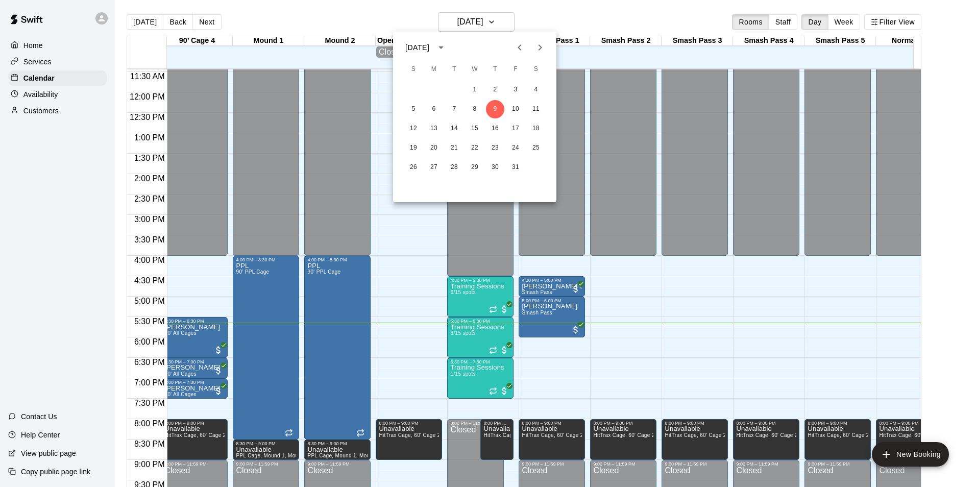
click at [623, 262] on div at bounding box center [488, 243] width 976 height 487
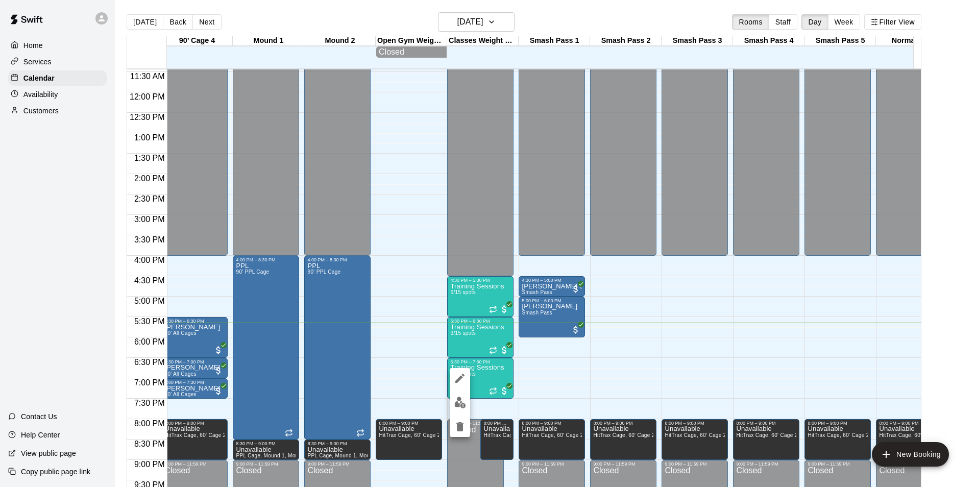
click at [461, 399] on img "edit" at bounding box center [460, 402] width 12 height 12
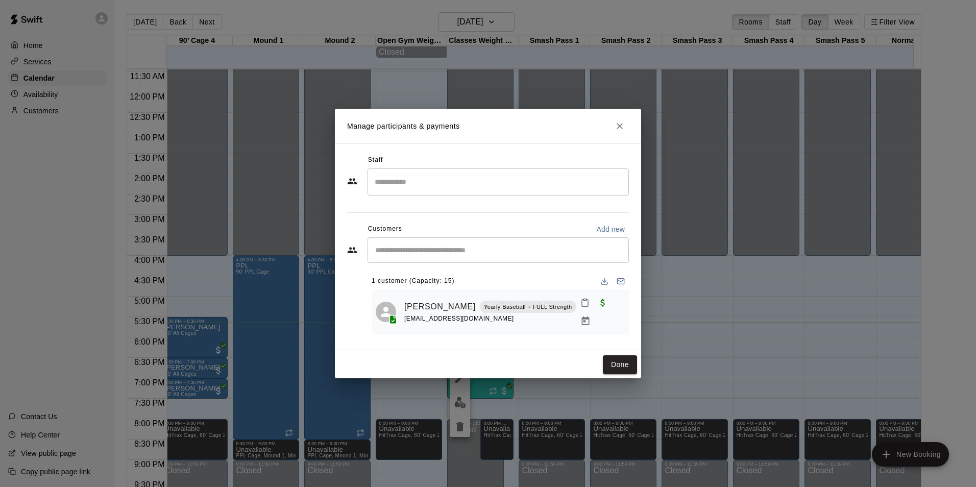
click at [619, 128] on icon "Close" at bounding box center [619, 126] width 6 height 6
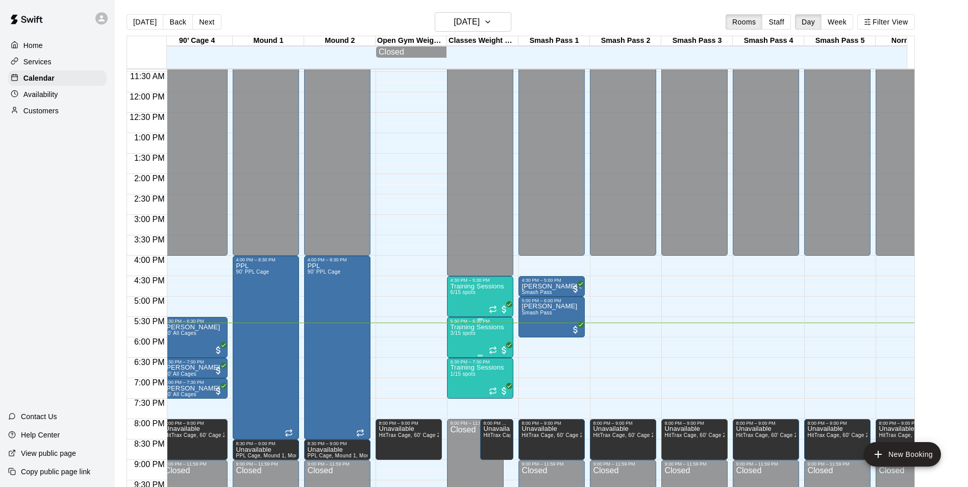
click at [475, 336] on span "3/15 spots" at bounding box center [462, 333] width 25 height 6
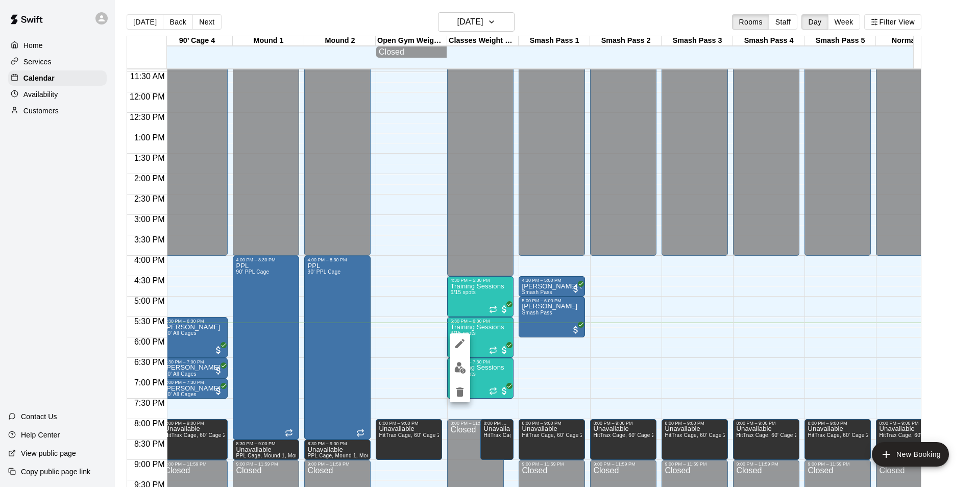
click at [462, 367] on img "edit" at bounding box center [460, 368] width 12 height 12
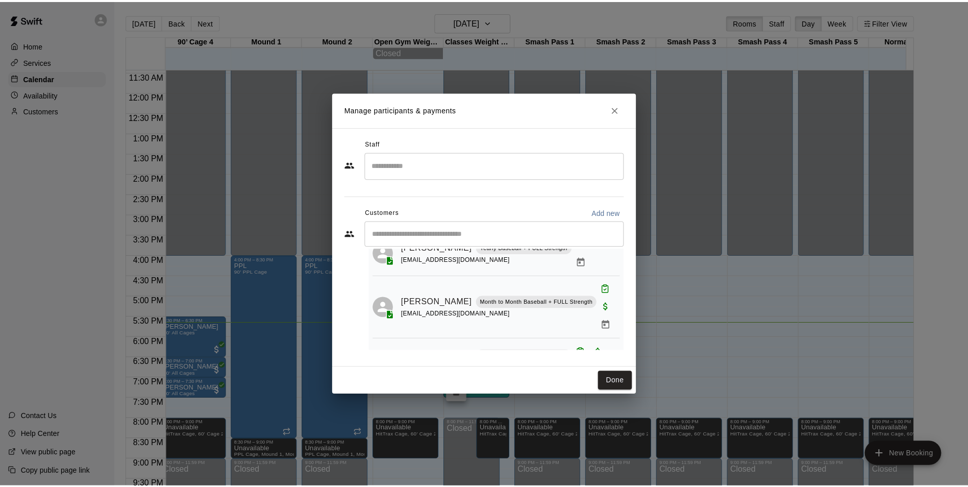
scroll to position [55, 0]
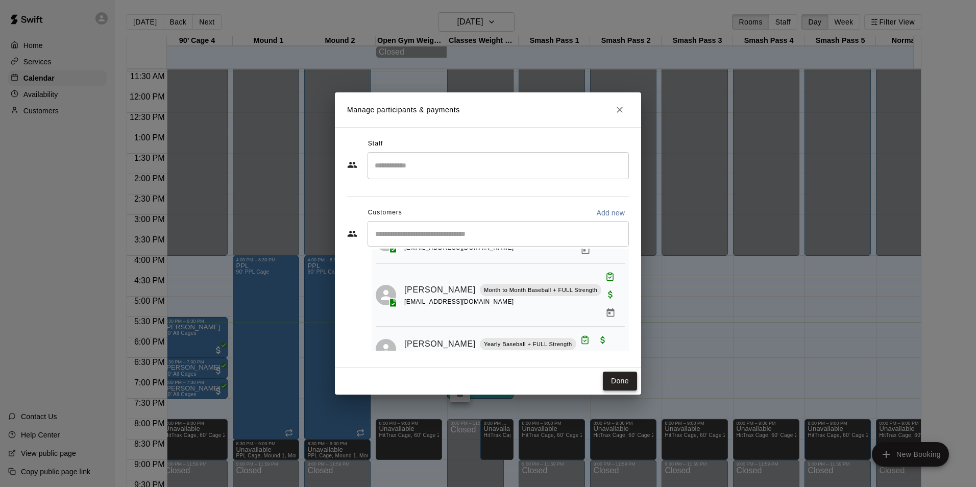
click at [622, 386] on button "Done" at bounding box center [620, 380] width 34 height 19
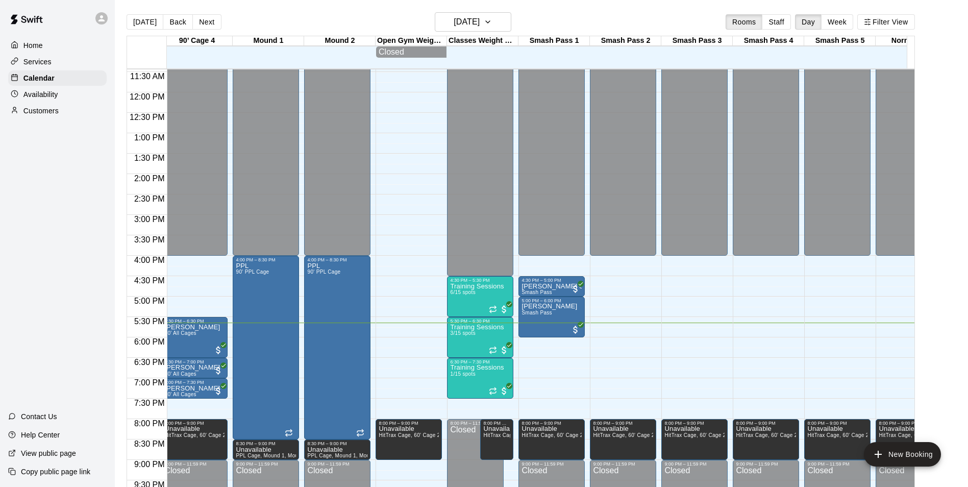
click at [65, 117] on div "Customers" at bounding box center [57, 110] width 98 height 15
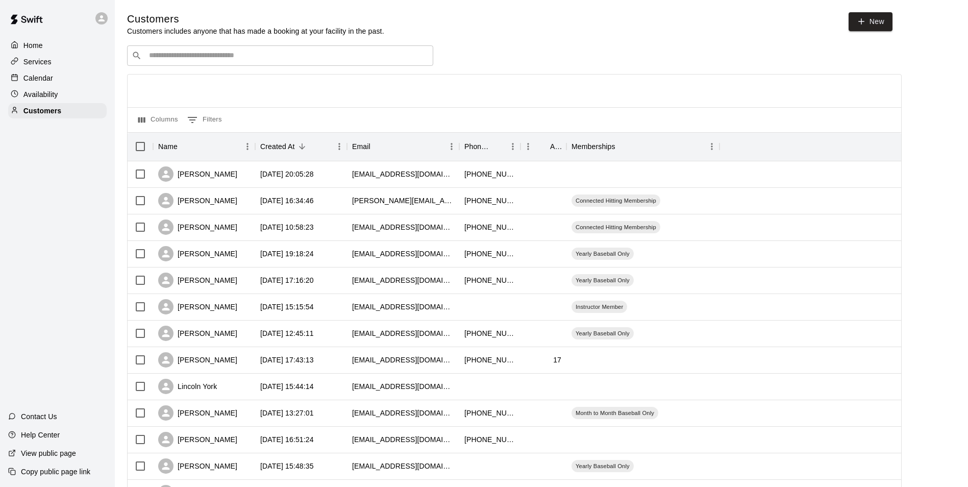
click at [288, 52] on input "Search customers by name or email" at bounding box center [287, 56] width 283 height 10
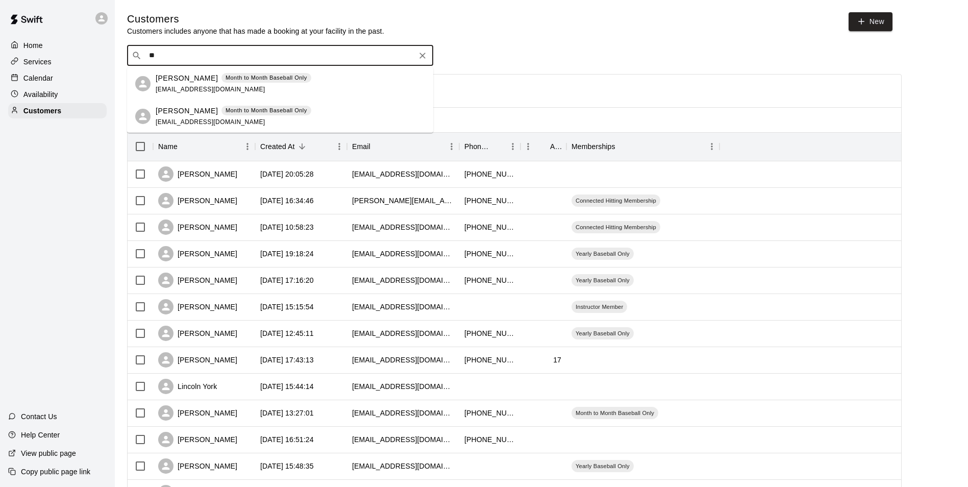
type input "*"
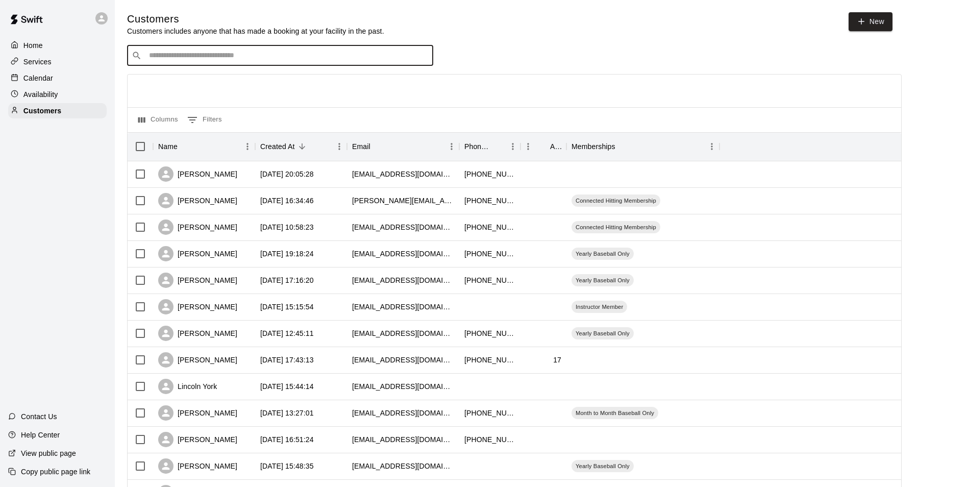
click at [83, 82] on div "Calendar" at bounding box center [57, 77] width 98 height 15
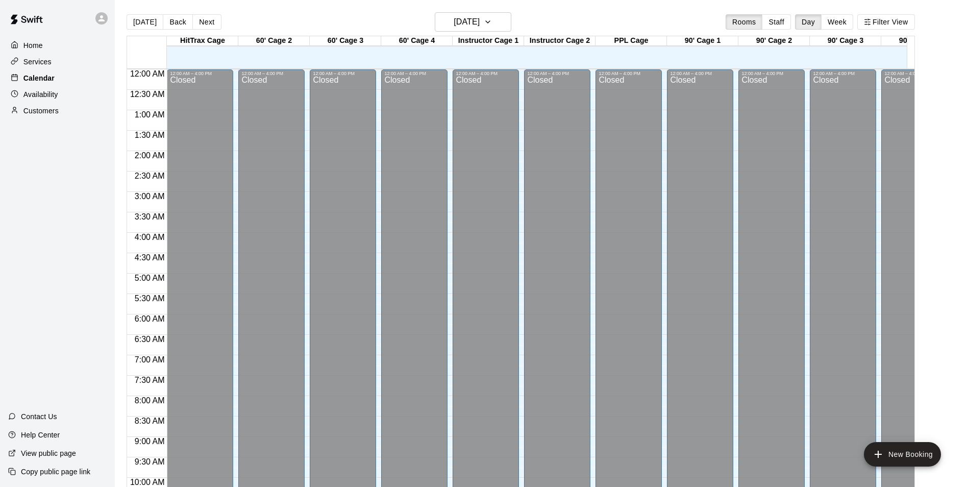
scroll to position [518, 0]
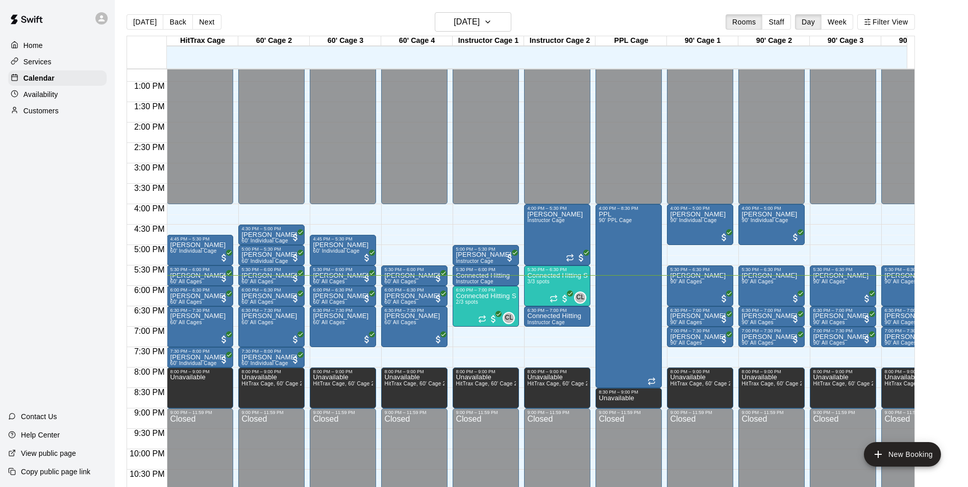
click at [38, 108] on p "Customers" at bounding box center [40, 111] width 35 height 10
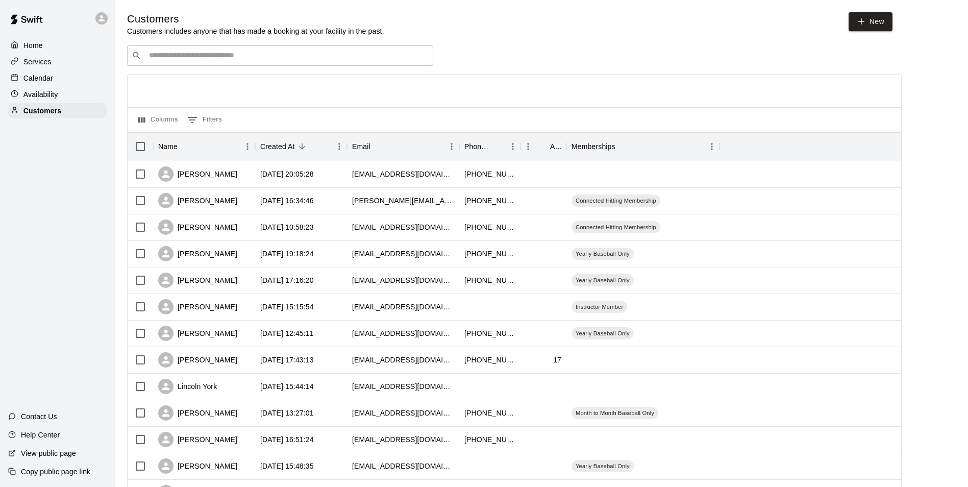
click at [307, 56] on input "Search customers by name or email" at bounding box center [287, 56] width 283 height 10
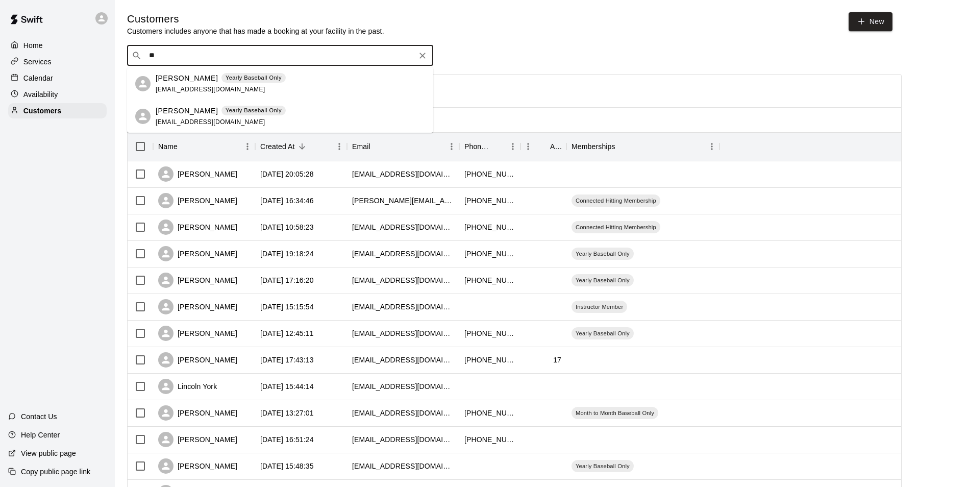
type input "*"
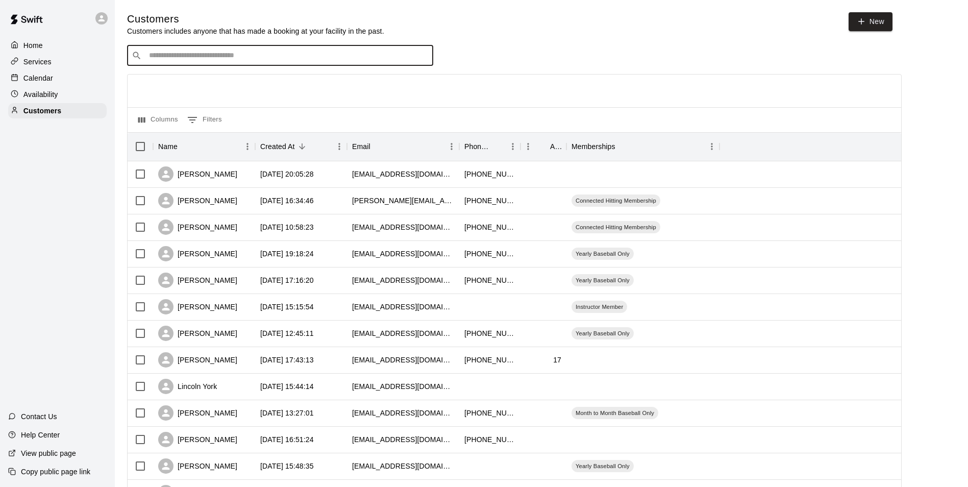
click at [38, 81] on p "Calendar" at bounding box center [38, 78] width 30 height 10
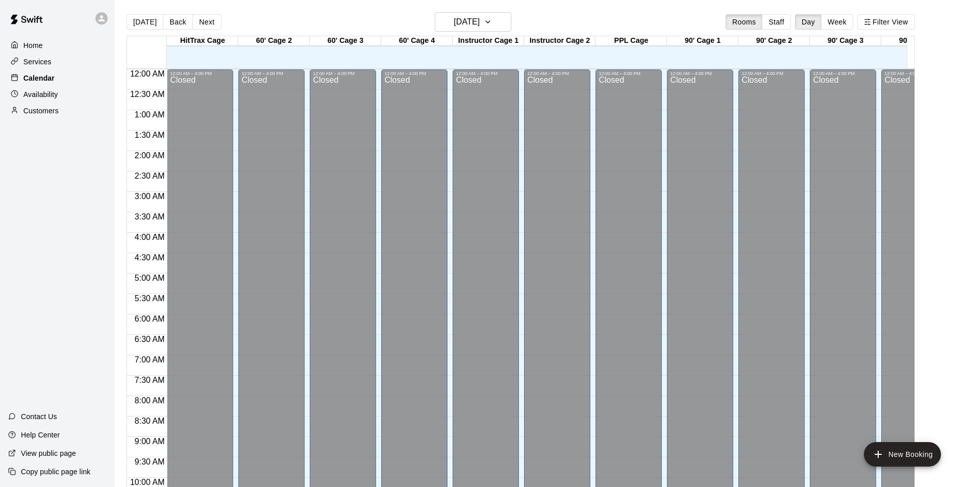
scroll to position [518, 0]
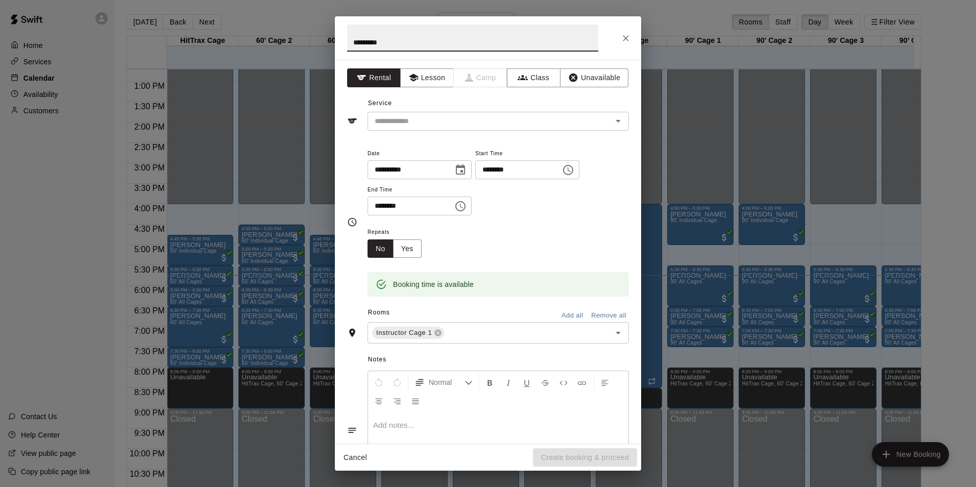
type input "*********"
click at [626, 38] on icon "Close" at bounding box center [626, 38] width 6 height 6
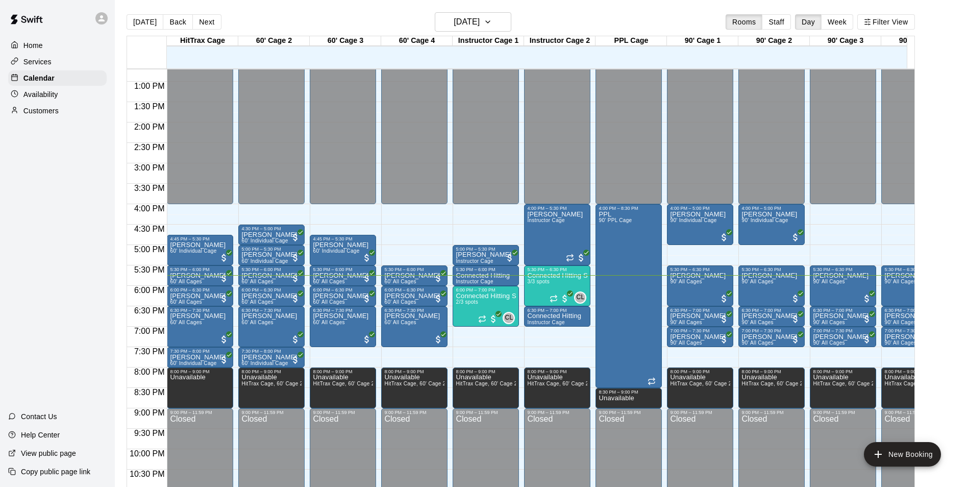
click at [30, 115] on p "Customers" at bounding box center [40, 111] width 35 height 10
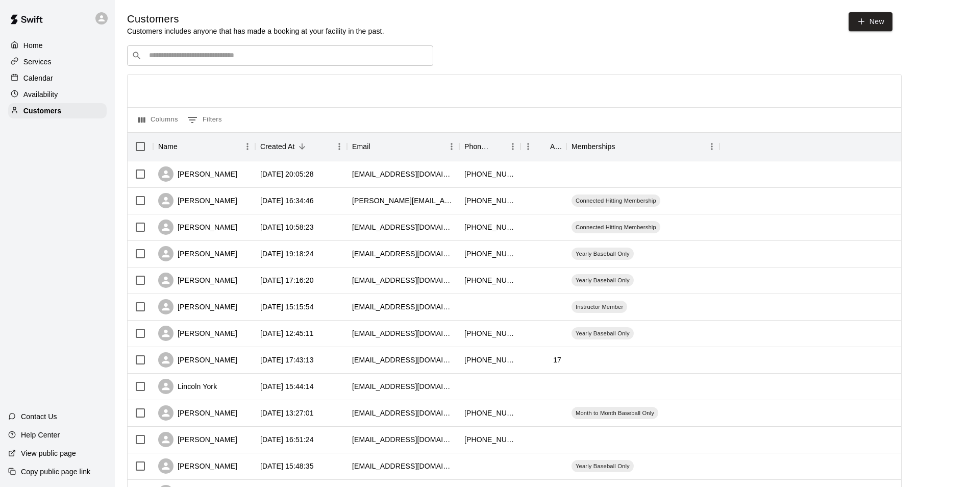
click at [365, 58] on input "Search customers by name or email" at bounding box center [287, 56] width 283 height 10
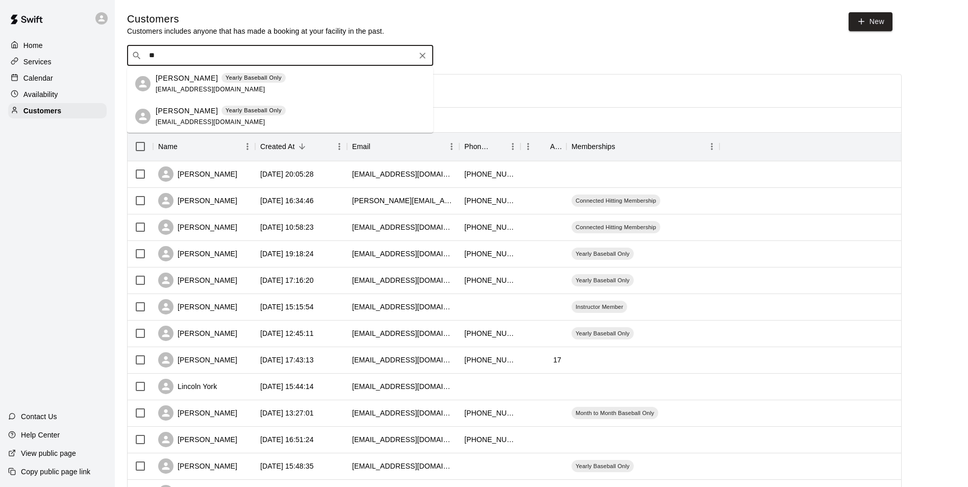
type input "*"
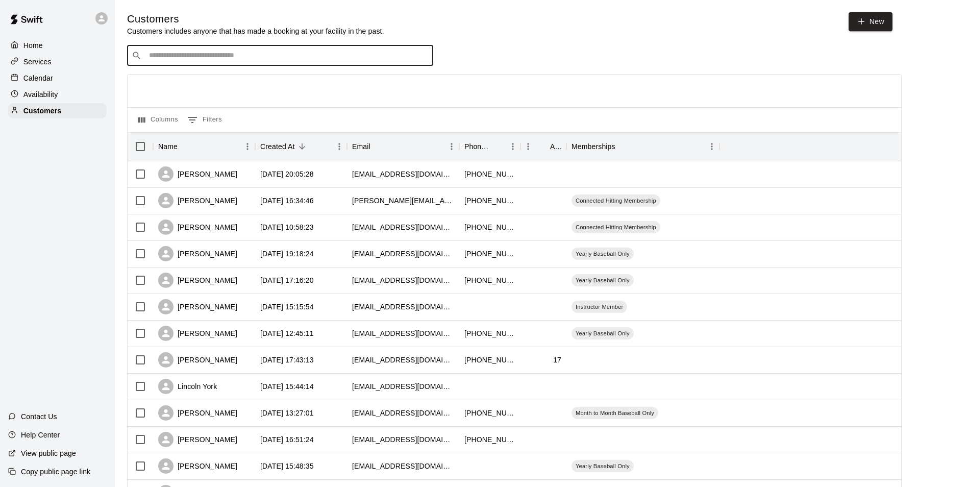
click at [41, 81] on p "Calendar" at bounding box center [38, 78] width 30 height 10
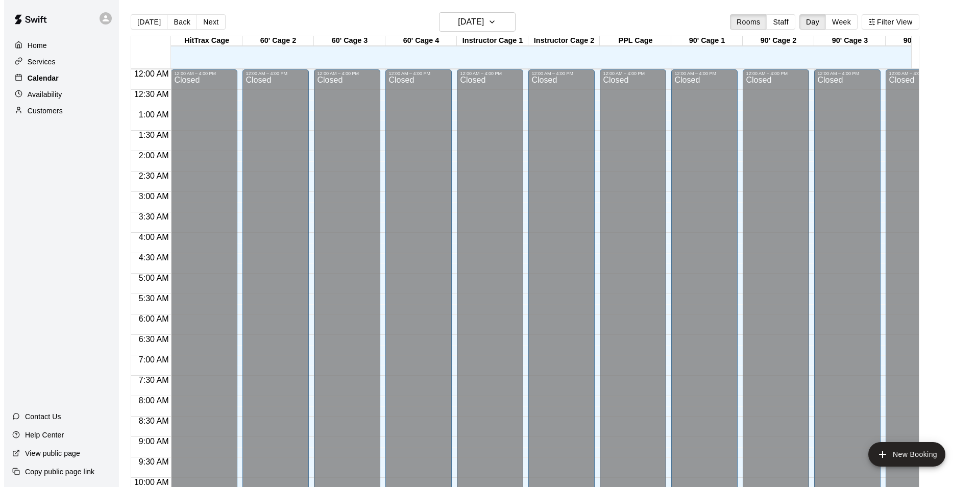
scroll to position [518, 0]
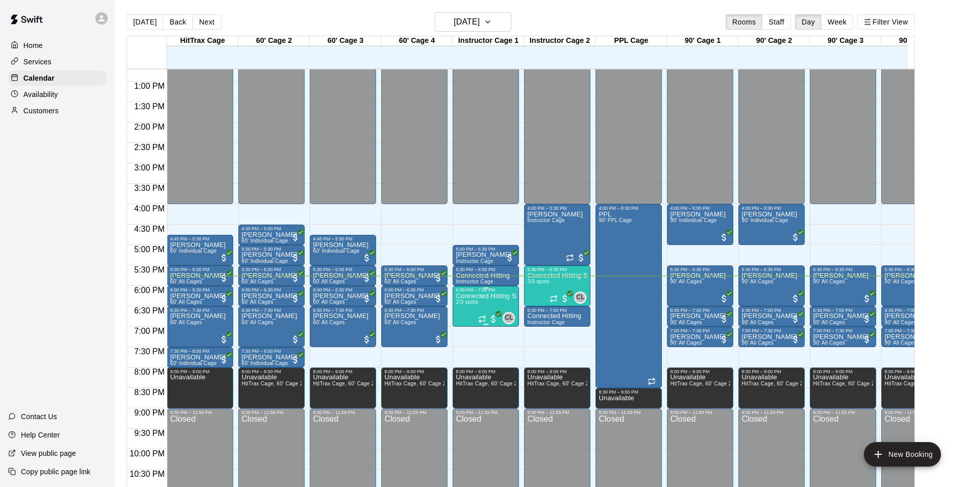
click at [495, 296] on p "Connected Hitting Session" at bounding box center [486, 296] width 60 height 0
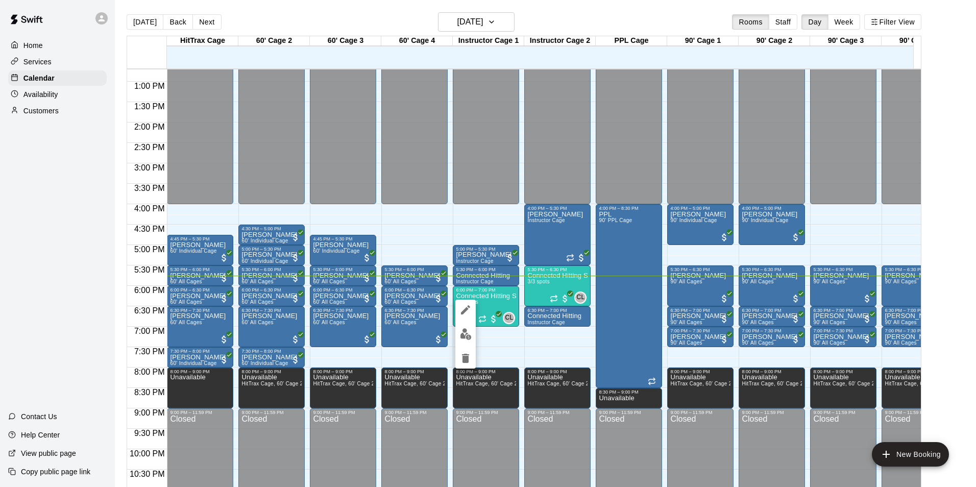
click at [461, 336] on img "edit" at bounding box center [466, 334] width 12 height 12
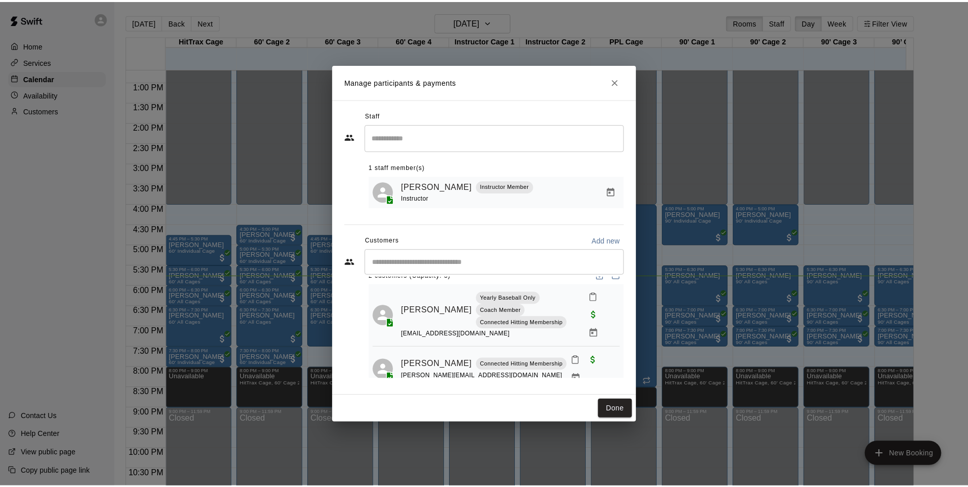
scroll to position [15, 0]
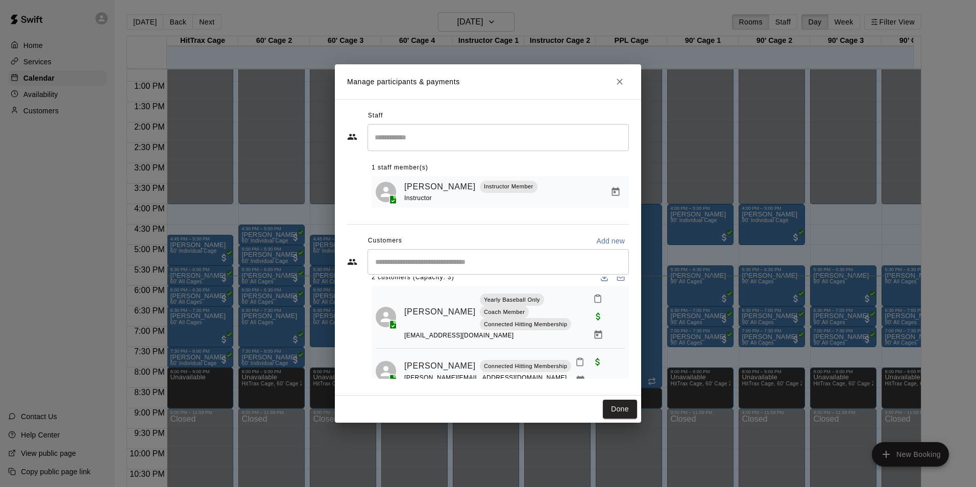
click at [577, 366] on icon "Mark attendance" at bounding box center [580, 362] width 6 height 7
click at [621, 371] on p "[PERSON_NAME] attended" at bounding box center [643, 371] width 90 height 10
click at [617, 408] on button "Done" at bounding box center [620, 409] width 34 height 19
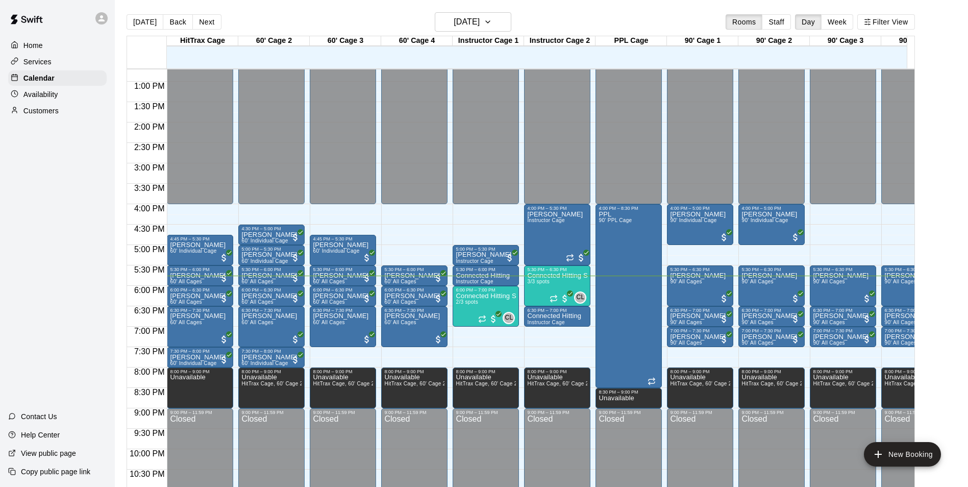
click at [39, 118] on div "Customers" at bounding box center [57, 110] width 98 height 15
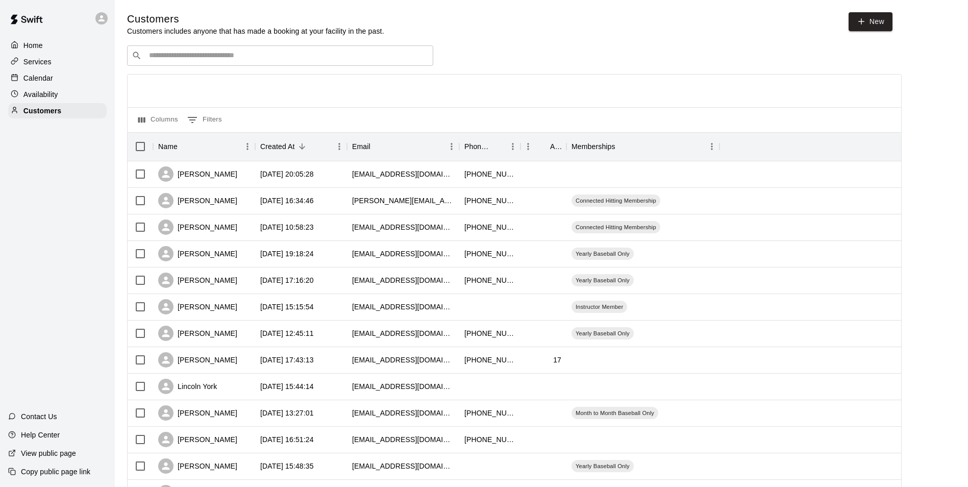
click at [368, 59] on input "Search customers by name or email" at bounding box center [287, 56] width 283 height 10
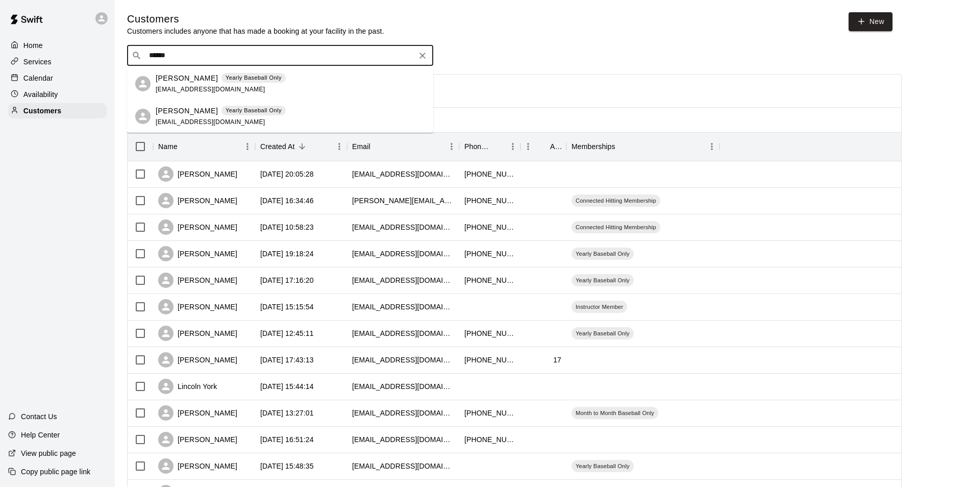
type input "******"
click at [30, 77] on p "Calendar" at bounding box center [38, 78] width 30 height 10
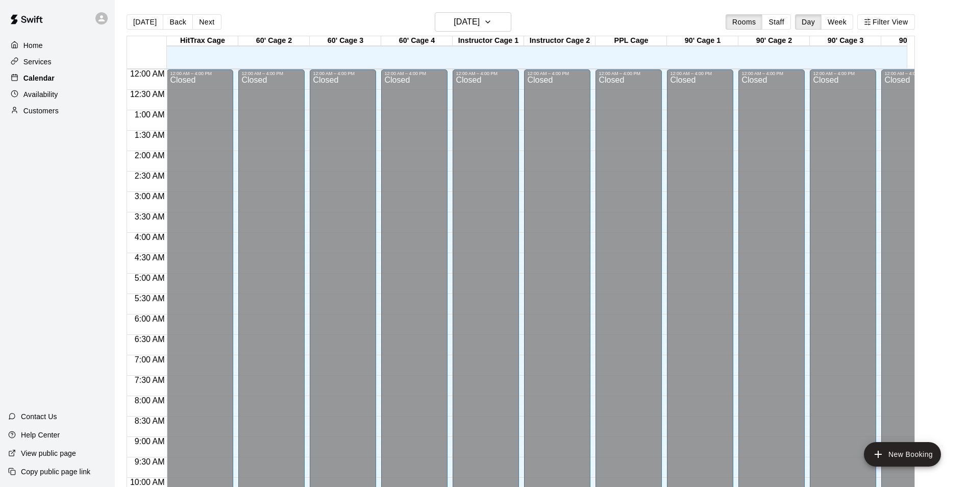
scroll to position [518, 0]
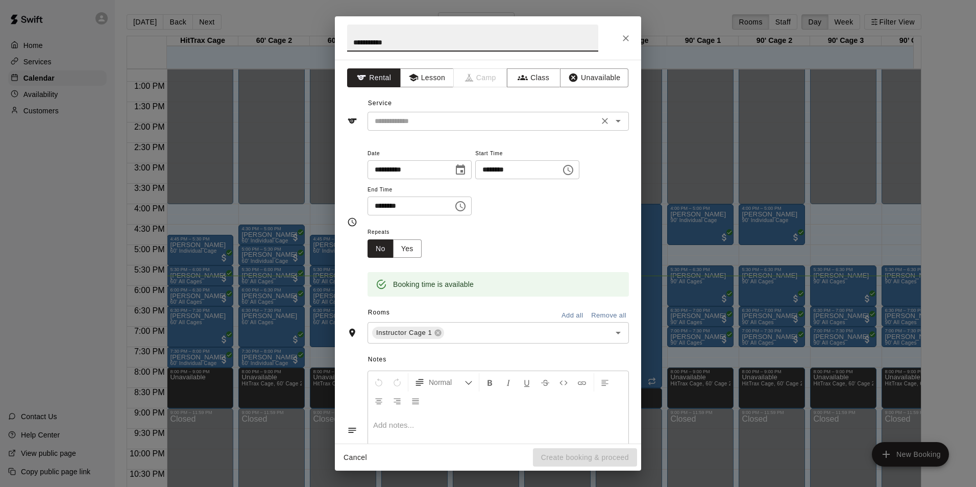
type input "**********"
click at [502, 117] on input "text" at bounding box center [482, 121] width 225 height 13
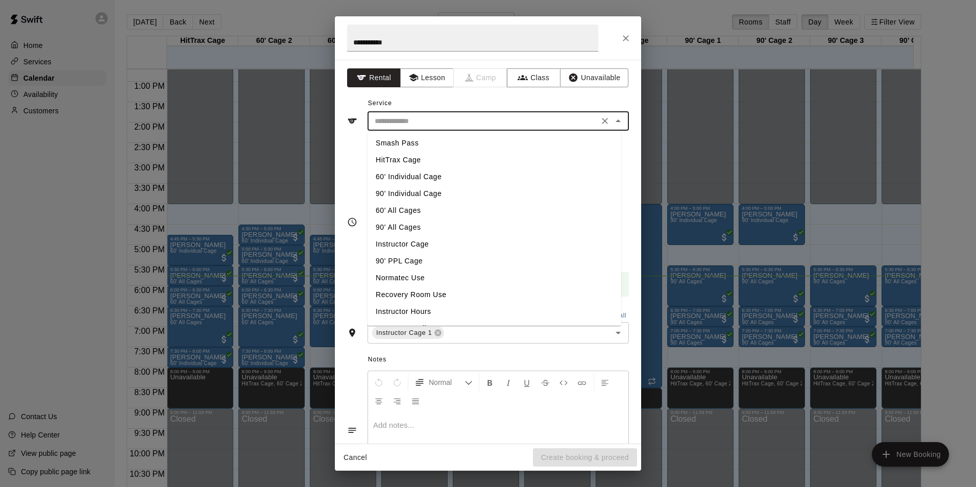
click at [471, 177] on li "60' Individual Cage" at bounding box center [494, 176] width 254 height 17
type input "**********"
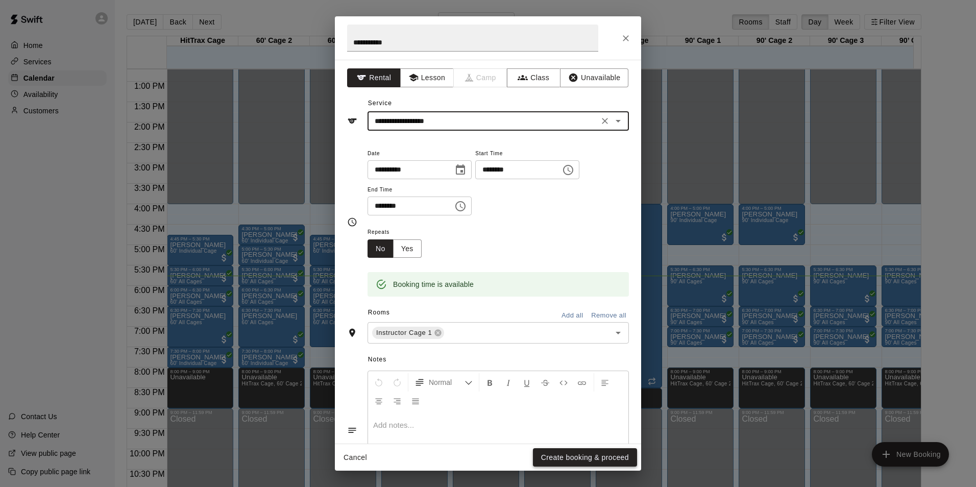
click at [579, 458] on button "Create booking & proceed" at bounding box center [585, 457] width 104 height 19
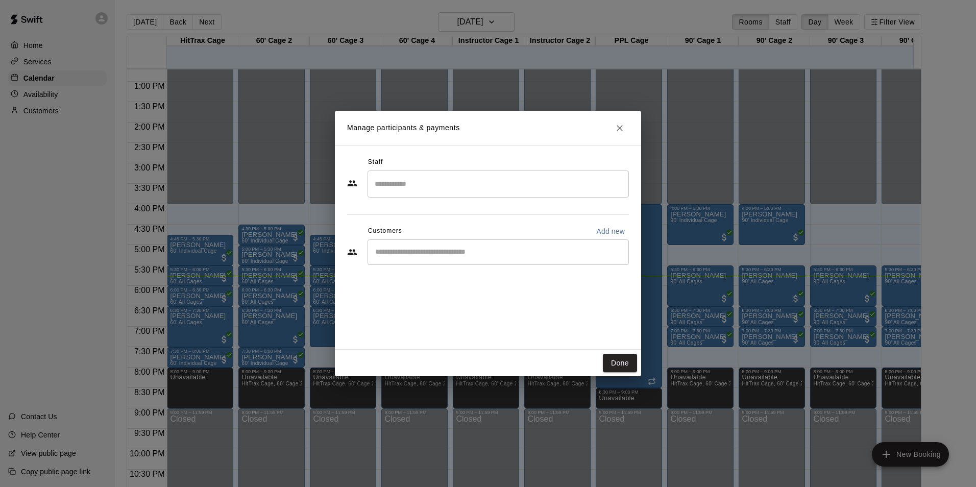
click at [486, 254] on input "Start typing to search customers..." at bounding box center [498, 252] width 252 height 10
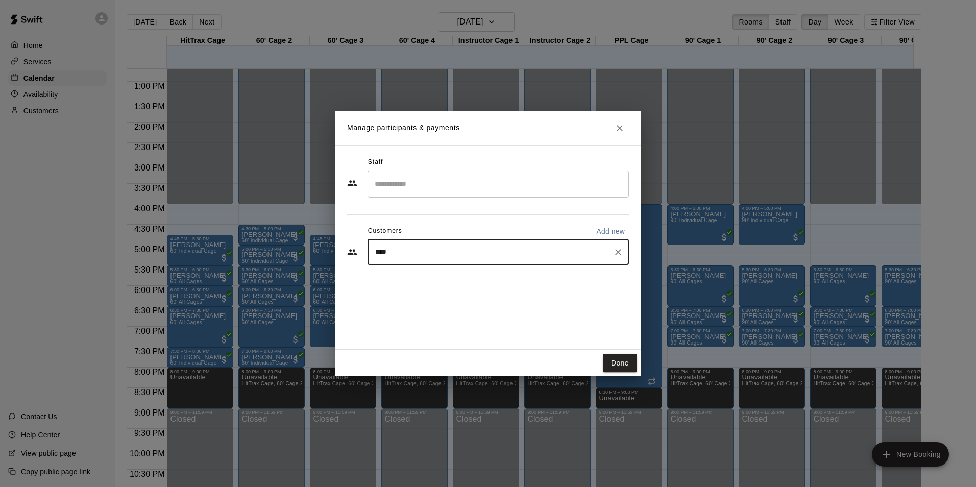
type input "*****"
click at [453, 318] on span "[EMAIL_ADDRESS][DOMAIN_NAME]" at bounding box center [451, 319] width 110 height 7
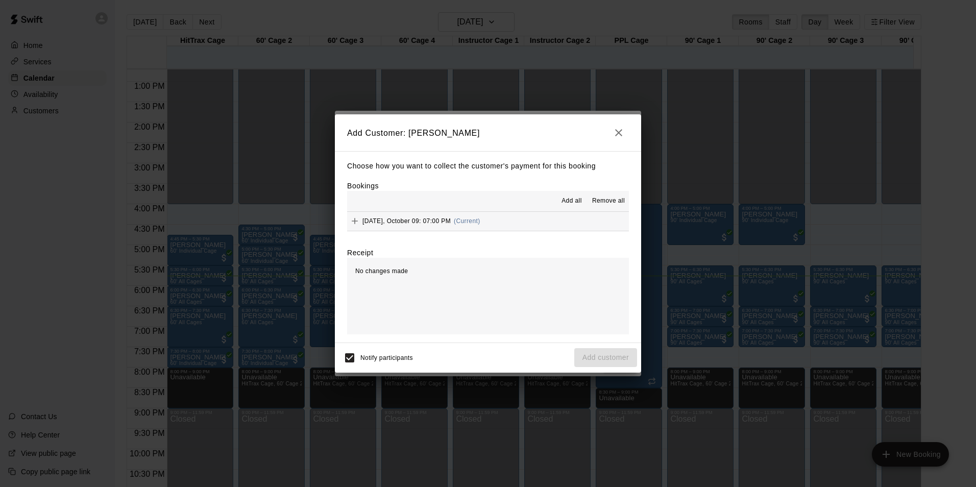
click at [536, 230] on button "[DATE], October 09: 07:00 PM (Current)" at bounding box center [488, 221] width 282 height 19
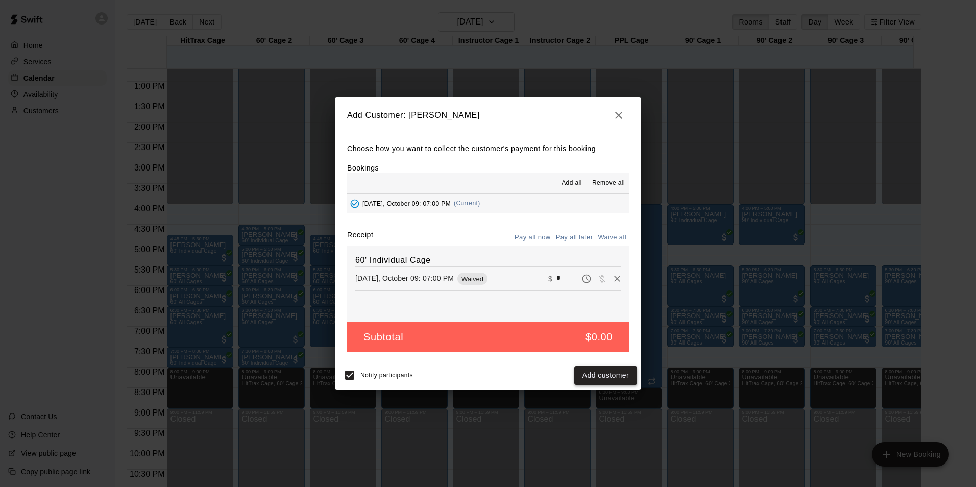
click at [608, 384] on button "Add customer" at bounding box center [605, 375] width 63 height 19
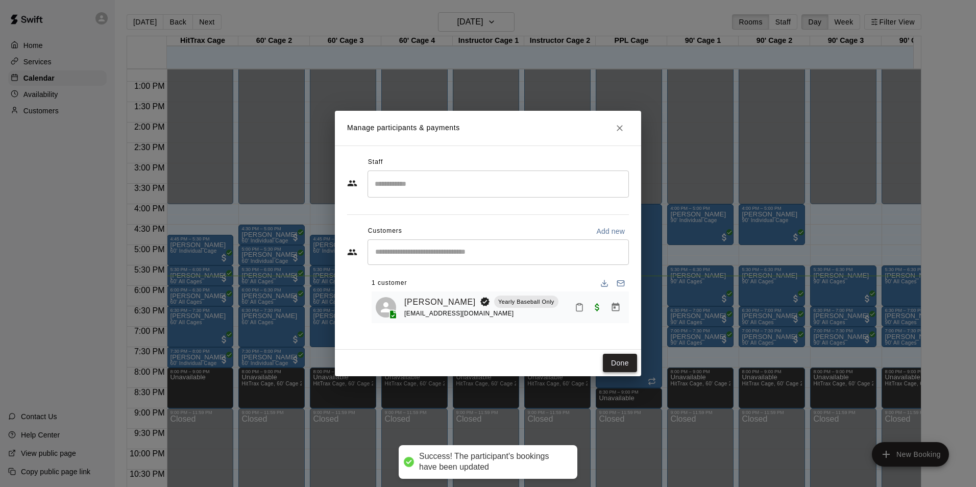
click at [617, 363] on button "Done" at bounding box center [620, 363] width 34 height 19
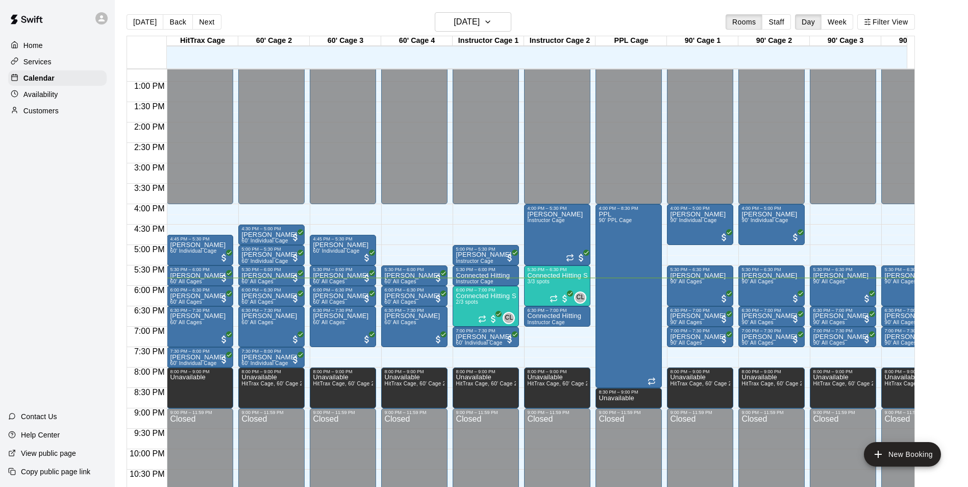
click at [59, 106] on div "Customers" at bounding box center [57, 110] width 98 height 15
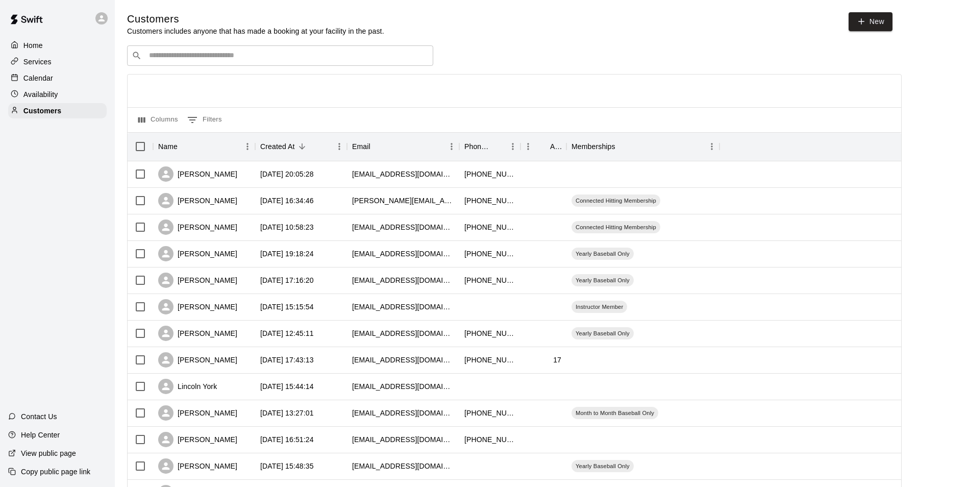
click at [207, 56] on input "Search customers by name or email" at bounding box center [287, 56] width 283 height 10
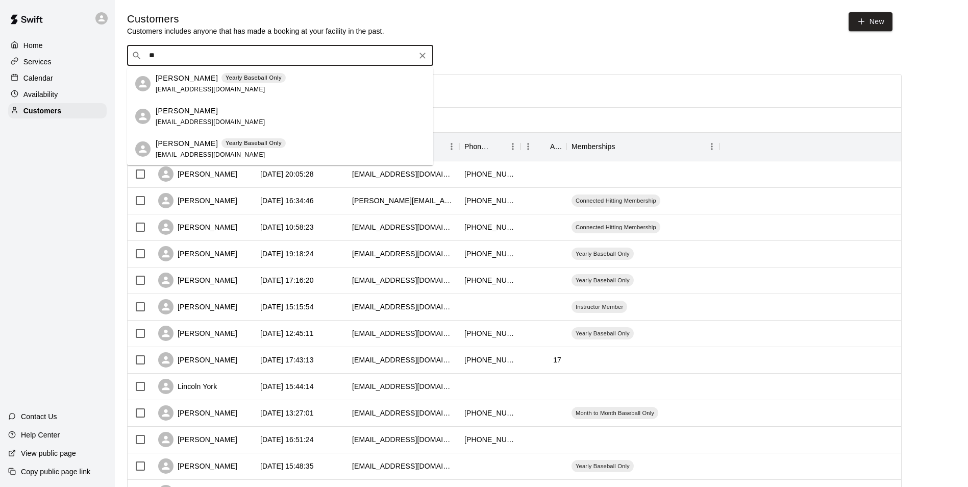
type input "*"
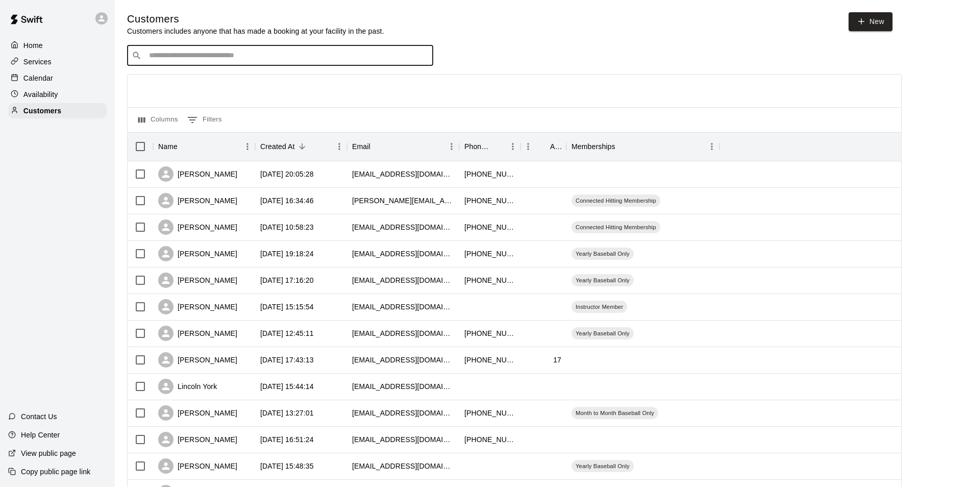
click at [33, 83] on p "Calendar" at bounding box center [38, 78] width 30 height 10
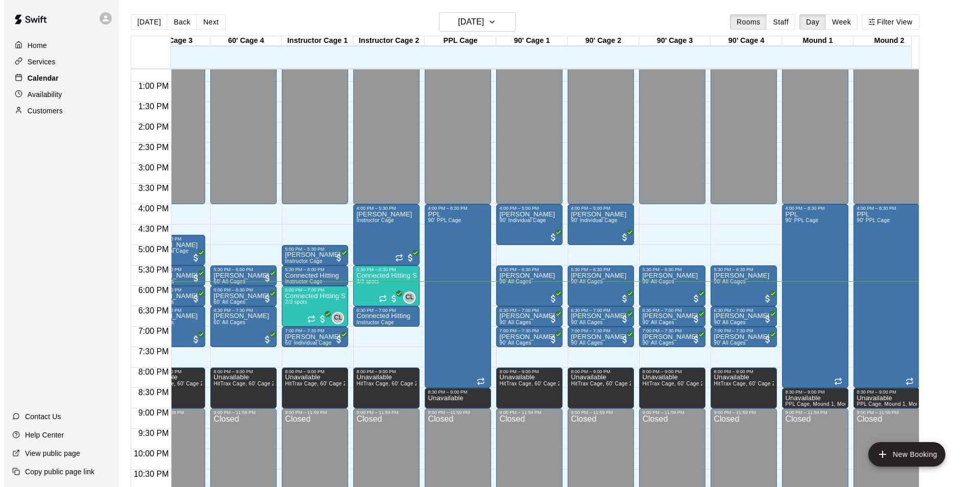
scroll to position [0, 175]
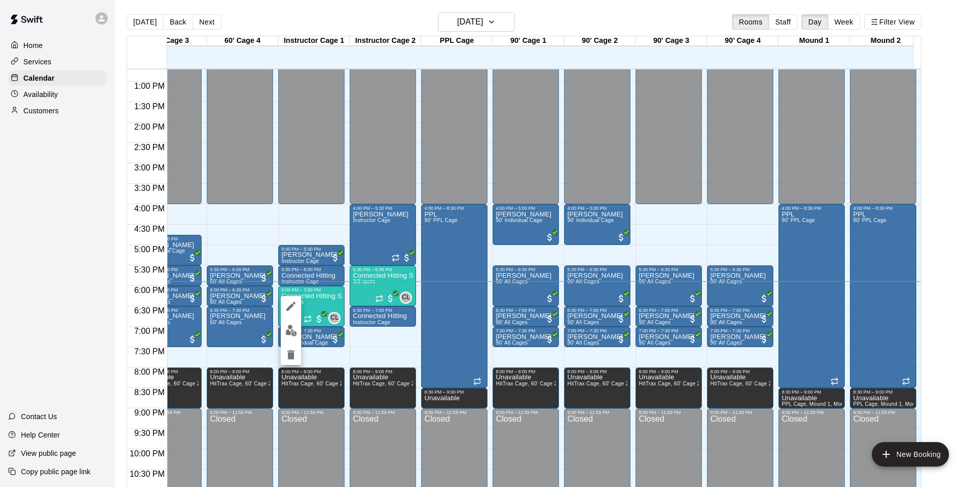
click at [284, 331] on button "edit" at bounding box center [291, 330] width 20 height 20
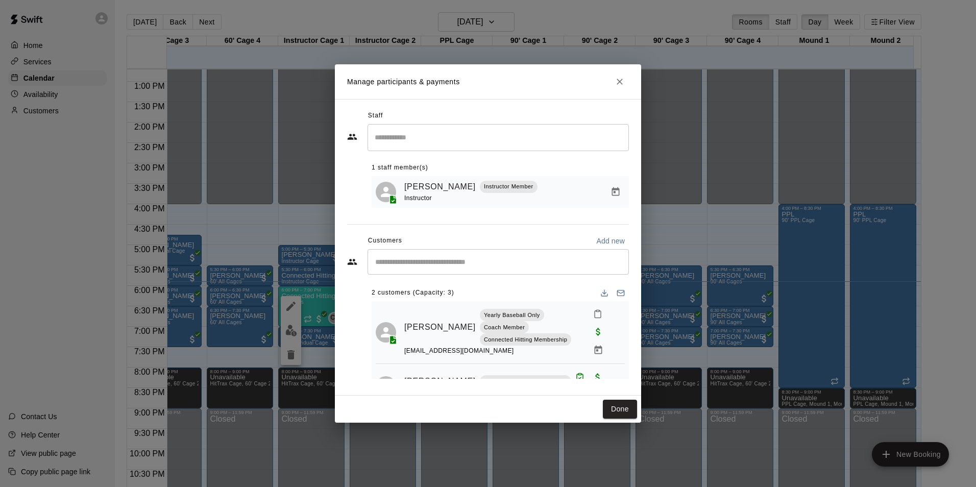
click at [593, 315] on icon "Mark attendance" at bounding box center [597, 313] width 9 height 9
click at [638, 311] on li "[PERSON_NAME] attended" at bounding box center [652, 318] width 119 height 16
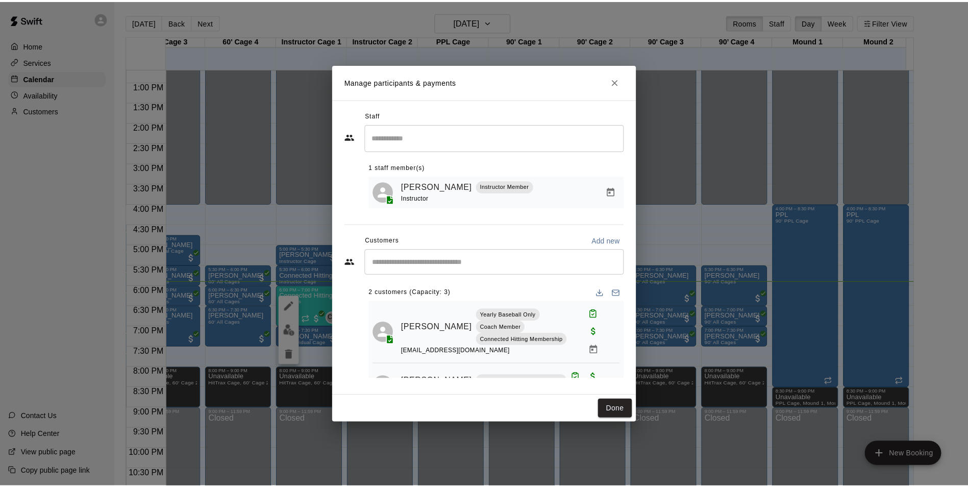
scroll to position [23, 0]
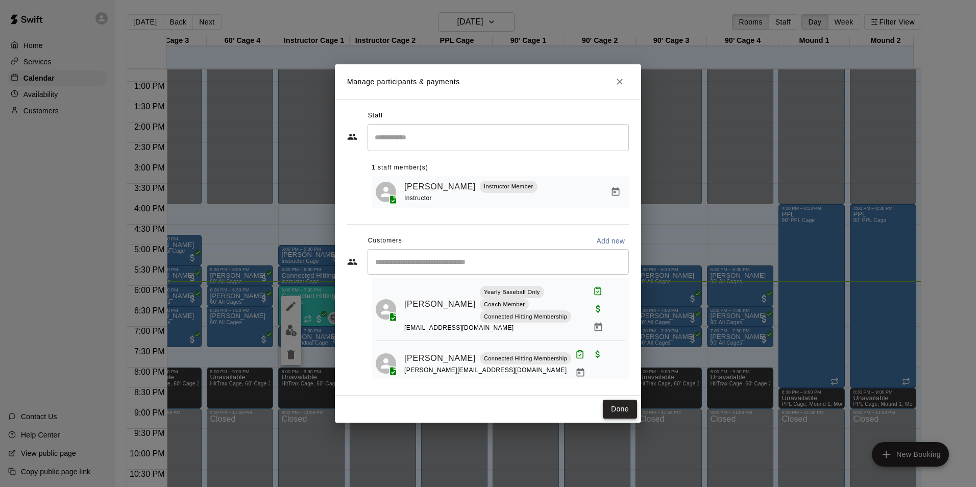
click at [630, 414] on button "Done" at bounding box center [620, 409] width 34 height 19
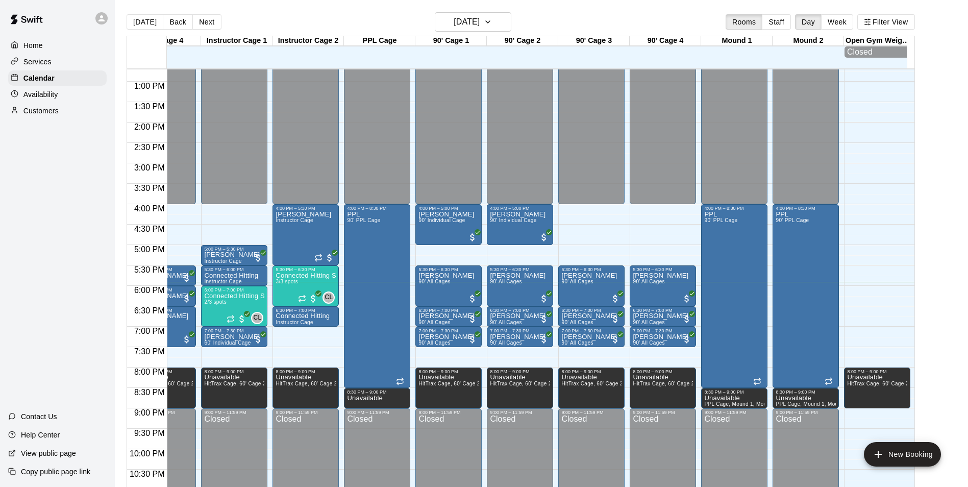
scroll to position [0, 243]
